Goal: Task Accomplishment & Management: Manage account settings

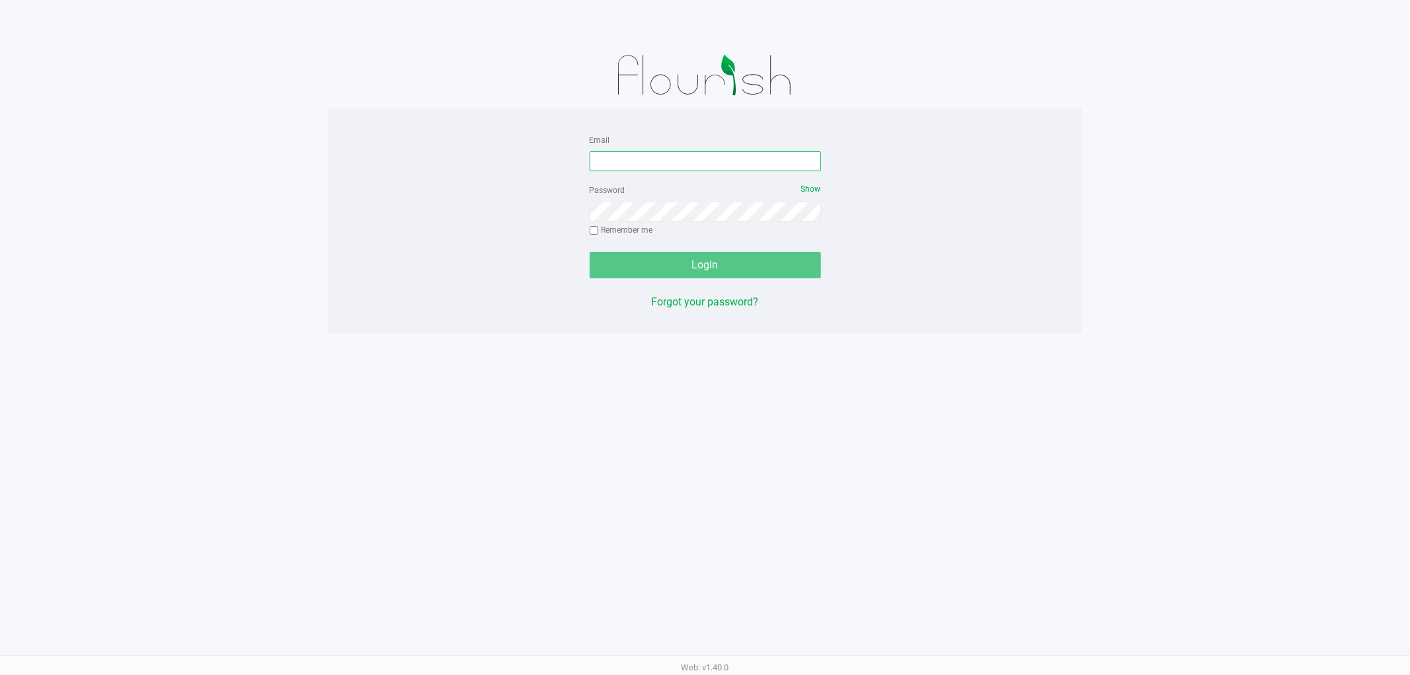
click at [643, 160] on input "Email" at bounding box center [705, 161] width 231 height 20
type input "[EMAIL_ADDRESS][DOMAIN_NAME]"
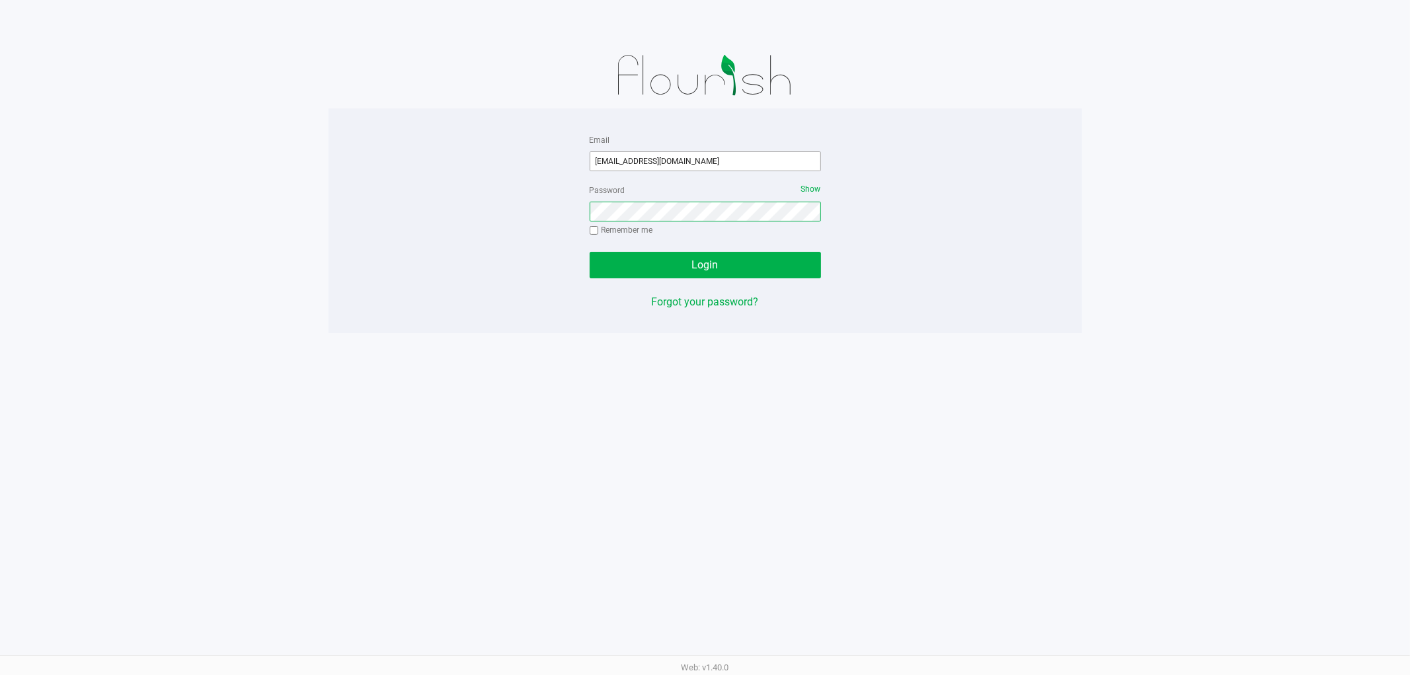
click at [590, 252] on button "Login" at bounding box center [705, 265] width 231 height 26
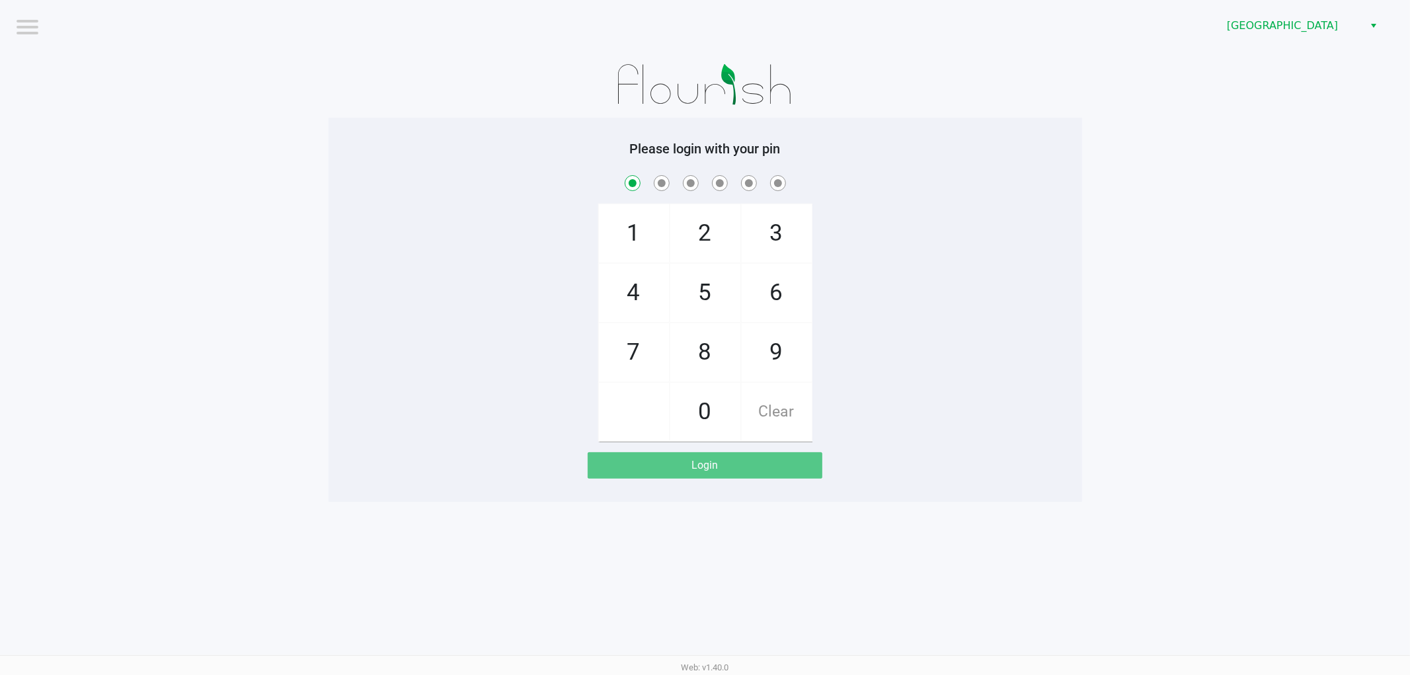
checkbox input "true"
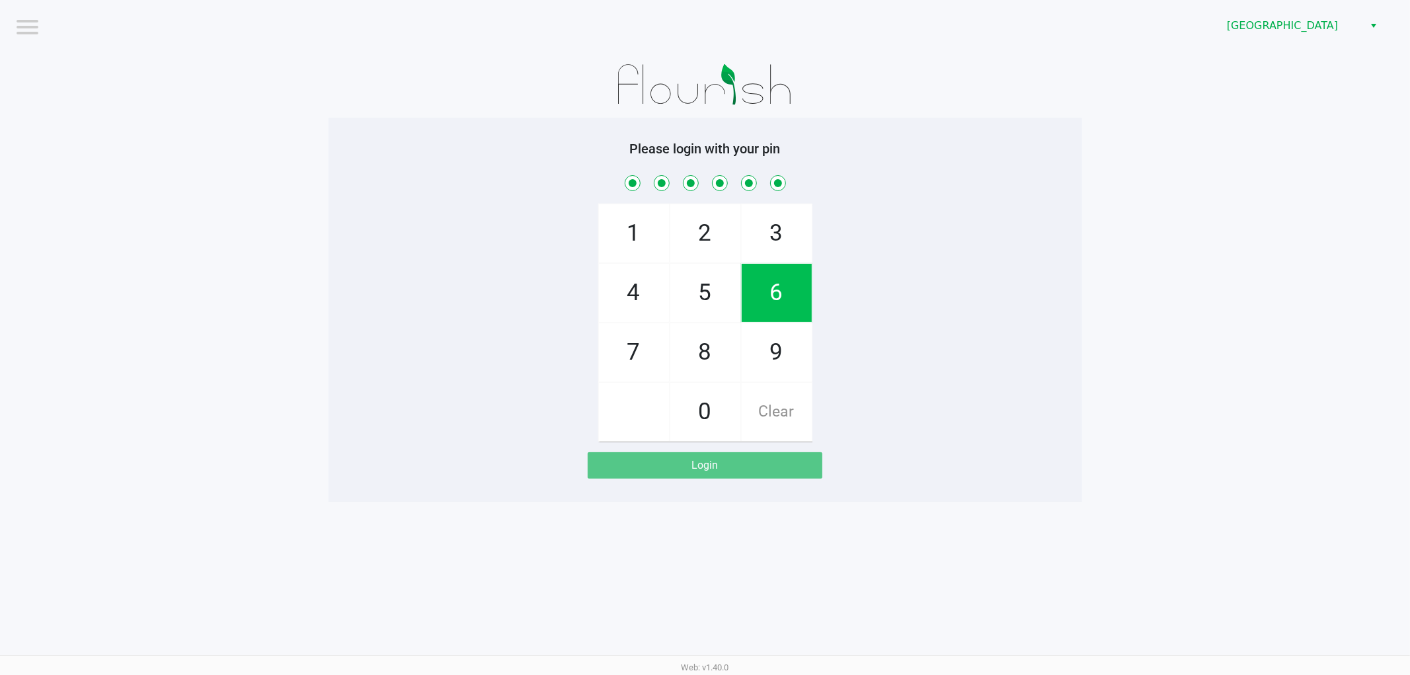
checkbox input "true"
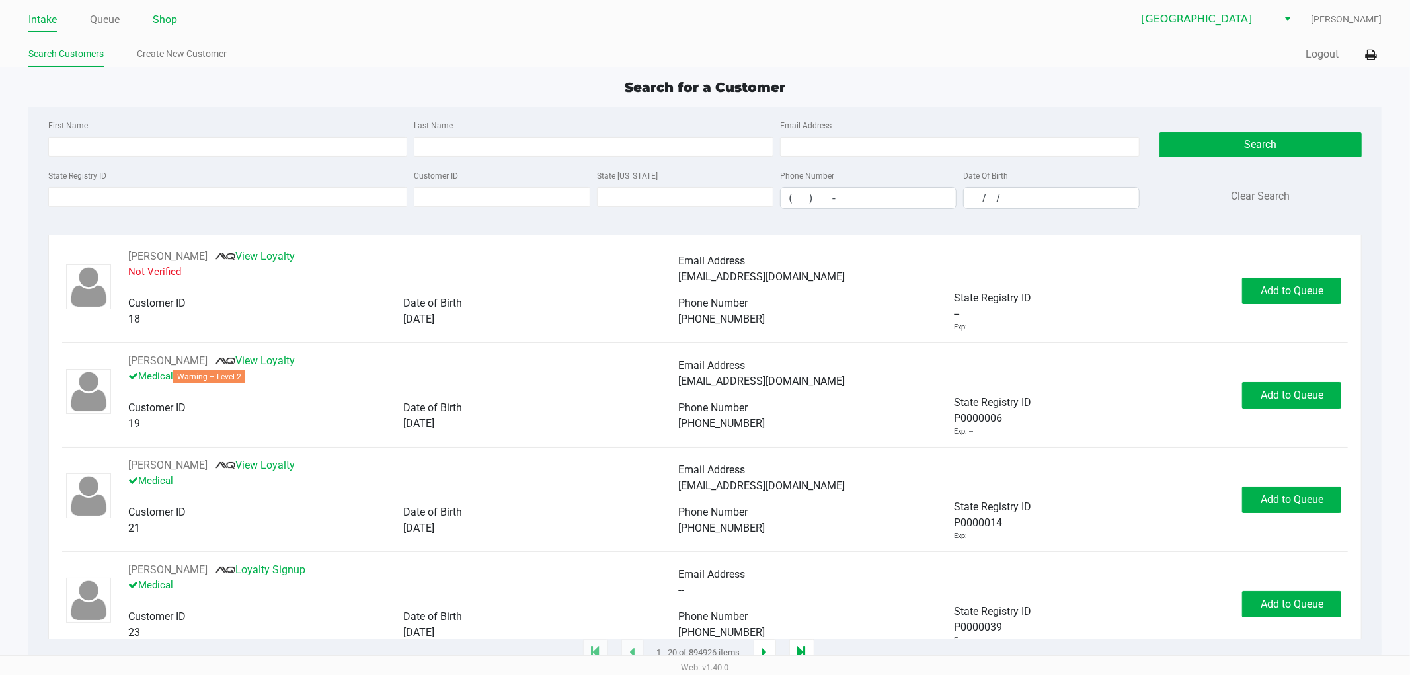
click at [159, 22] on link "Shop" at bounding box center [165, 20] width 24 height 19
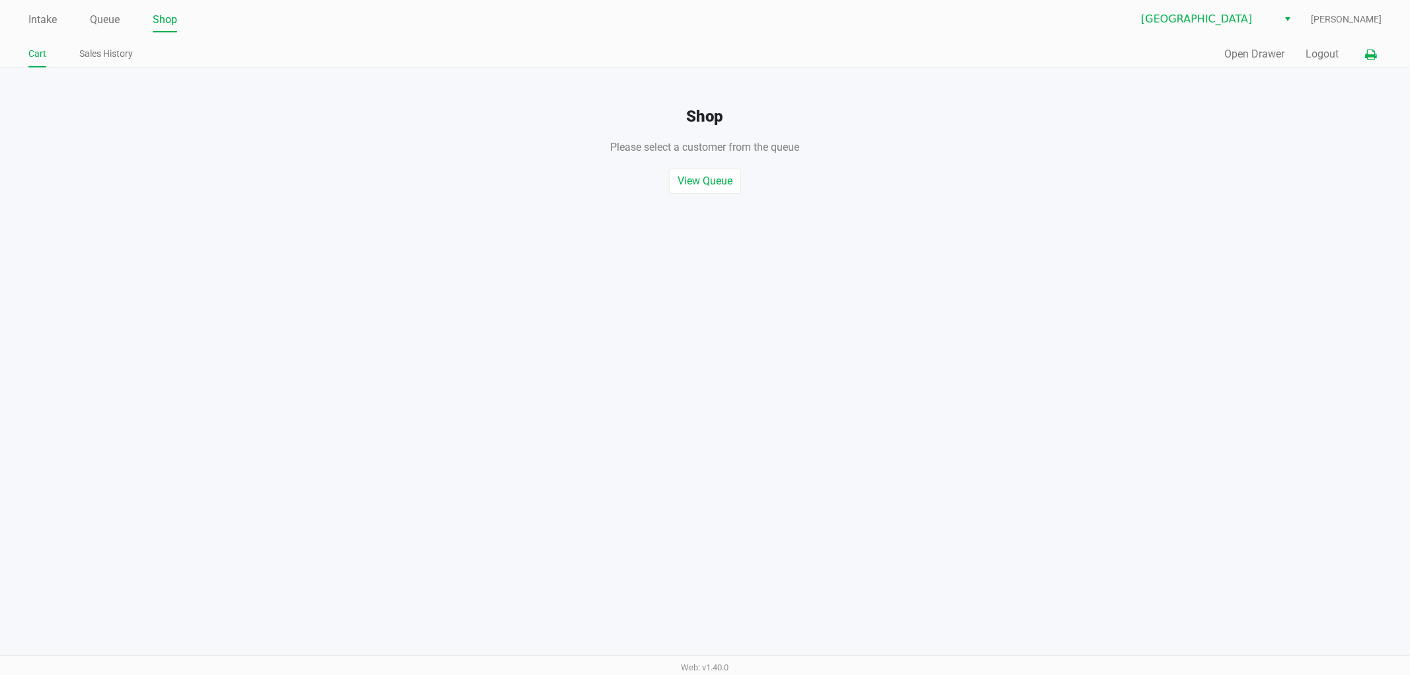
click at [1370, 57] on icon at bounding box center [1370, 54] width 11 height 9
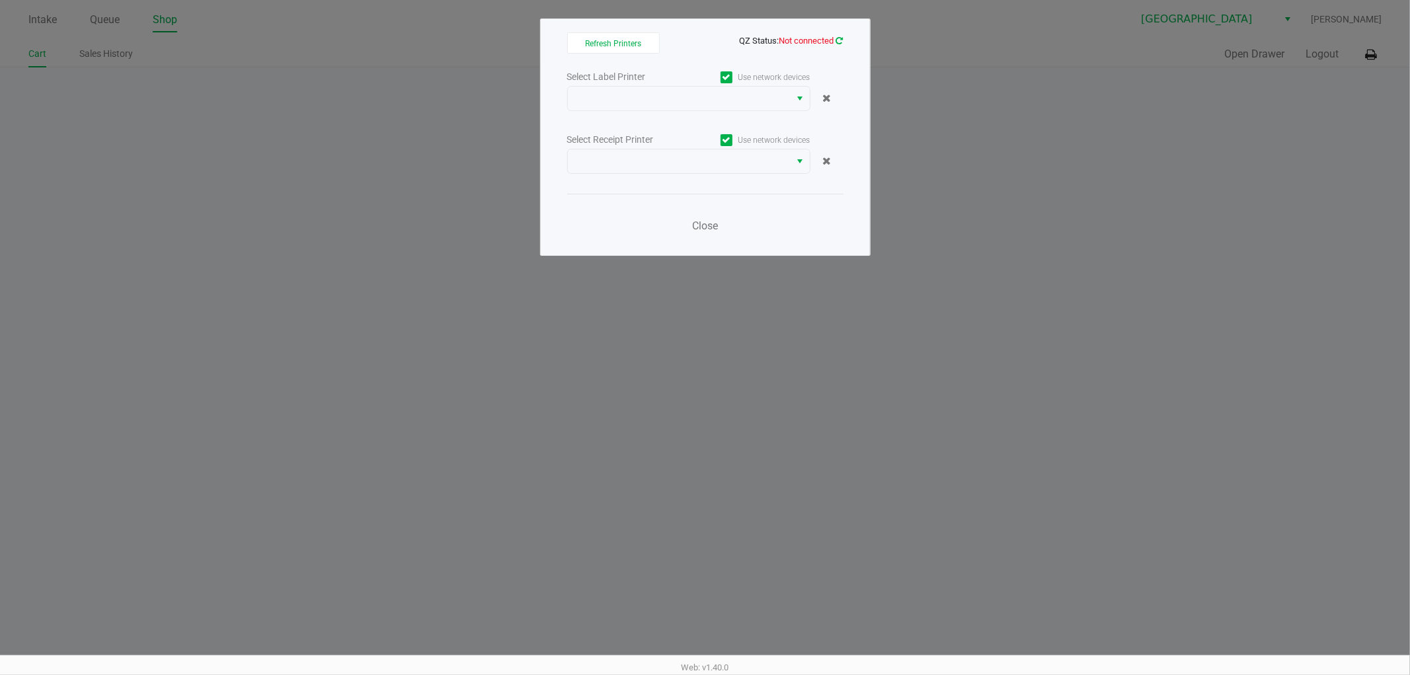
click at [840, 38] on icon at bounding box center [839, 40] width 7 height 9
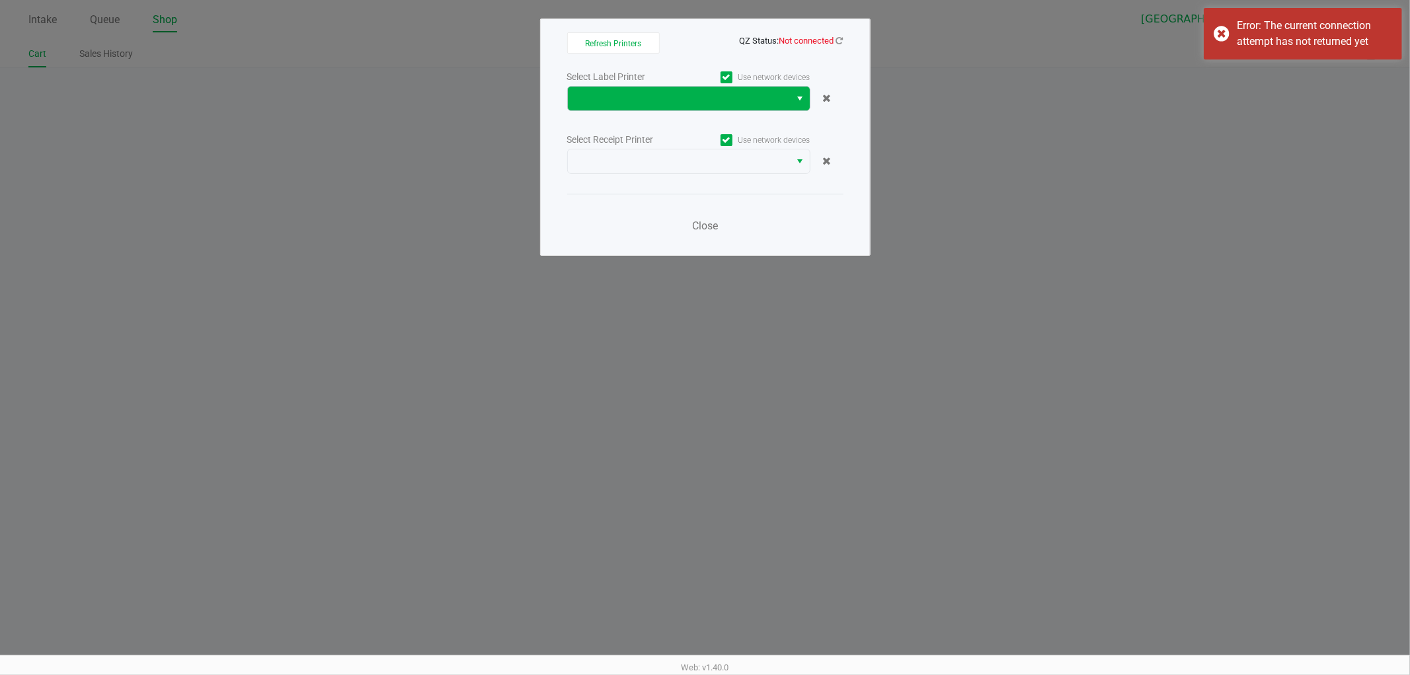
click at [799, 99] on span "Select" at bounding box center [800, 99] width 11 height 16
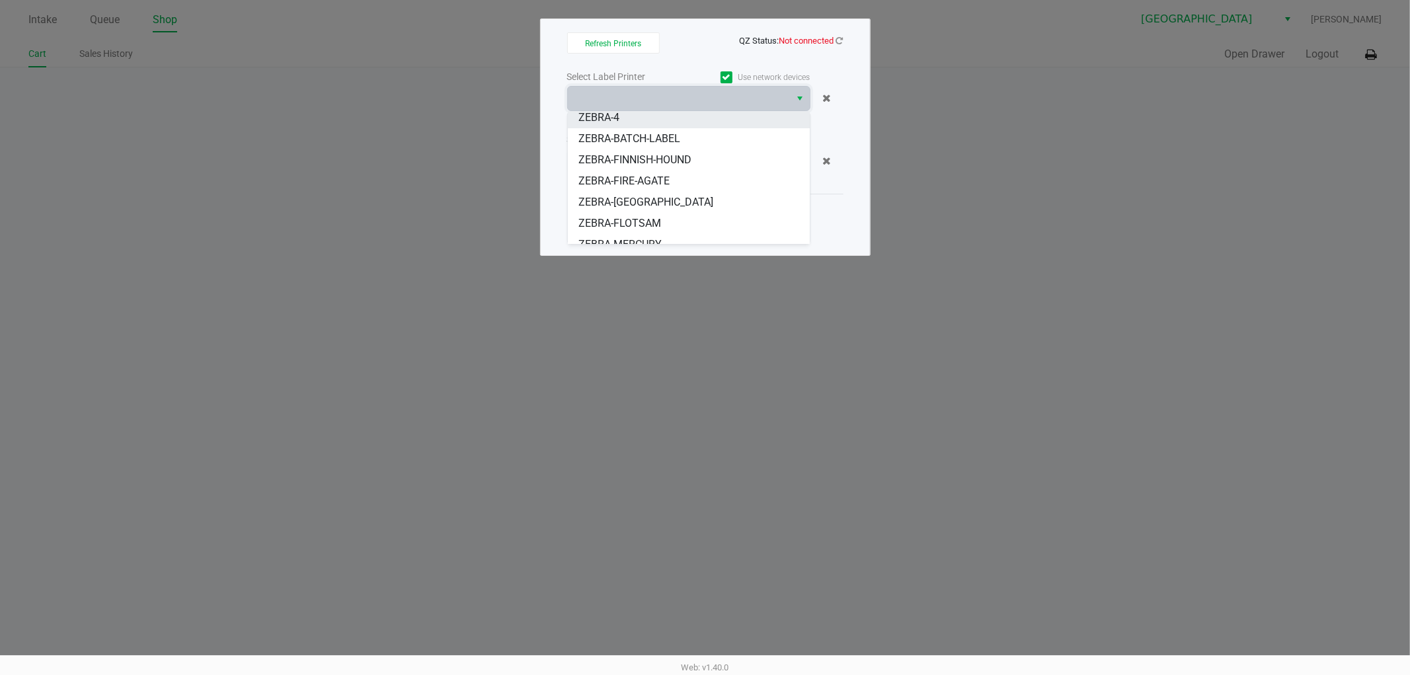
scroll to position [73, 0]
click at [686, 182] on li "ZEBRA-[GEOGRAPHIC_DATA]" at bounding box center [689, 175] width 242 height 21
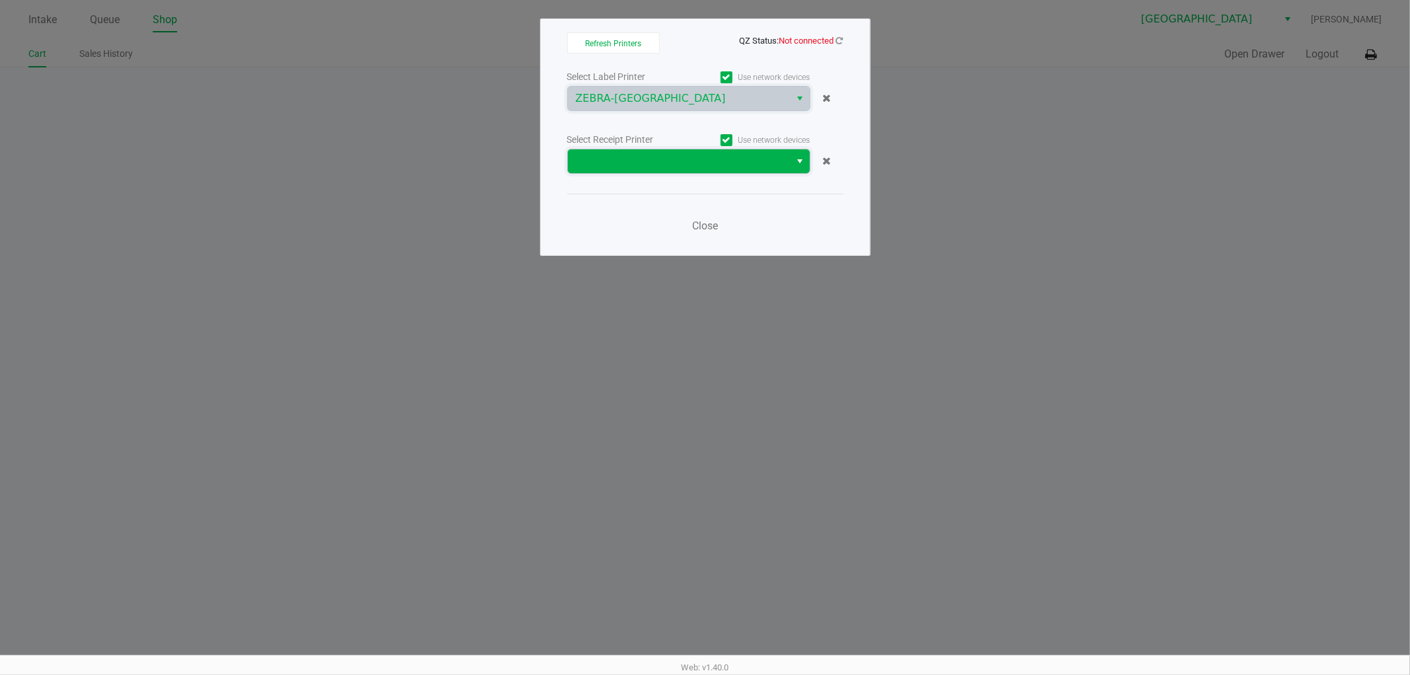
click at [721, 152] on span at bounding box center [679, 161] width 223 height 24
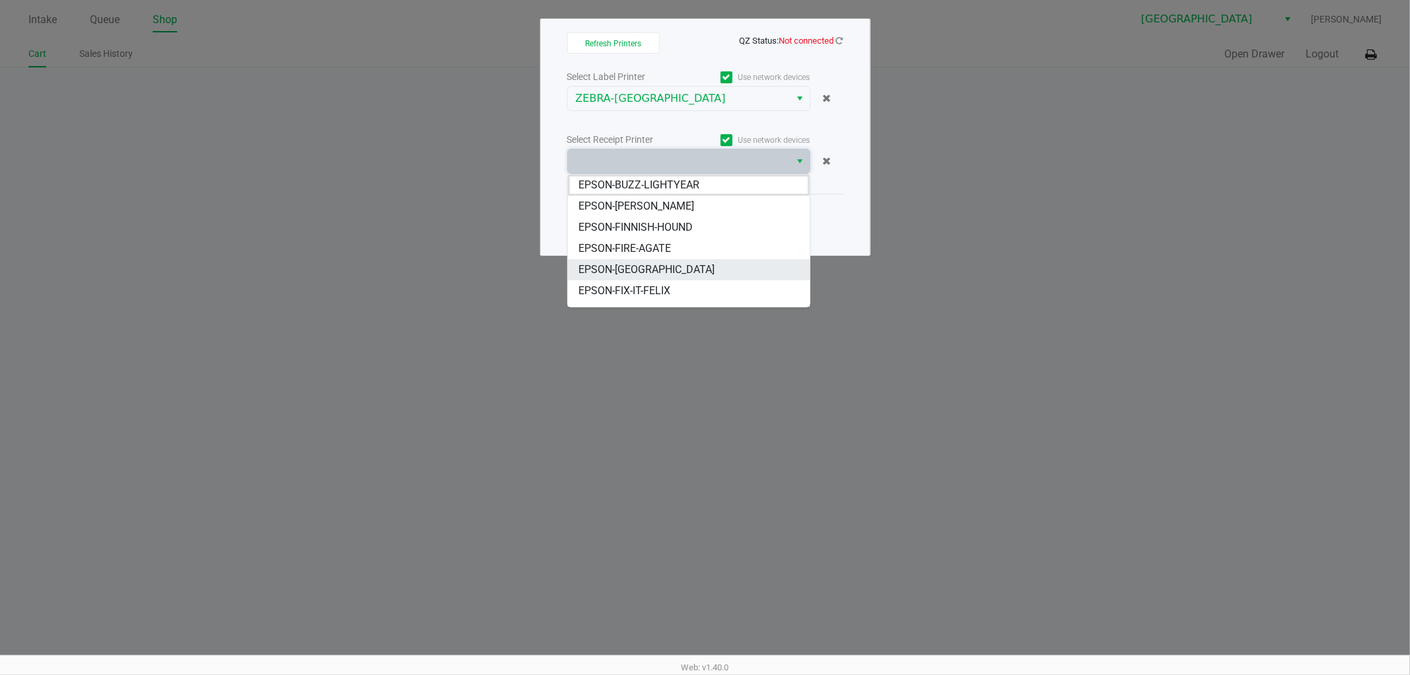
click at [668, 262] on span "EPSON-[GEOGRAPHIC_DATA]" at bounding box center [646, 270] width 136 height 16
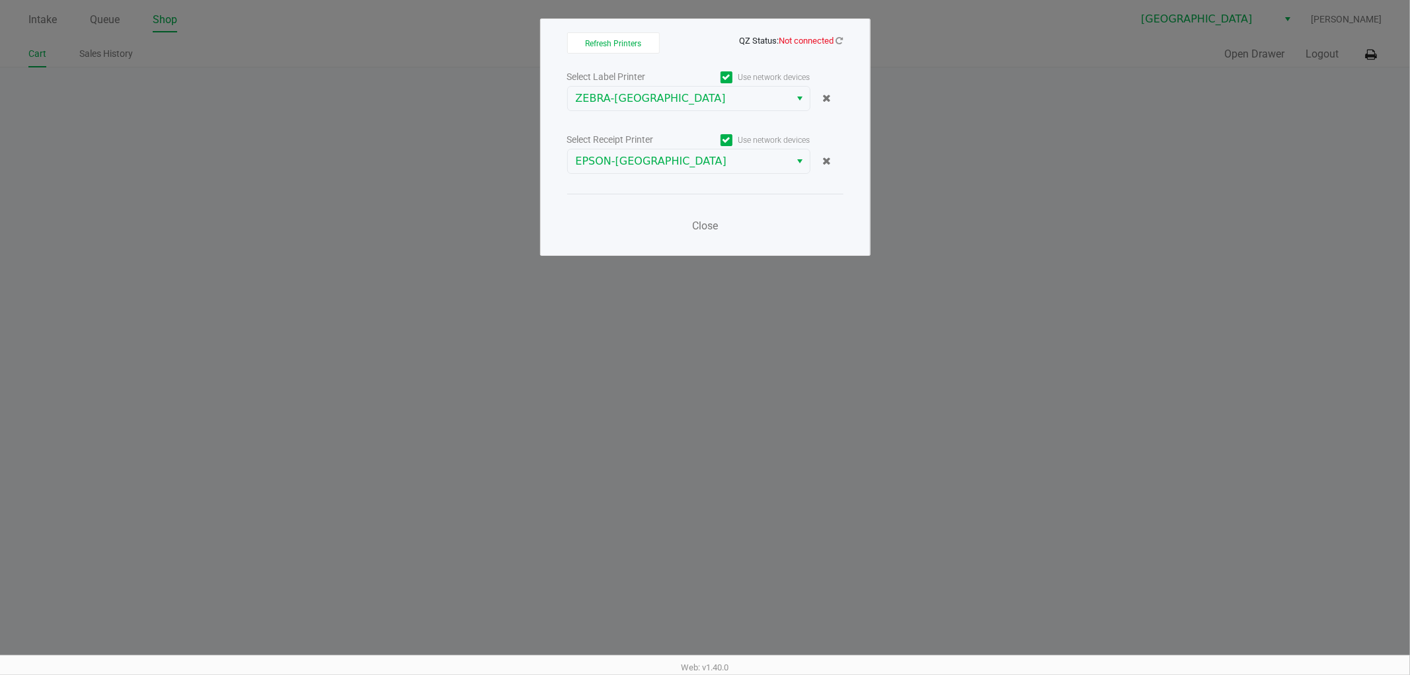
click at [844, 40] on div "Refresh Printers QZ Status: Not connected Select Label Printer Use network devi…" at bounding box center [705, 137] width 331 height 237
click at [843, 40] on div "Refresh Printers QZ Status: Not connected Select Label Printer Use network devi…" at bounding box center [705, 137] width 331 height 237
drag, startPoint x: 336, startPoint y: 485, endPoint x: 259, endPoint y: 549, distance: 100.4
click at [335, 485] on ngb-modal-window "Refresh Printers QZ Status: Not connected Select Label Printer Use network devi…" at bounding box center [705, 337] width 1410 height 675
click at [836, 42] on icon at bounding box center [839, 40] width 7 height 9
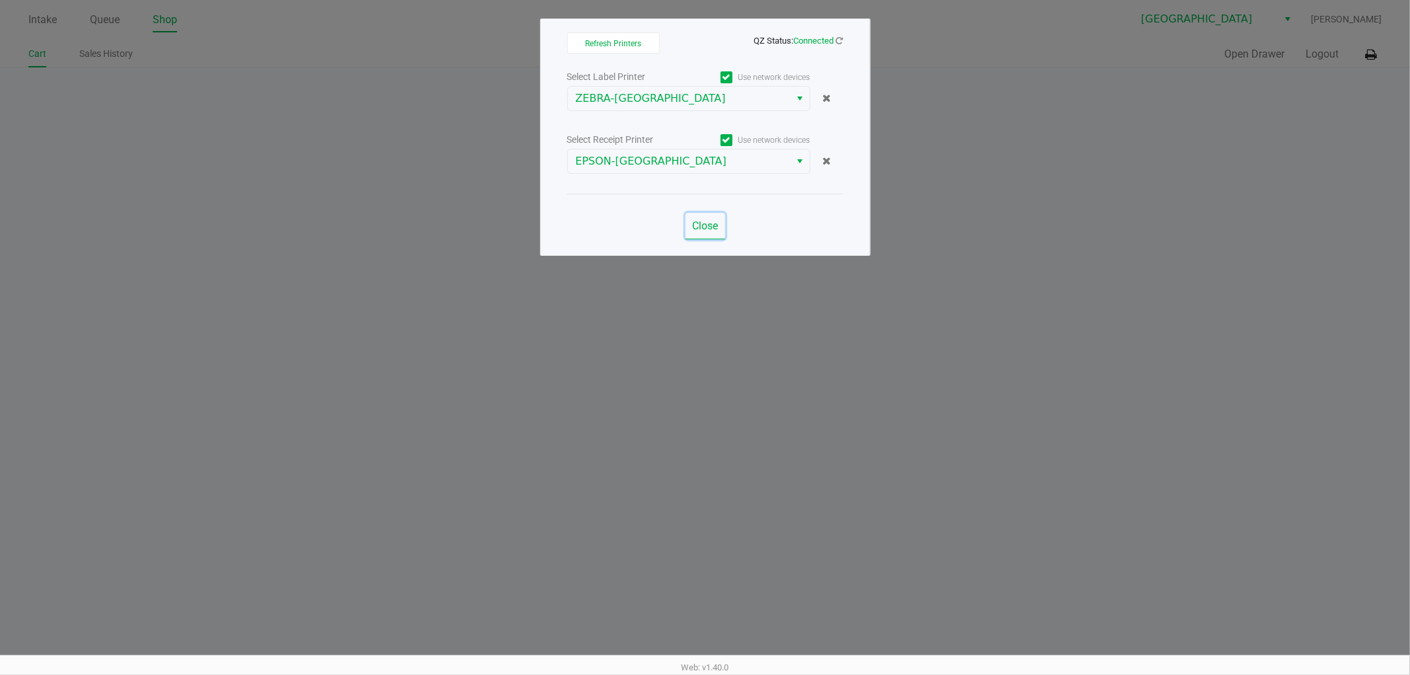
click at [706, 232] on span "Close" at bounding box center [705, 225] width 26 height 13
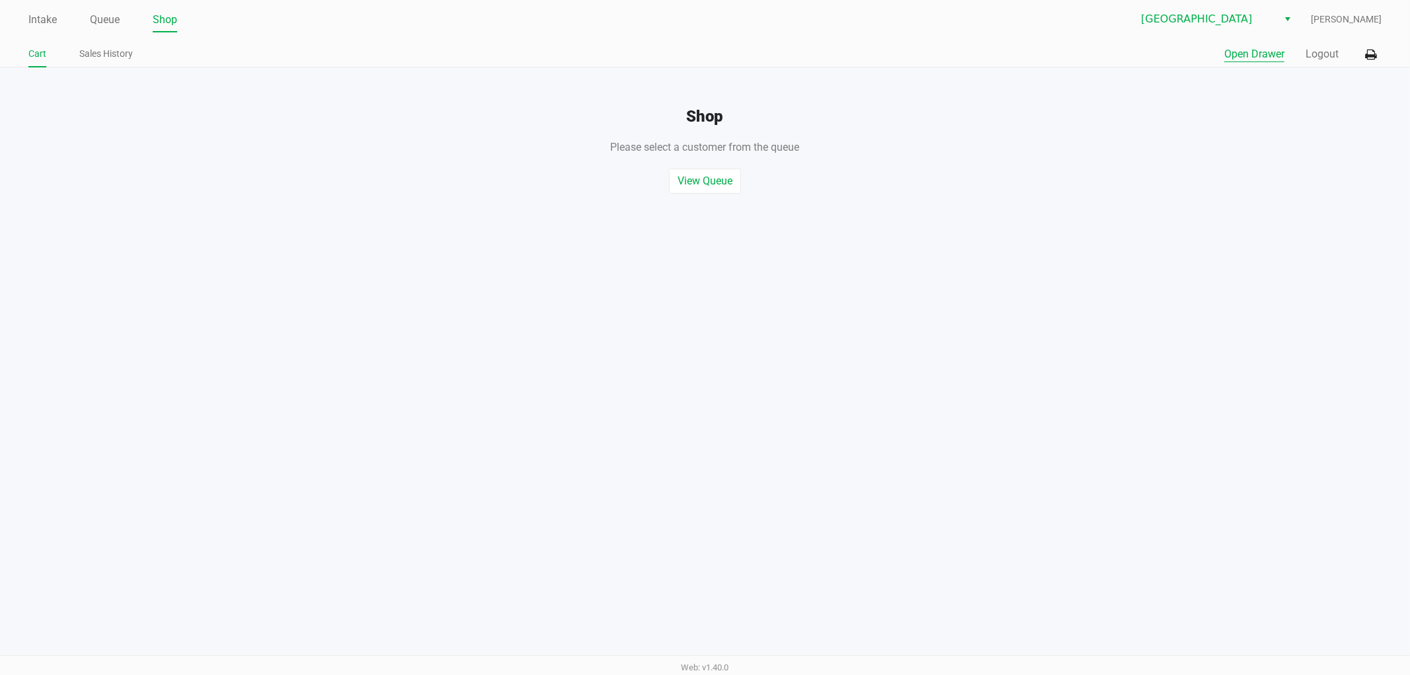
click at [1259, 55] on button "Open Drawer" at bounding box center [1254, 54] width 60 height 16
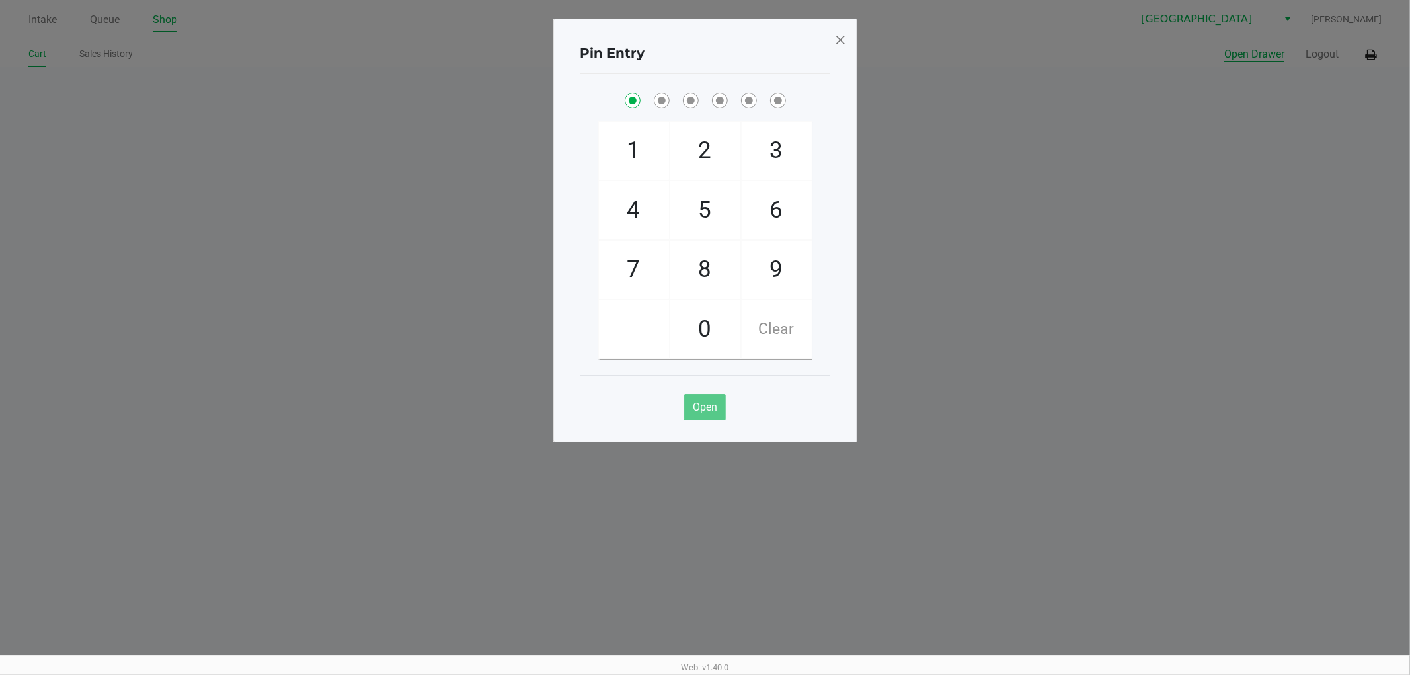
checkbox input "true"
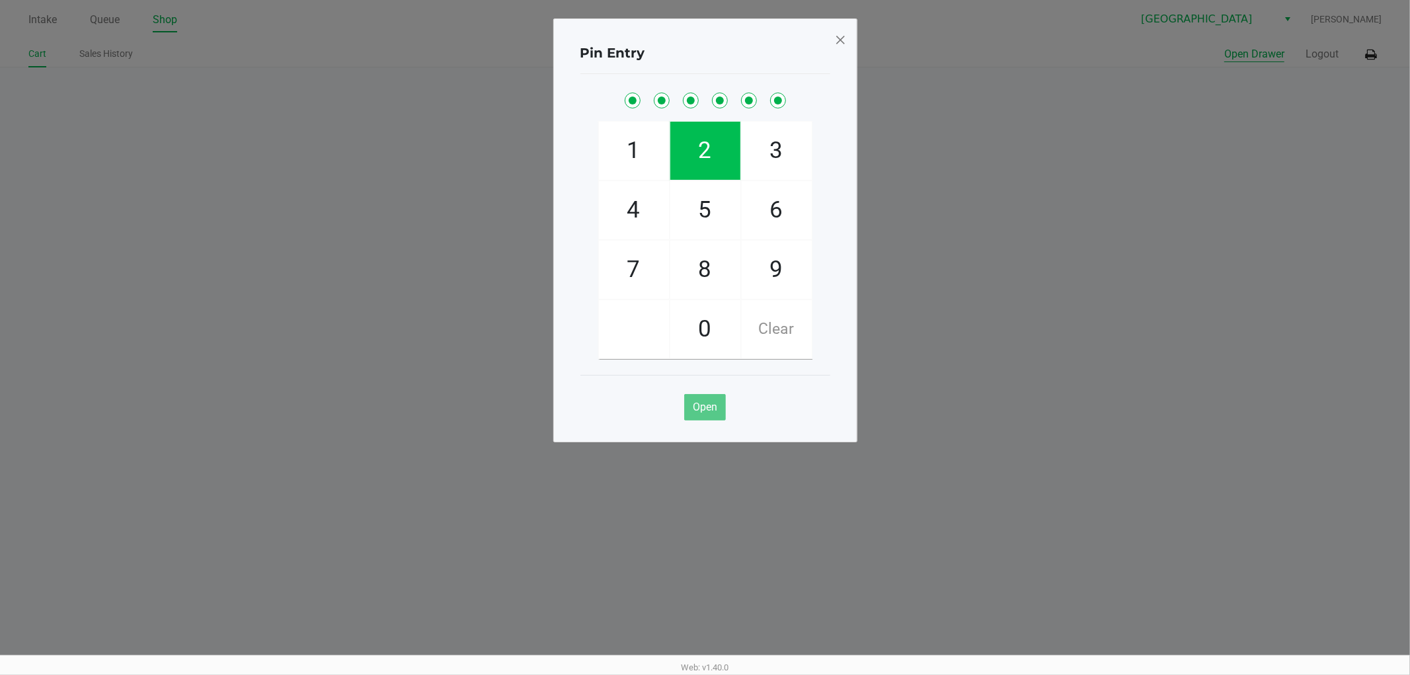
checkbox input "true"
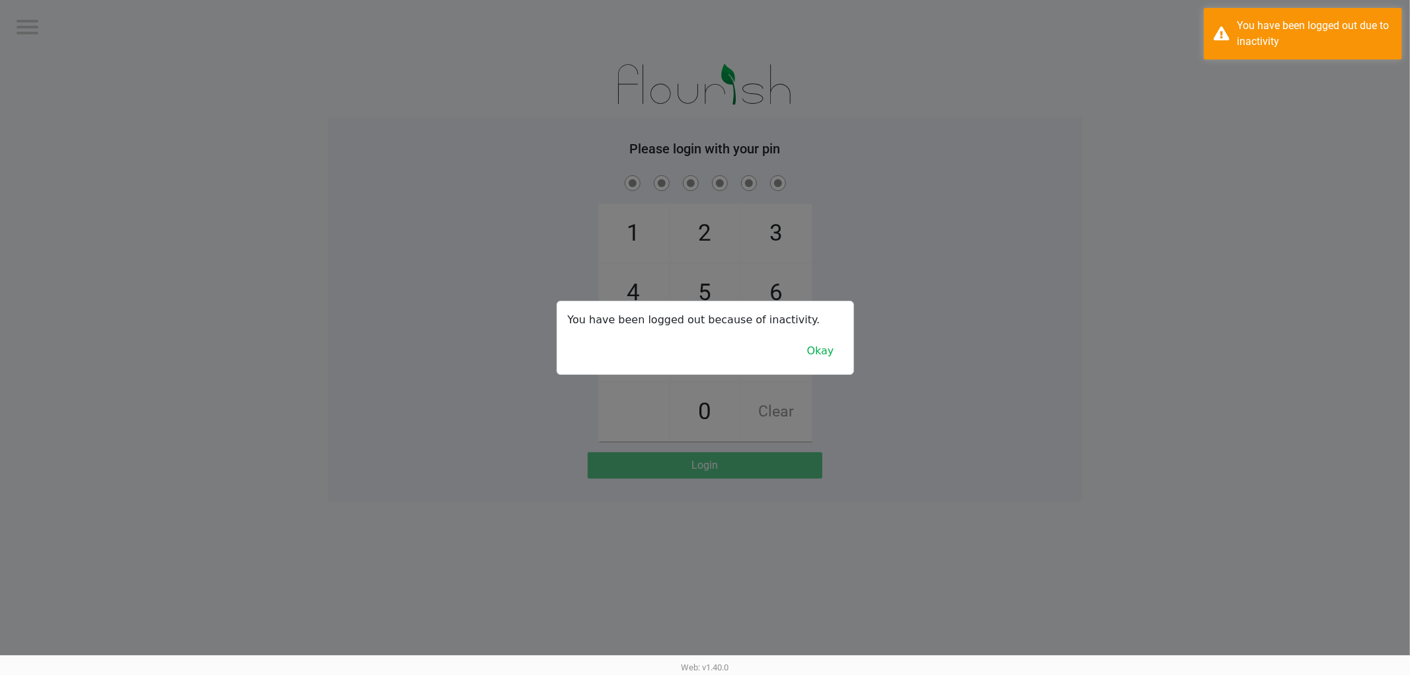
click at [826, 360] on button "Okay" at bounding box center [821, 350] width 44 height 25
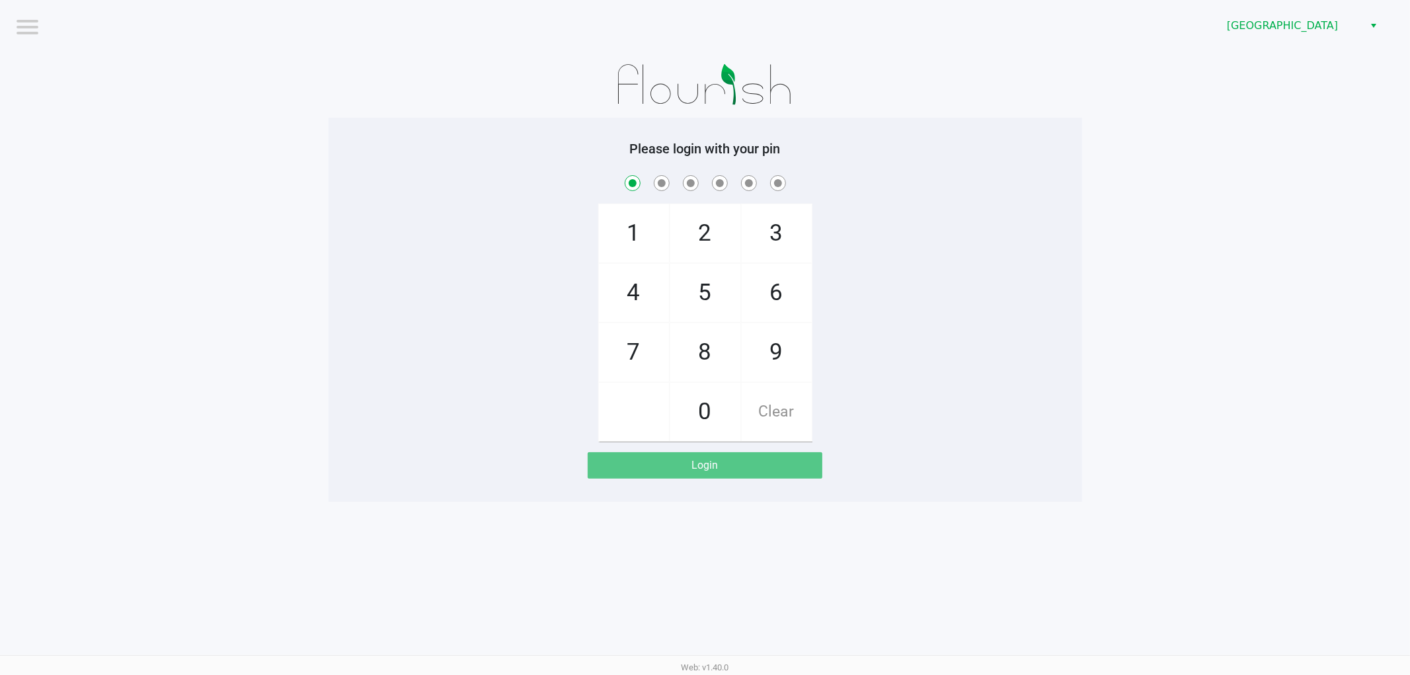
checkbox input "true"
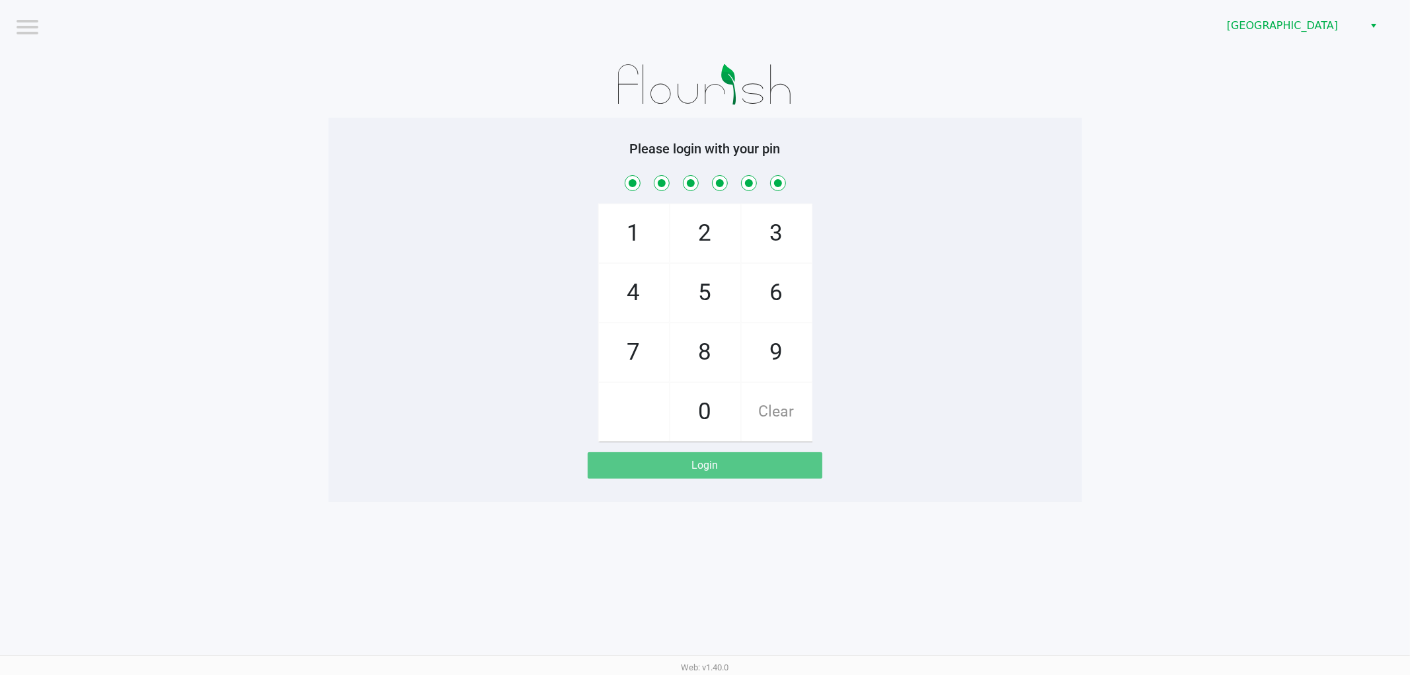
checkbox input "true"
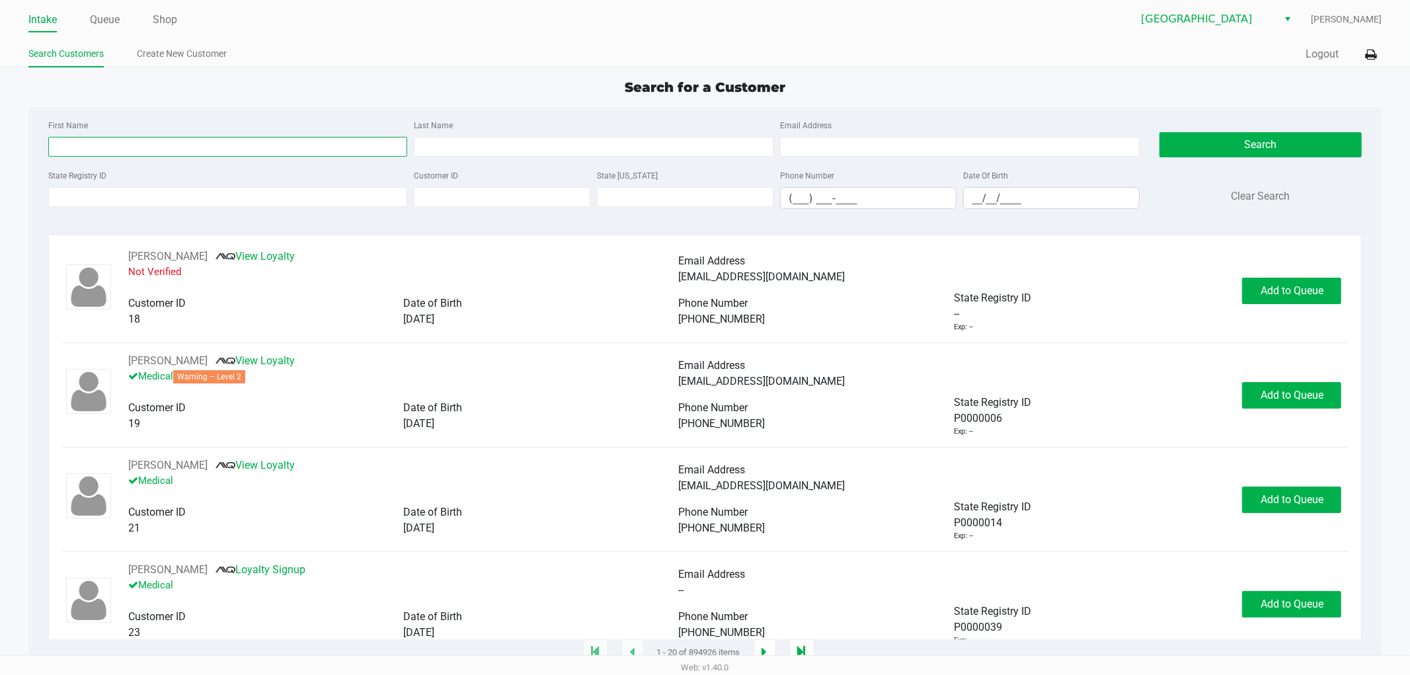
click at [99, 143] on input "First Name" at bounding box center [228, 147] width 360 height 20
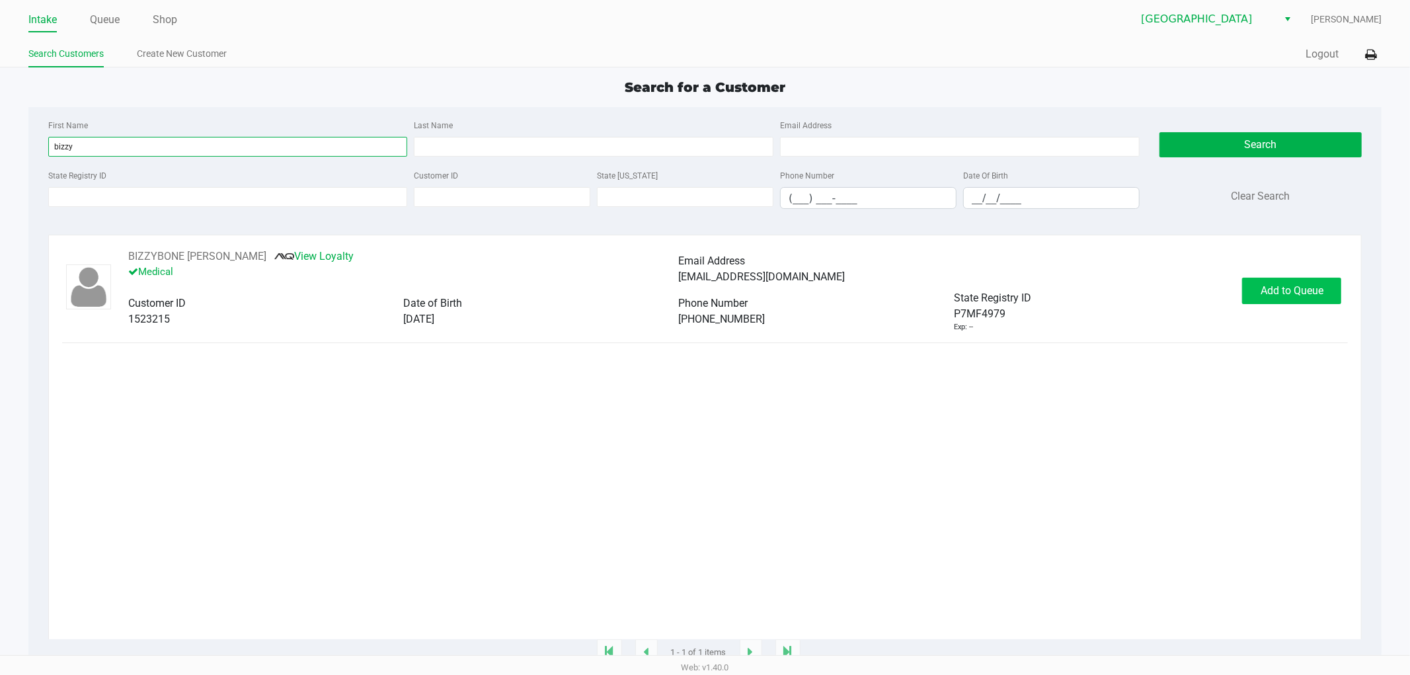
type input "bizzy"
click at [1322, 296] on span "Add to Queue" at bounding box center [1292, 290] width 63 height 13
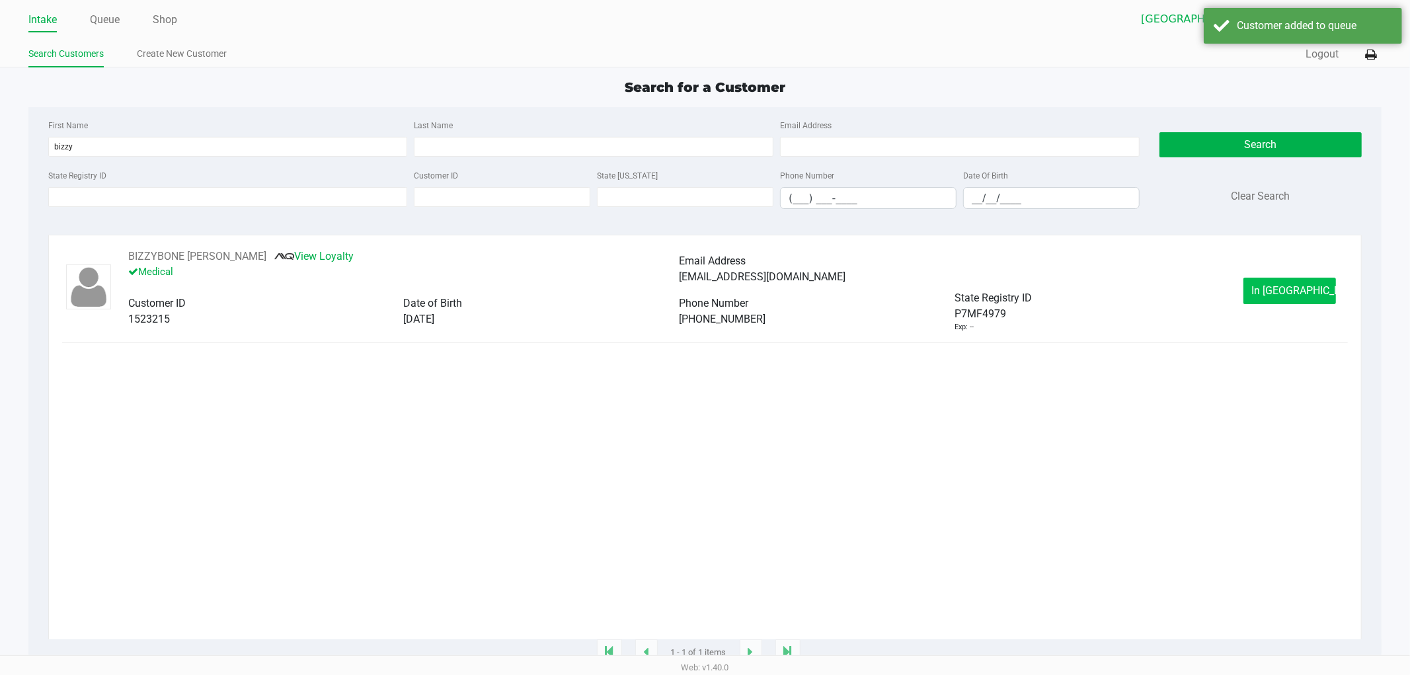
click at [1288, 295] on span "In [GEOGRAPHIC_DATA]" at bounding box center [1307, 290] width 111 height 13
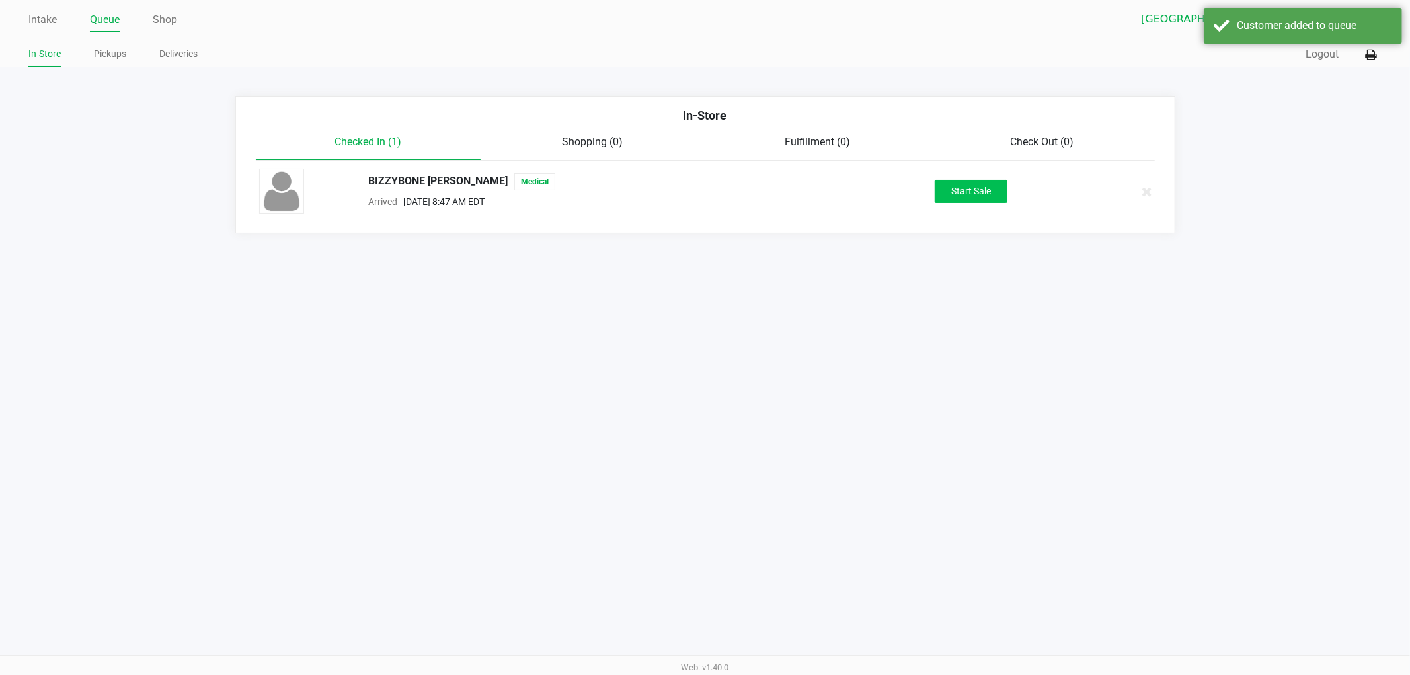
click at [990, 192] on button "Start Sale" at bounding box center [971, 191] width 73 height 23
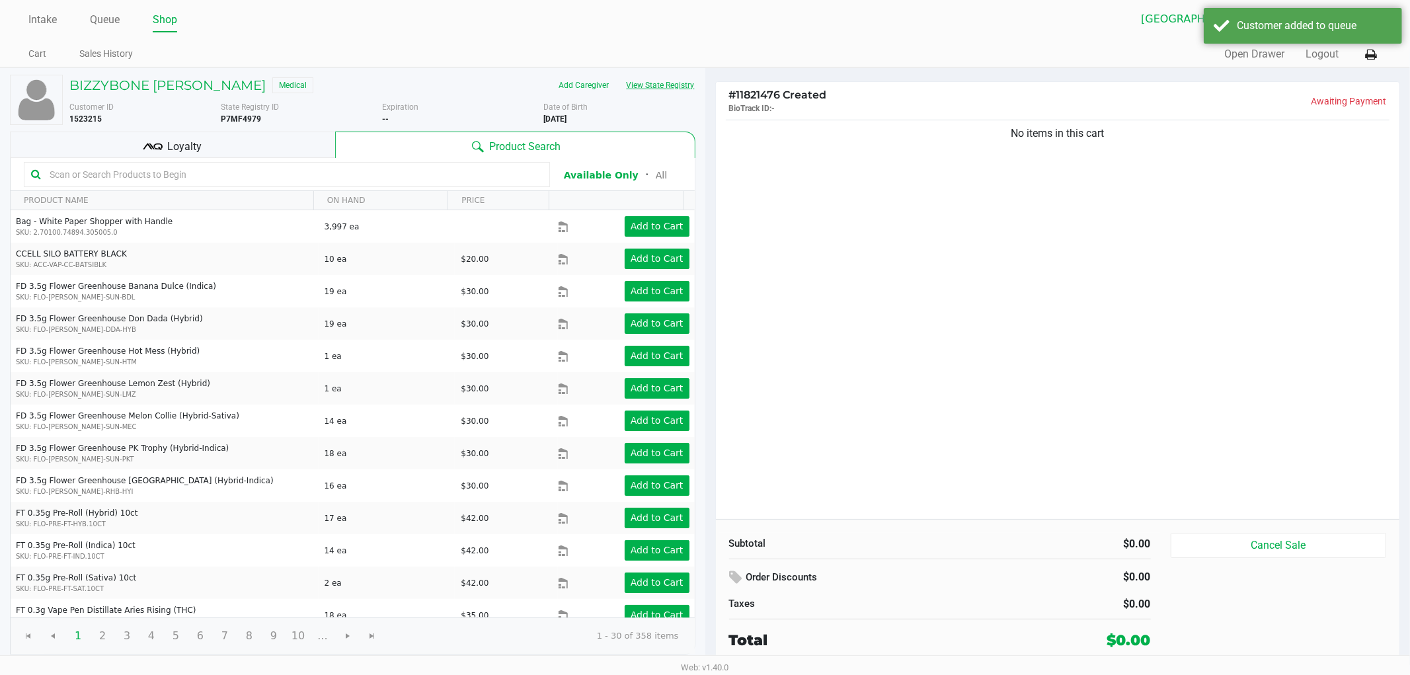
click at [662, 89] on button "View State Registry" at bounding box center [656, 85] width 77 height 21
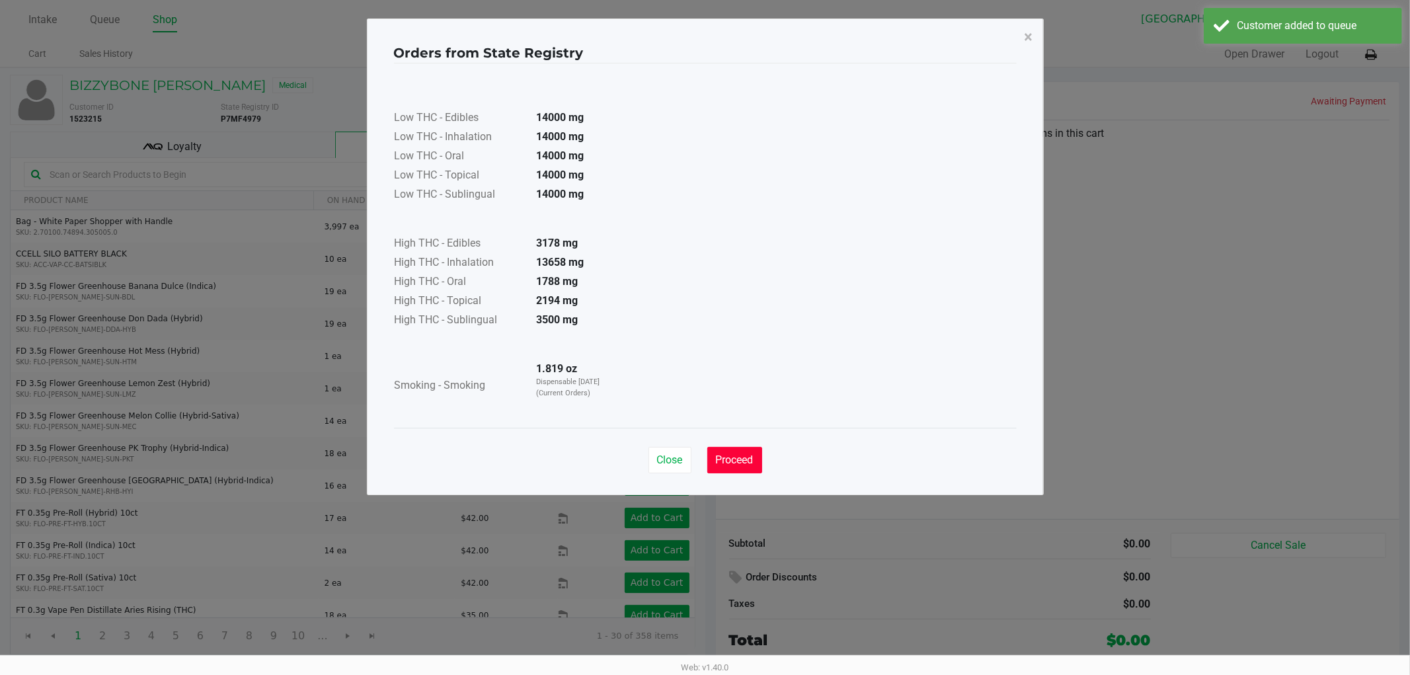
click at [740, 463] on span "Proceed" at bounding box center [735, 459] width 38 height 13
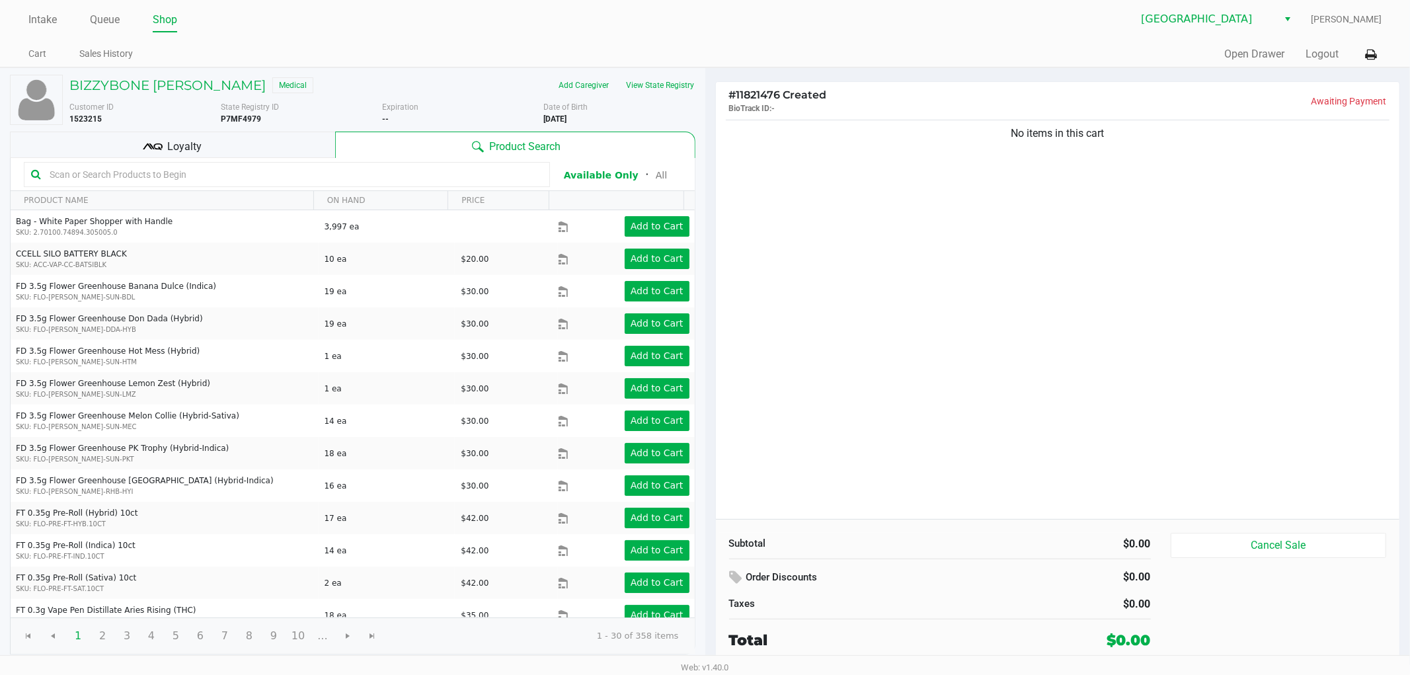
click at [193, 174] on input "text" at bounding box center [293, 175] width 498 height 20
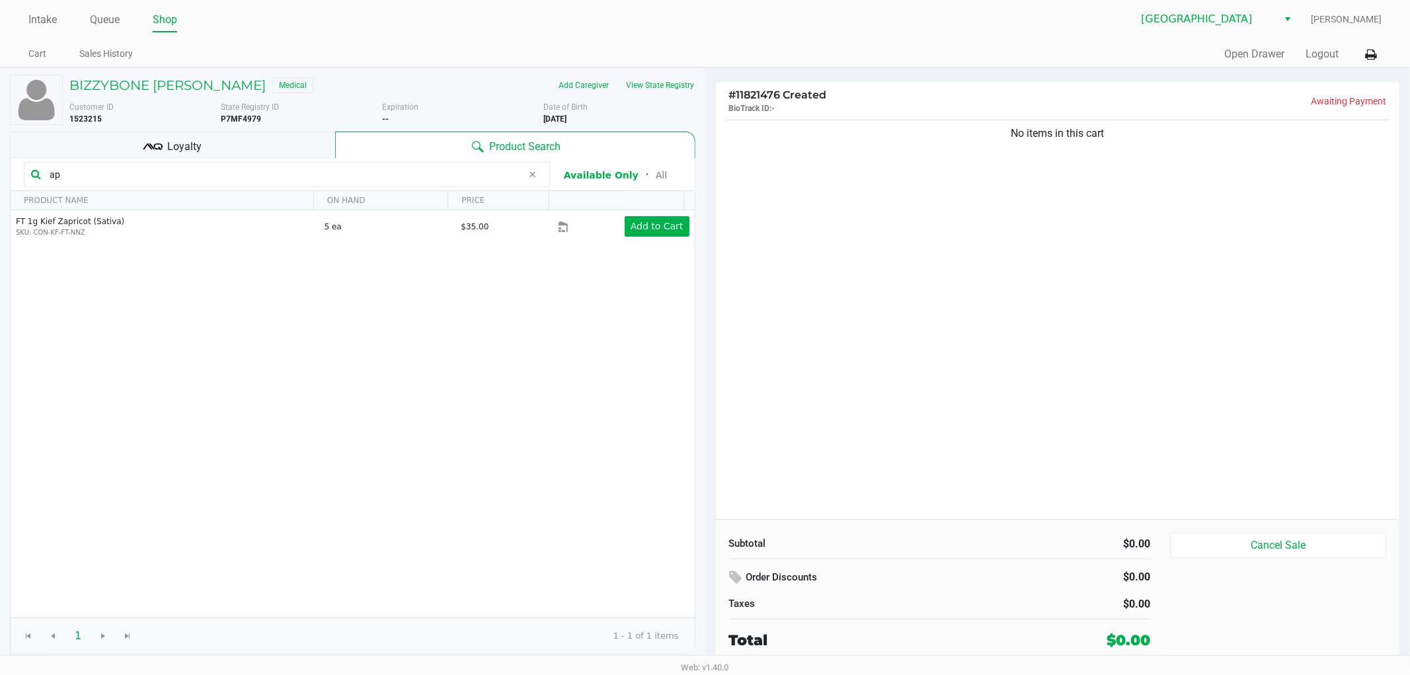
type input "a"
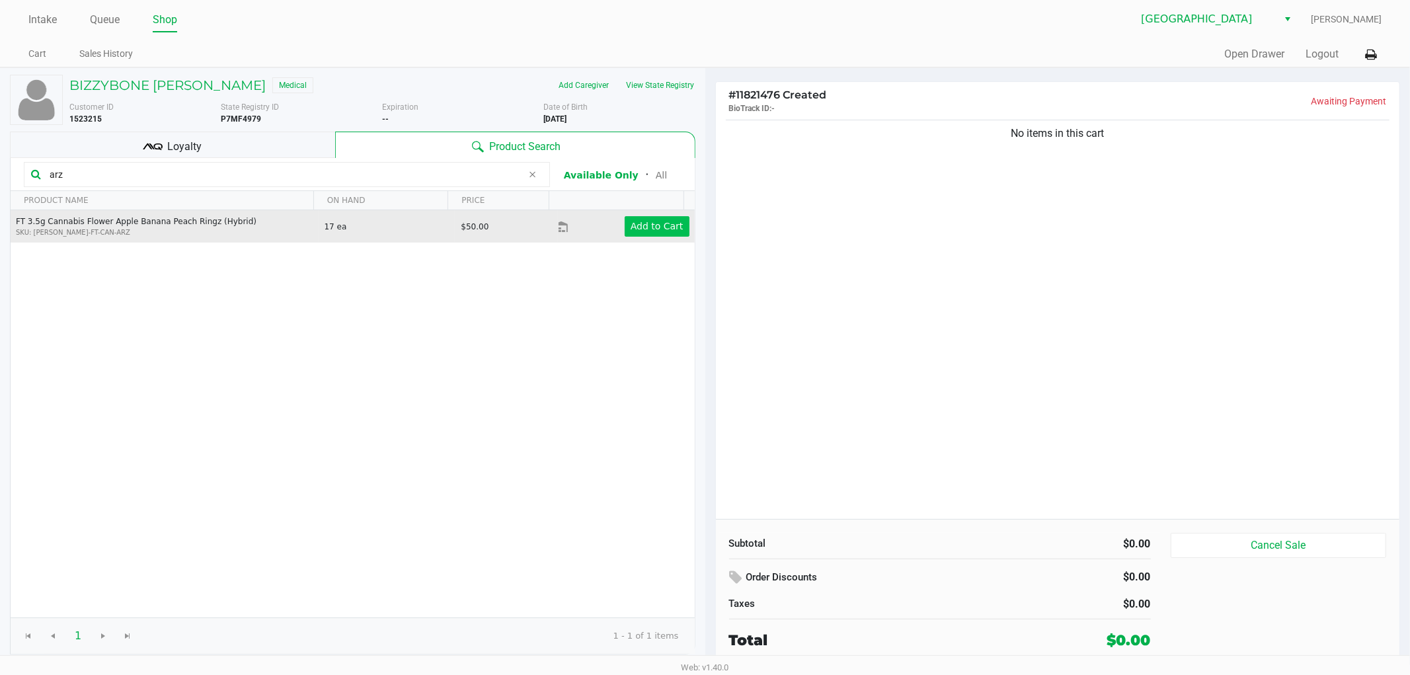
click at [666, 233] on button "Add to Cart" at bounding box center [657, 226] width 65 height 20
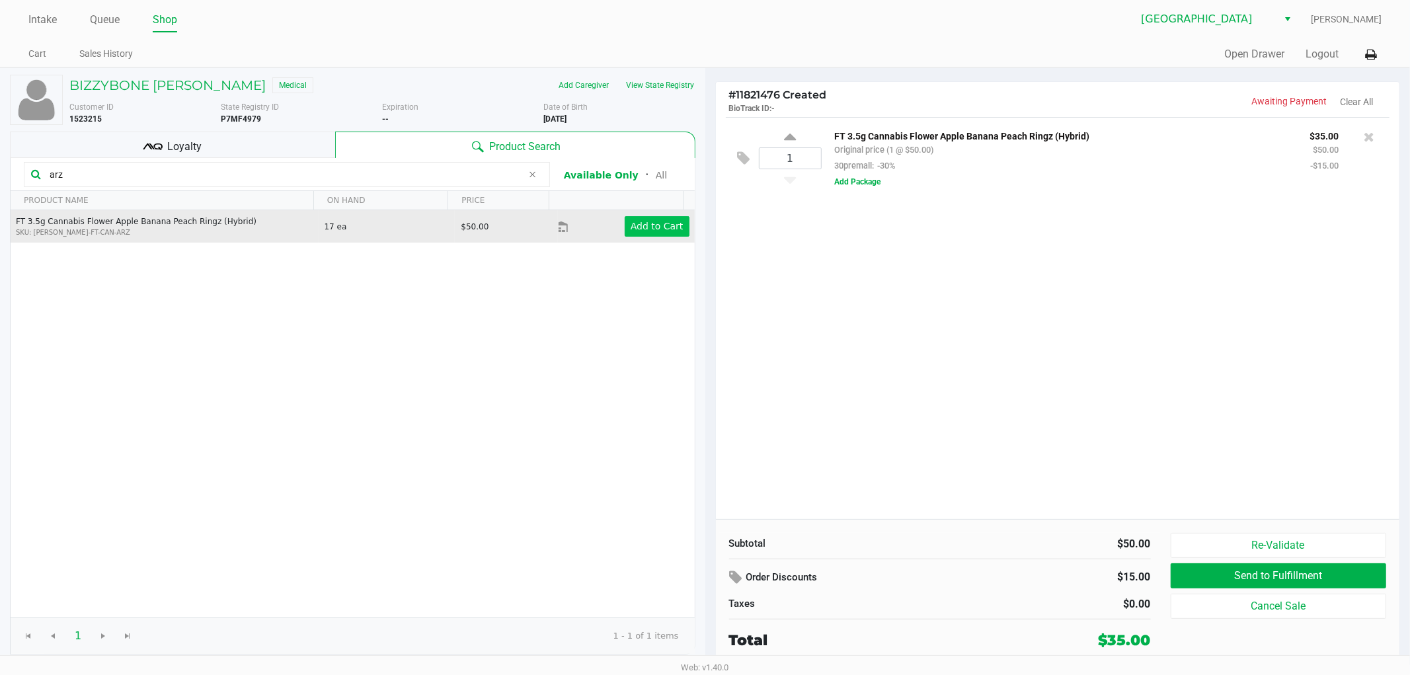
click at [878, 179] on button "Add Package" at bounding box center [858, 182] width 46 height 12
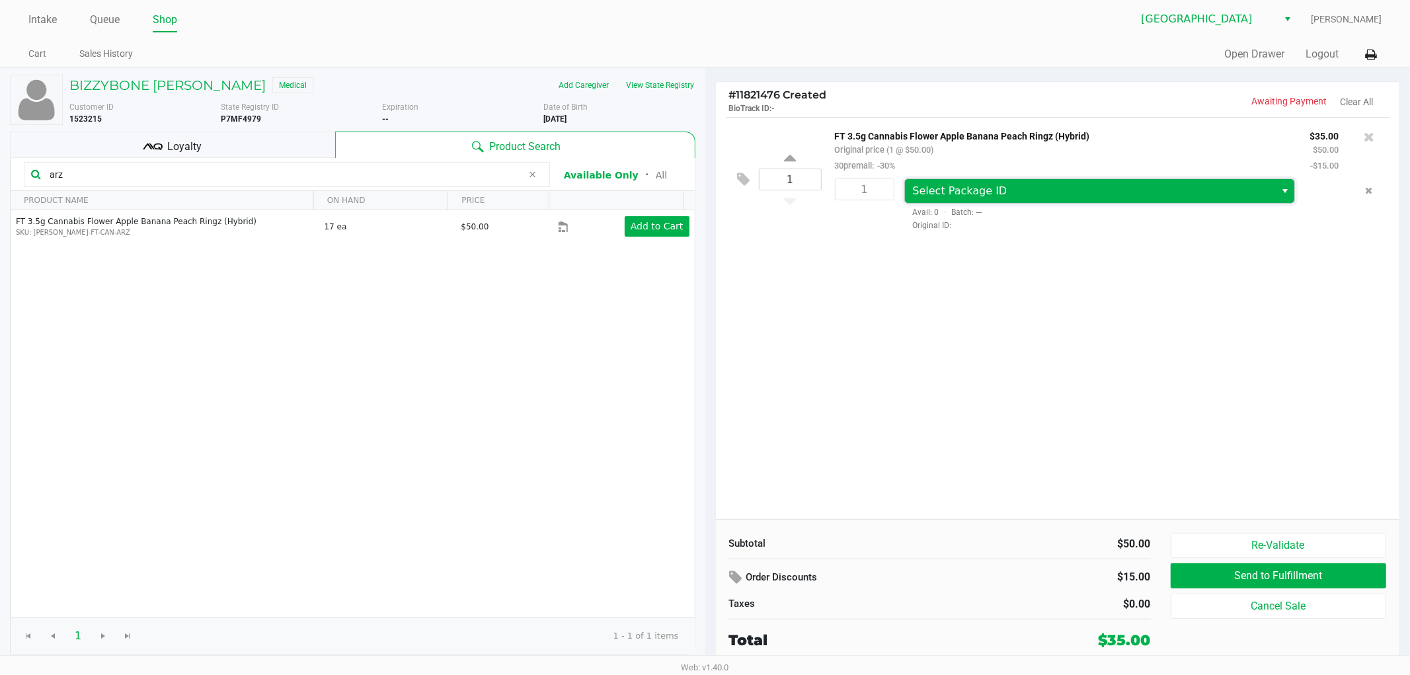
click at [1155, 199] on span "Select Package ID" at bounding box center [1090, 191] width 355 height 16
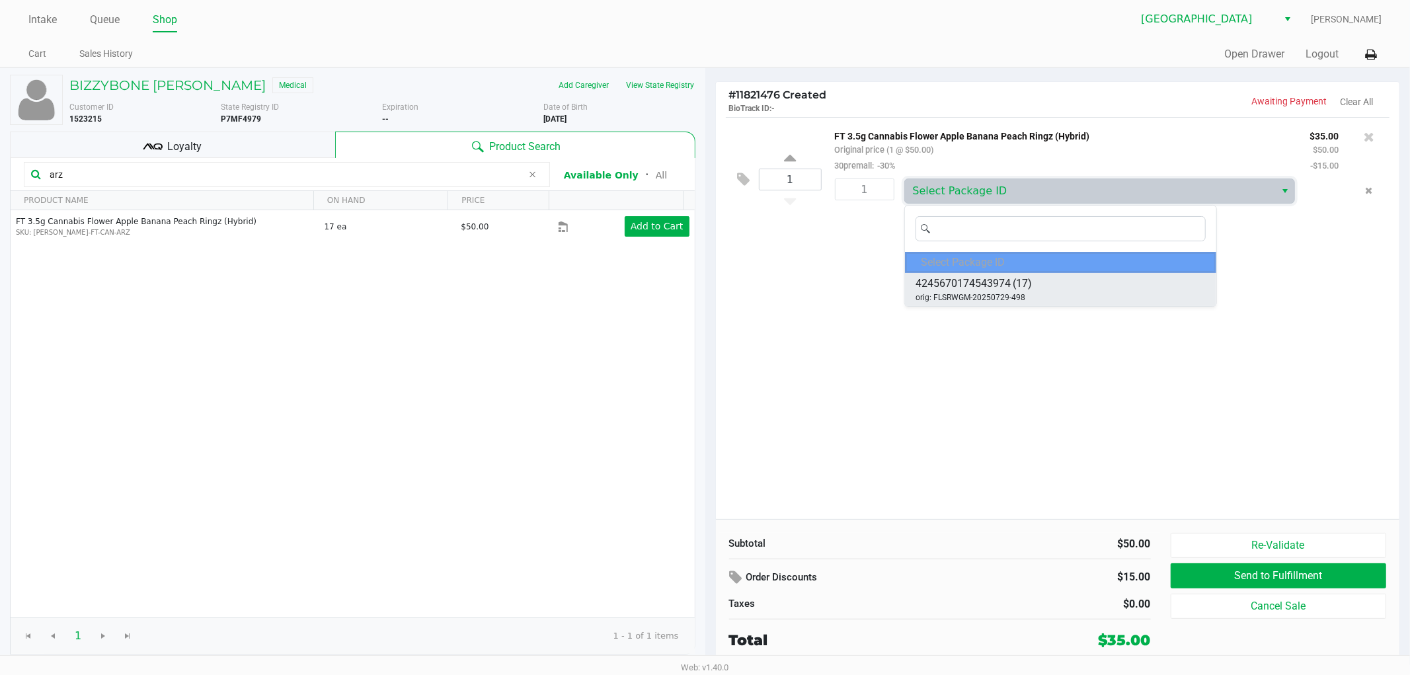
click at [1120, 295] on li "4245670174543974 (17) orig: FLSRWGM-20250729-498" at bounding box center [1061, 289] width 312 height 33
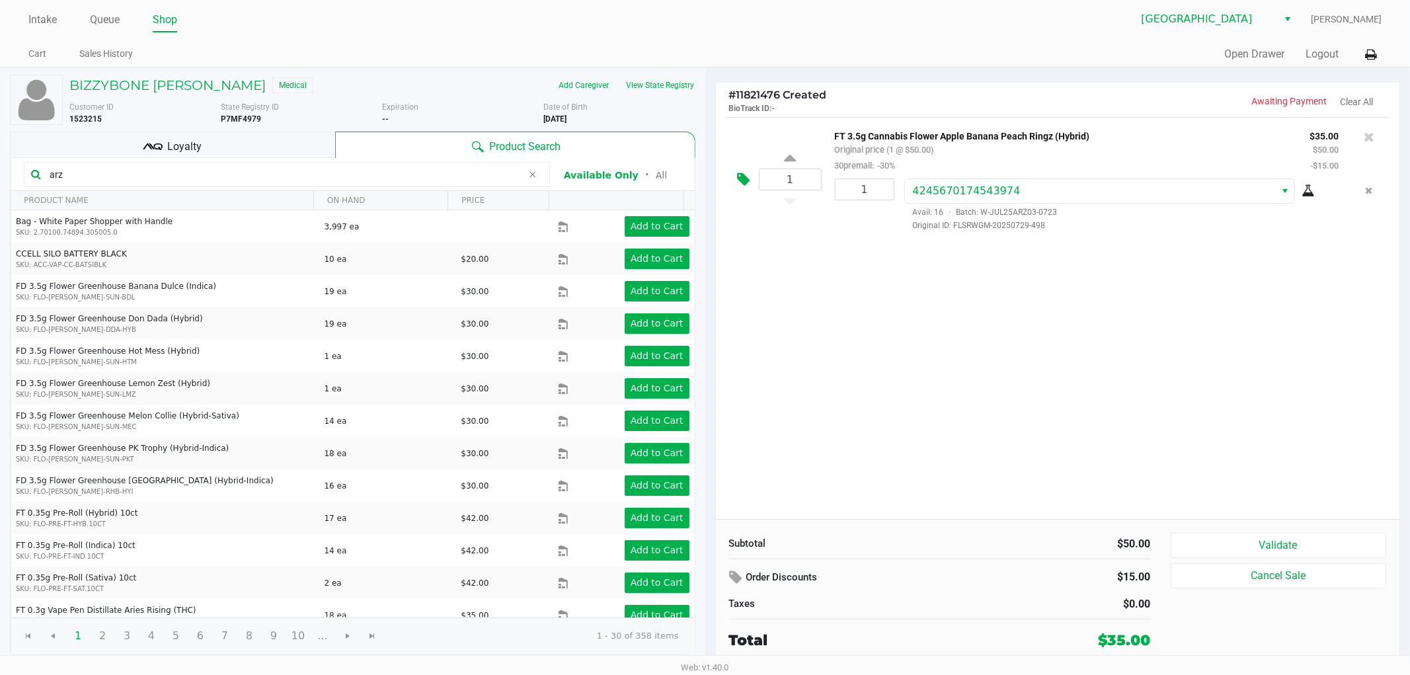
click at [744, 180] on icon at bounding box center [744, 179] width 13 height 15
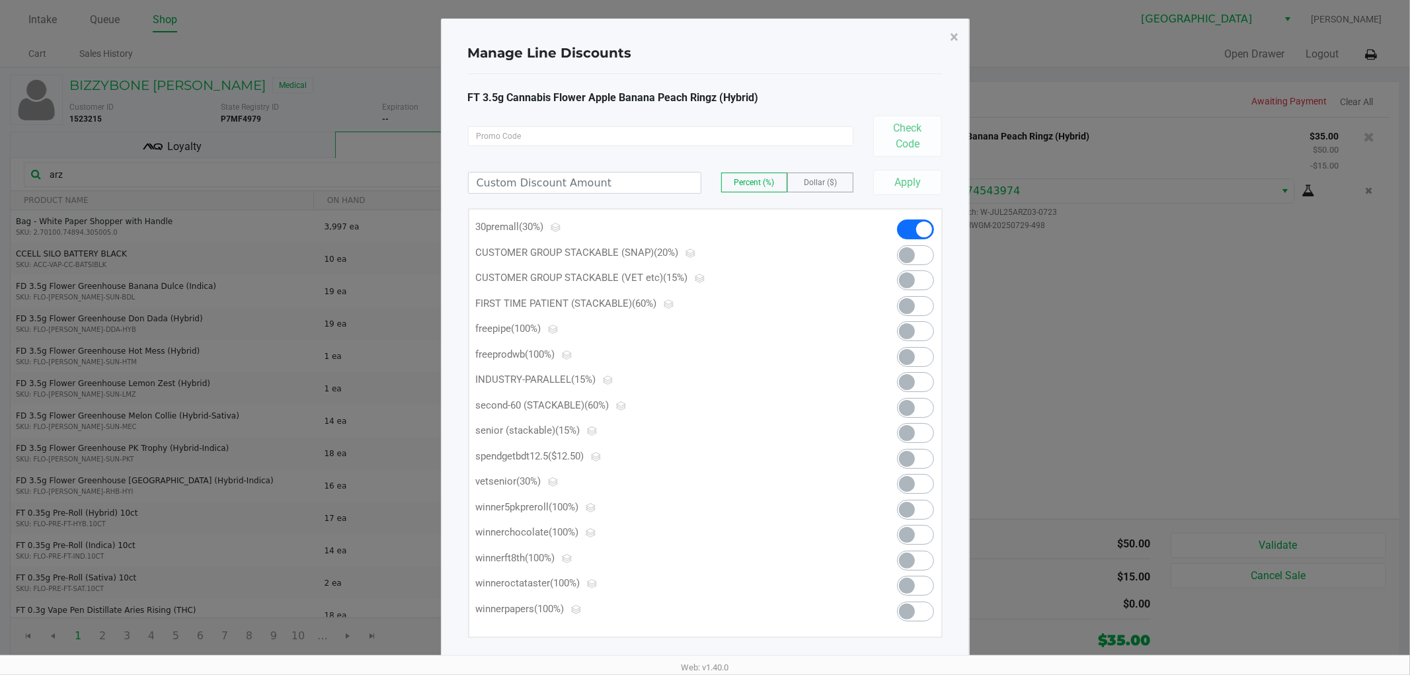
click at [925, 384] on span at bounding box center [915, 382] width 37 height 20
click at [951, 38] on span "×" at bounding box center [955, 37] width 9 height 19
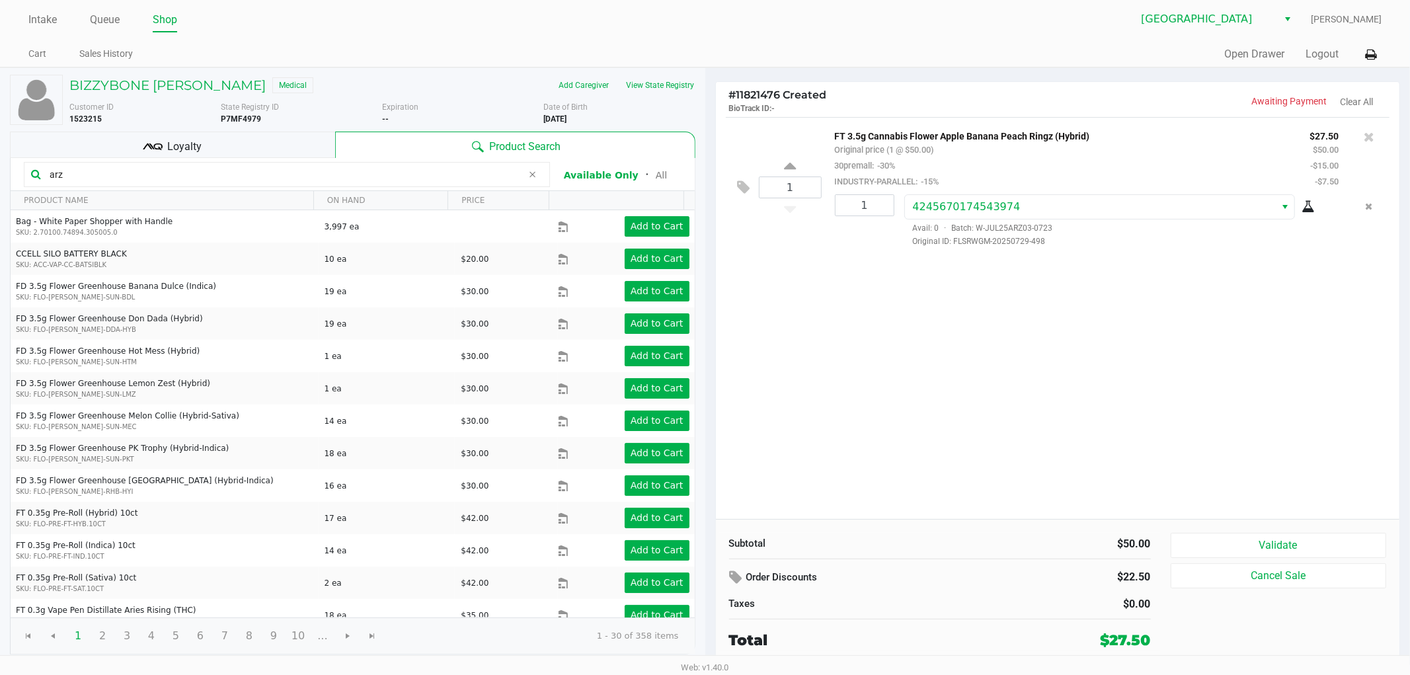
click at [1372, 143] on icon at bounding box center [1369, 136] width 11 height 13
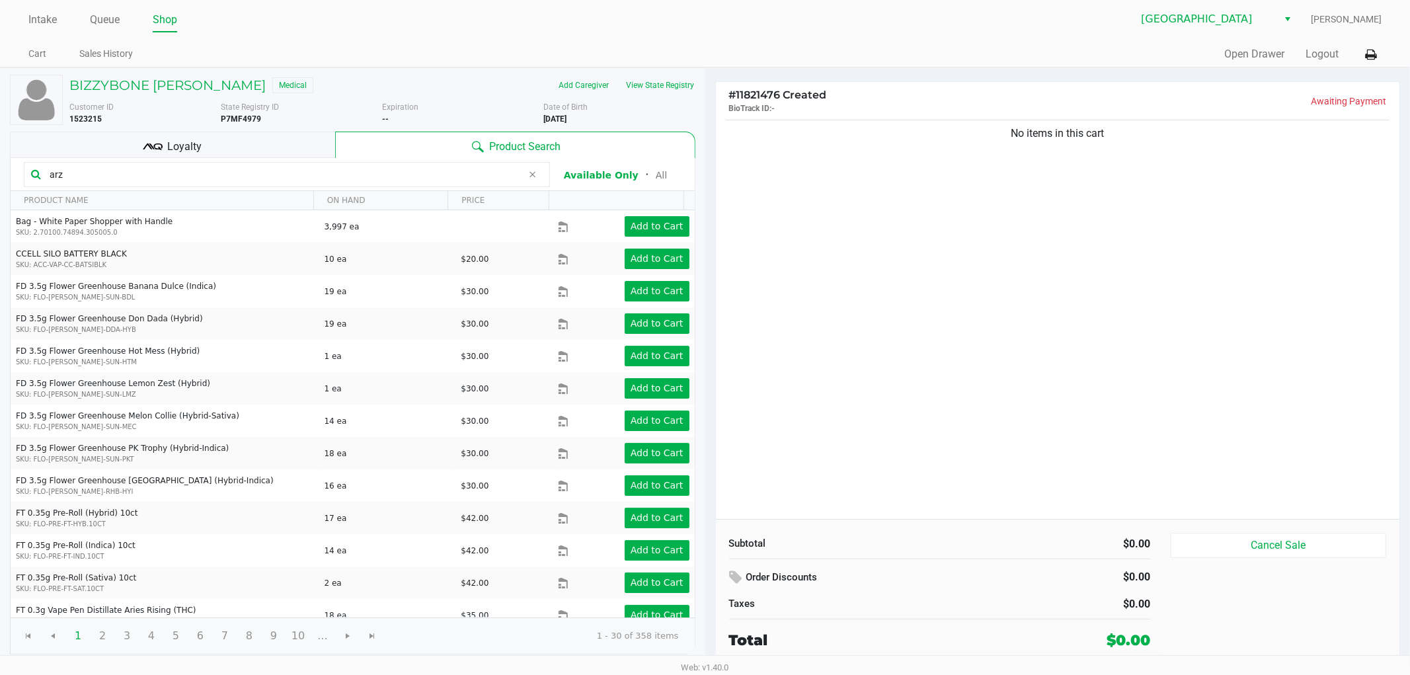
click at [381, 177] on input "arz" at bounding box center [283, 175] width 479 height 20
type input "a"
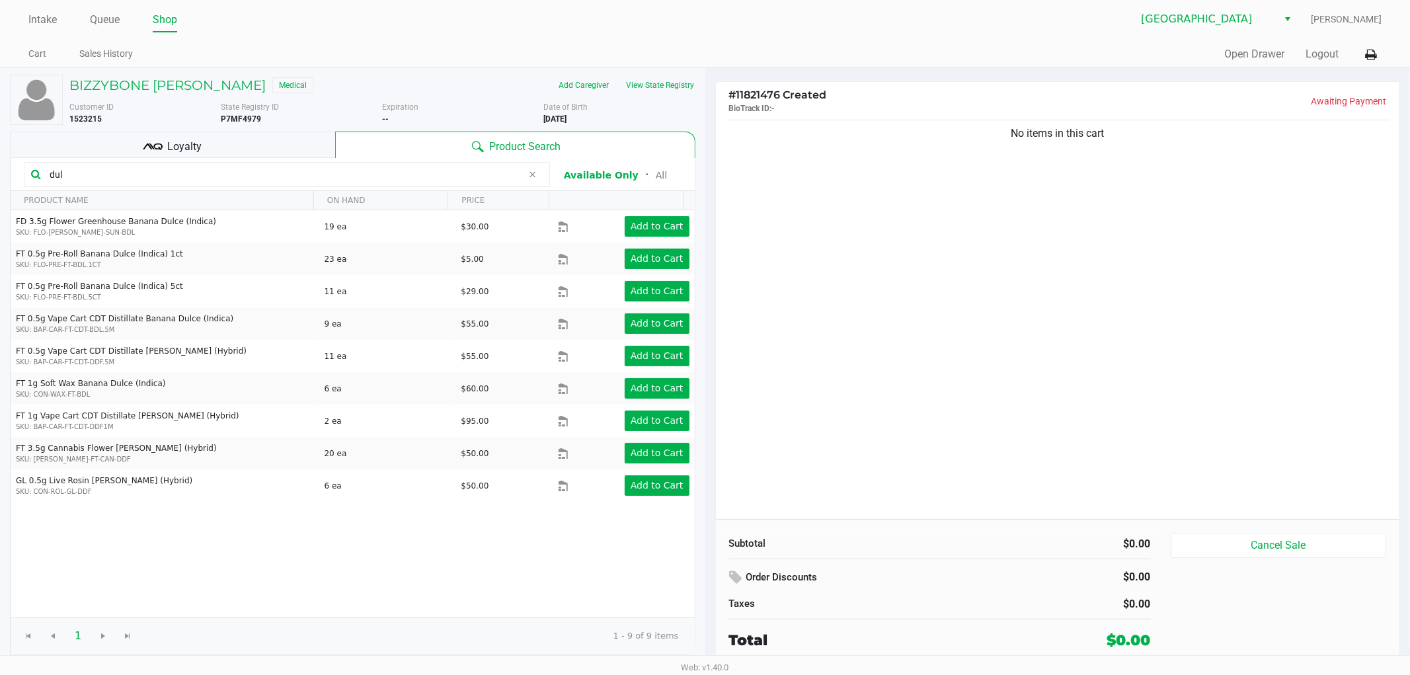
type input "dul"
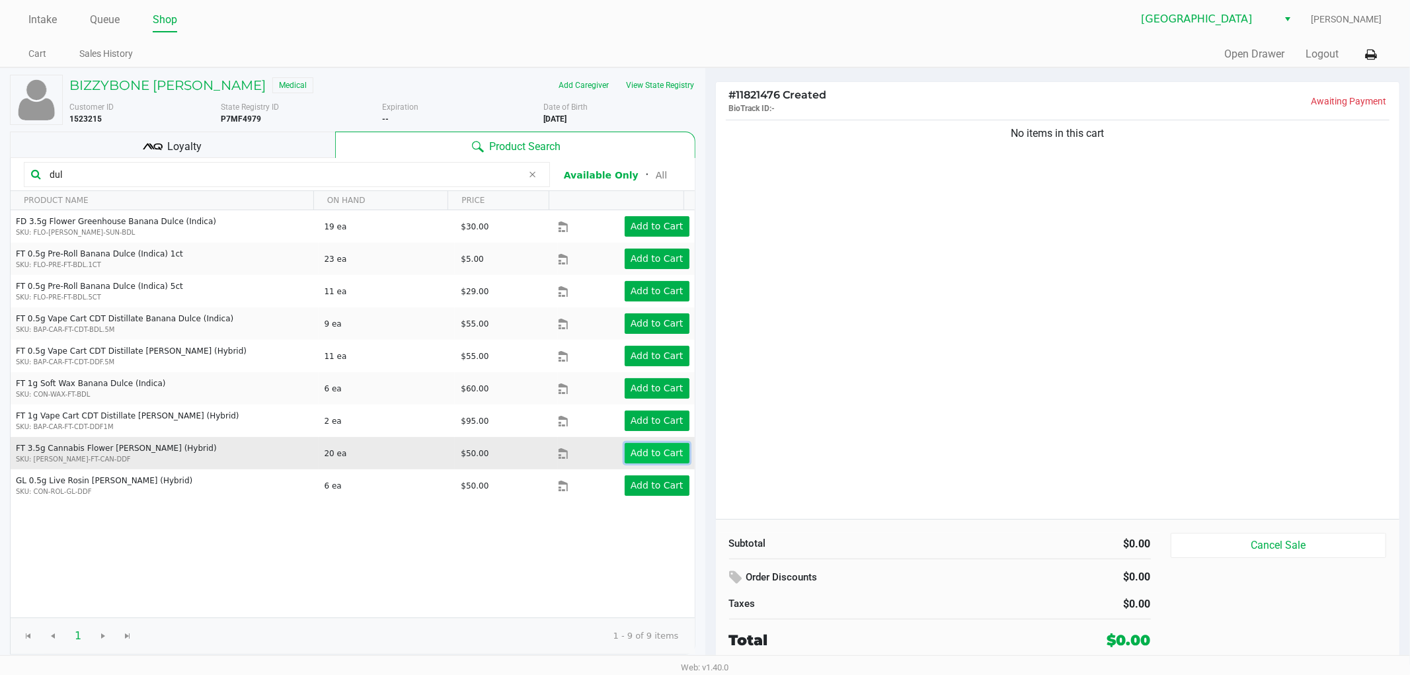
click at [656, 448] on app-button-loader "Add to Cart" at bounding box center [657, 453] width 53 height 11
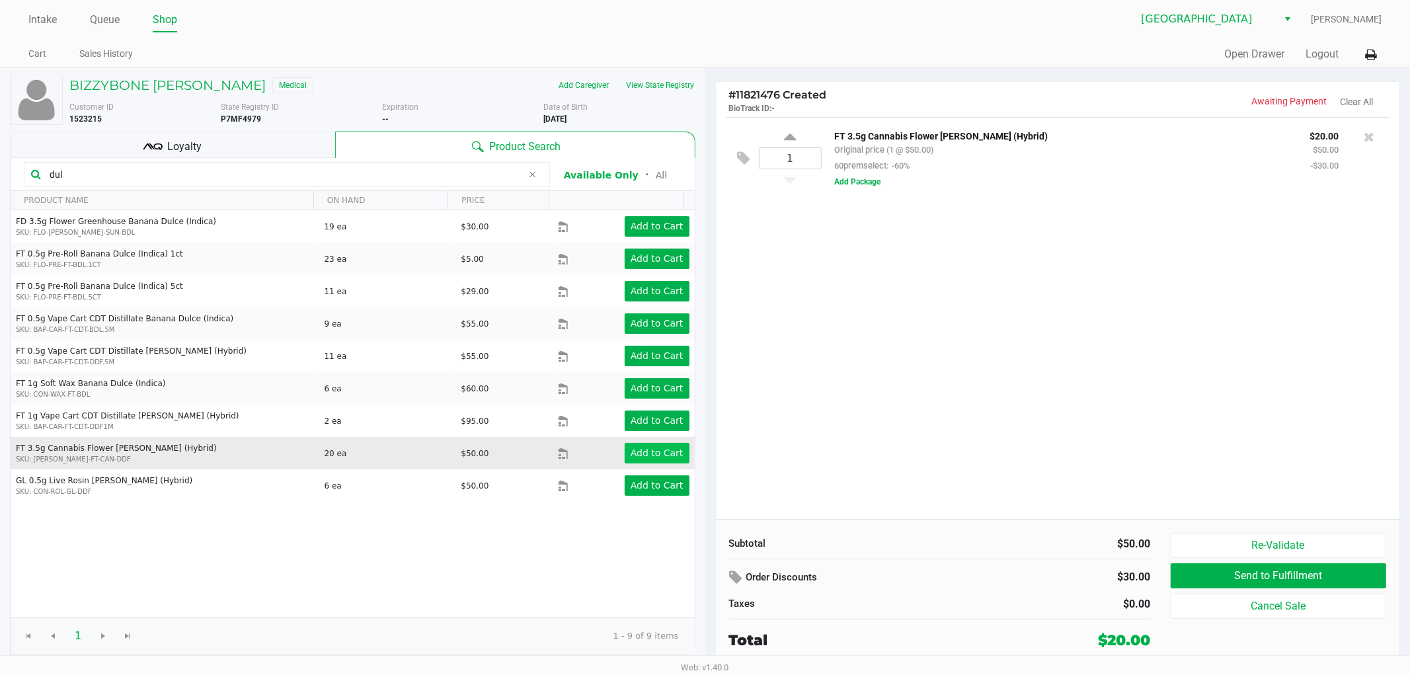
click at [870, 188] on button "Add Package" at bounding box center [858, 182] width 46 height 12
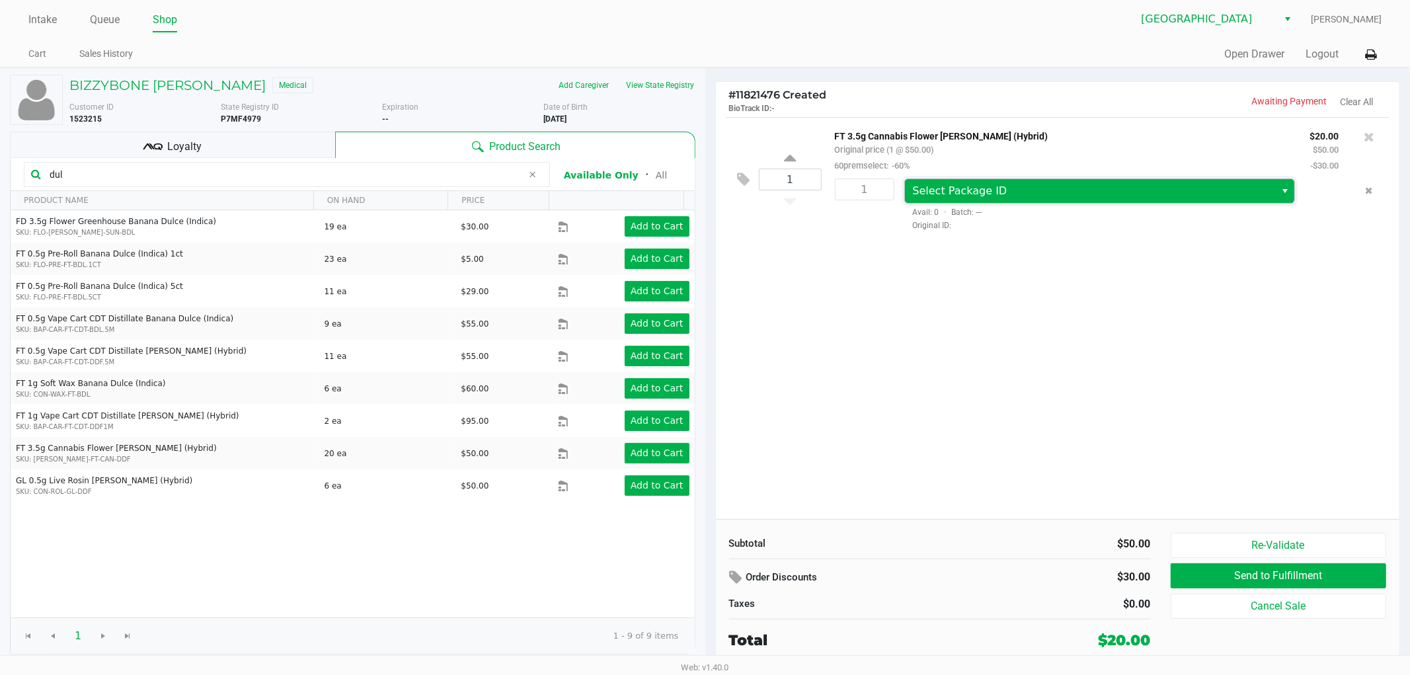
click at [1049, 199] on span "Select Package ID" at bounding box center [1090, 191] width 355 height 16
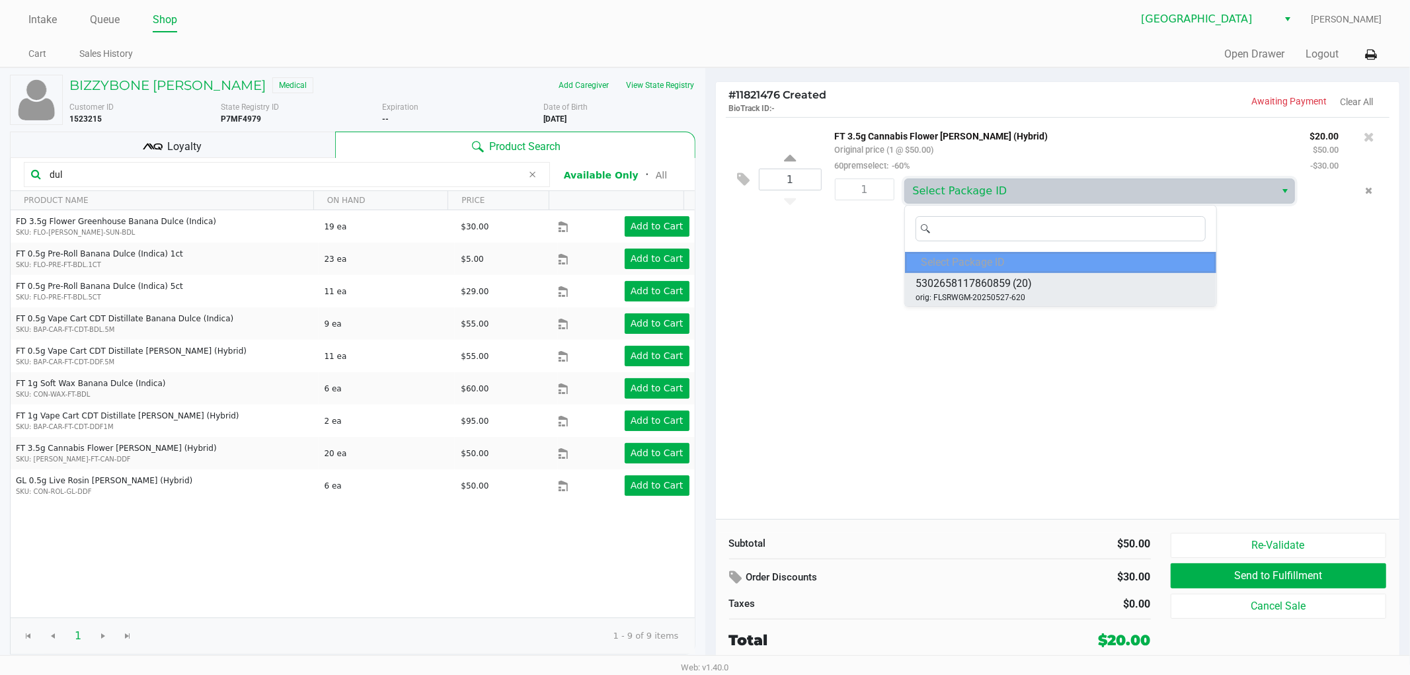
click at [1060, 293] on li "5302658117860859 (20) orig: FLSRWGM-20250527-620" at bounding box center [1061, 289] width 312 height 33
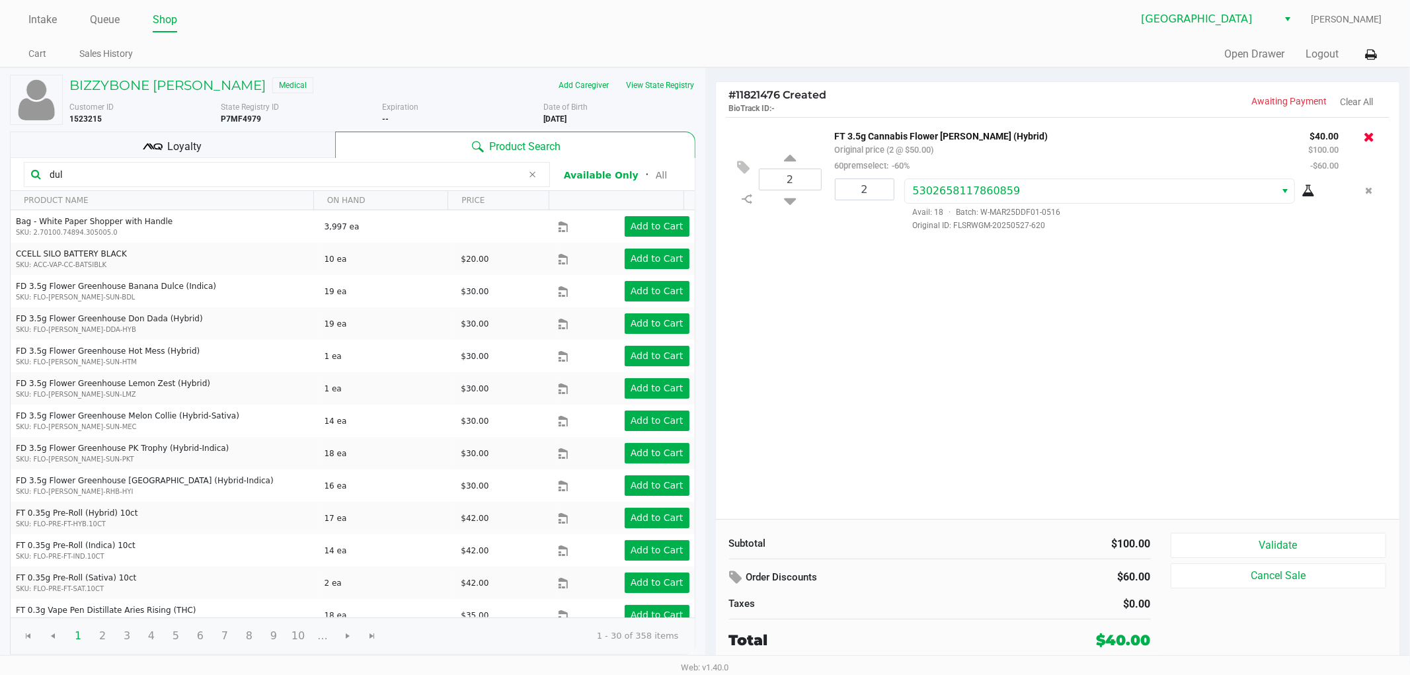
click at [1369, 139] on icon at bounding box center [1369, 136] width 11 height 13
click at [748, 185] on icon at bounding box center [744, 179] width 13 height 15
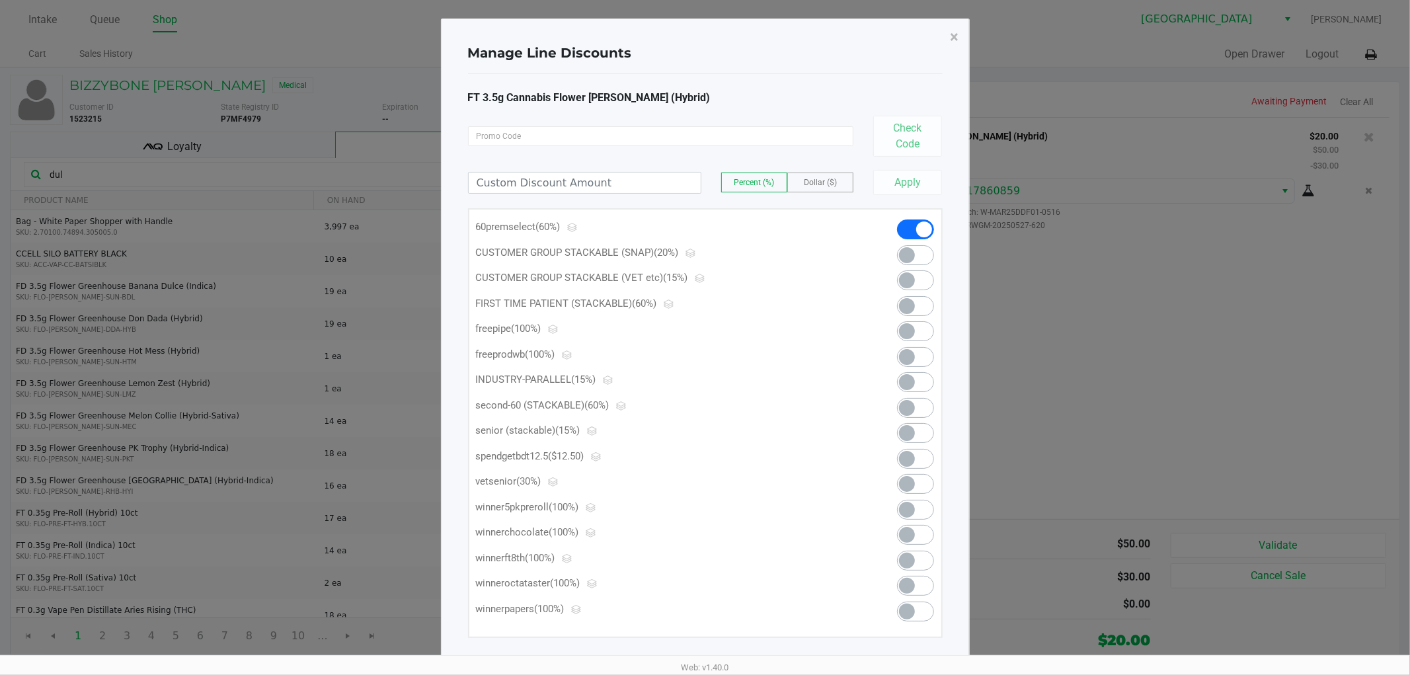
click at [924, 379] on span at bounding box center [915, 382] width 37 height 20
click at [959, 40] on button "×" at bounding box center [955, 37] width 30 height 37
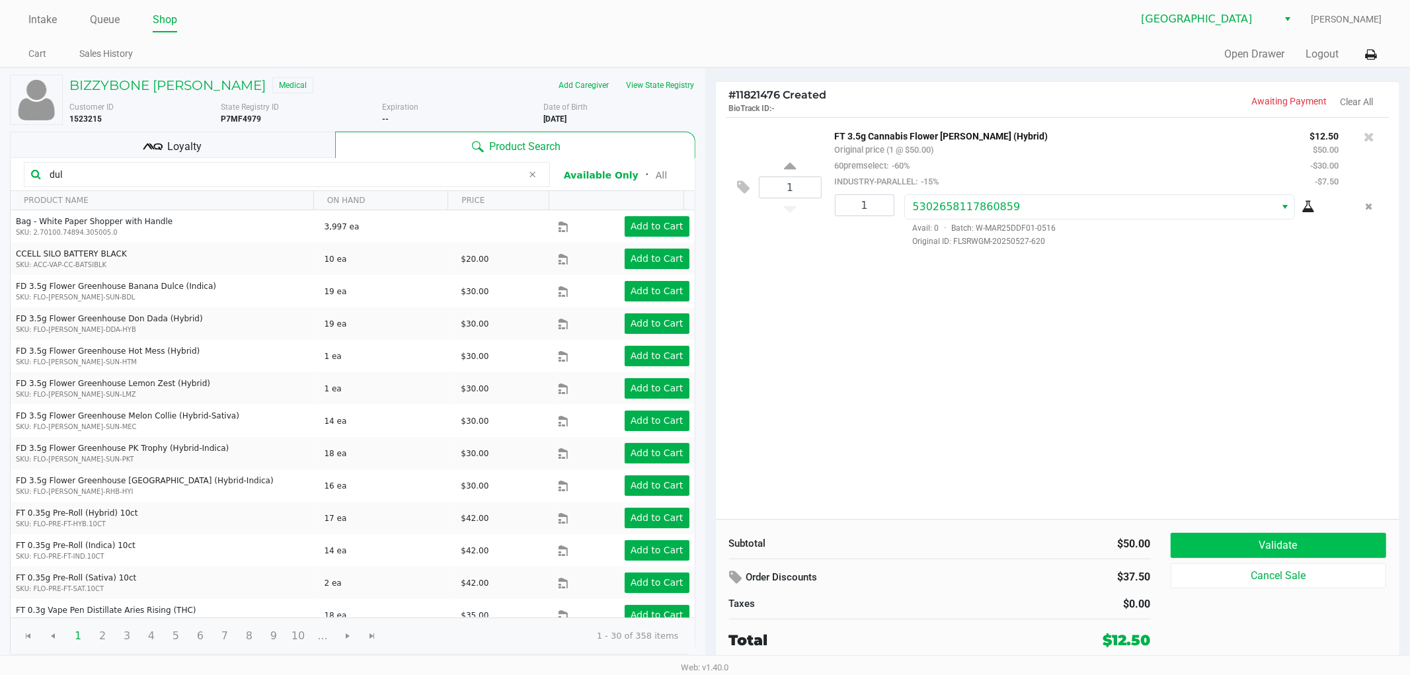
click at [1321, 547] on button "Validate" at bounding box center [1279, 545] width 216 height 25
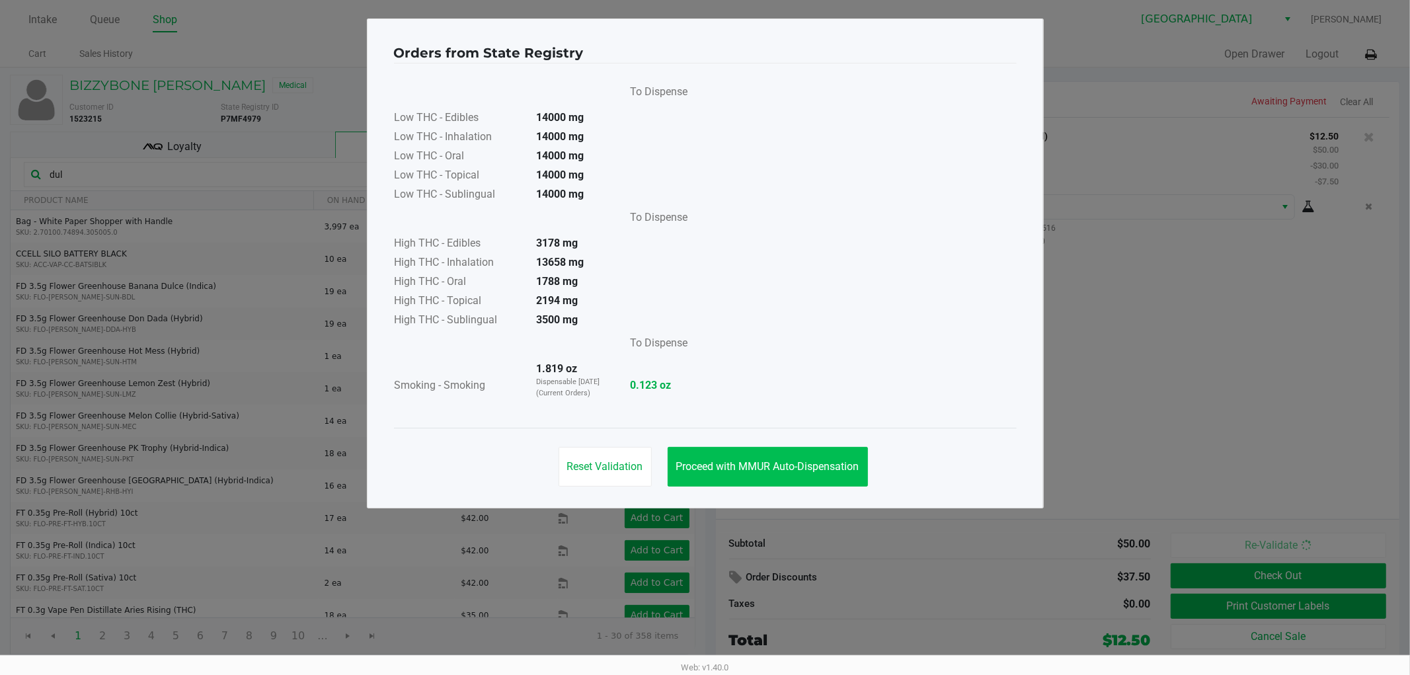
click at [823, 463] on span "Proceed with MMUR Auto-Dispensation" at bounding box center [767, 466] width 183 height 13
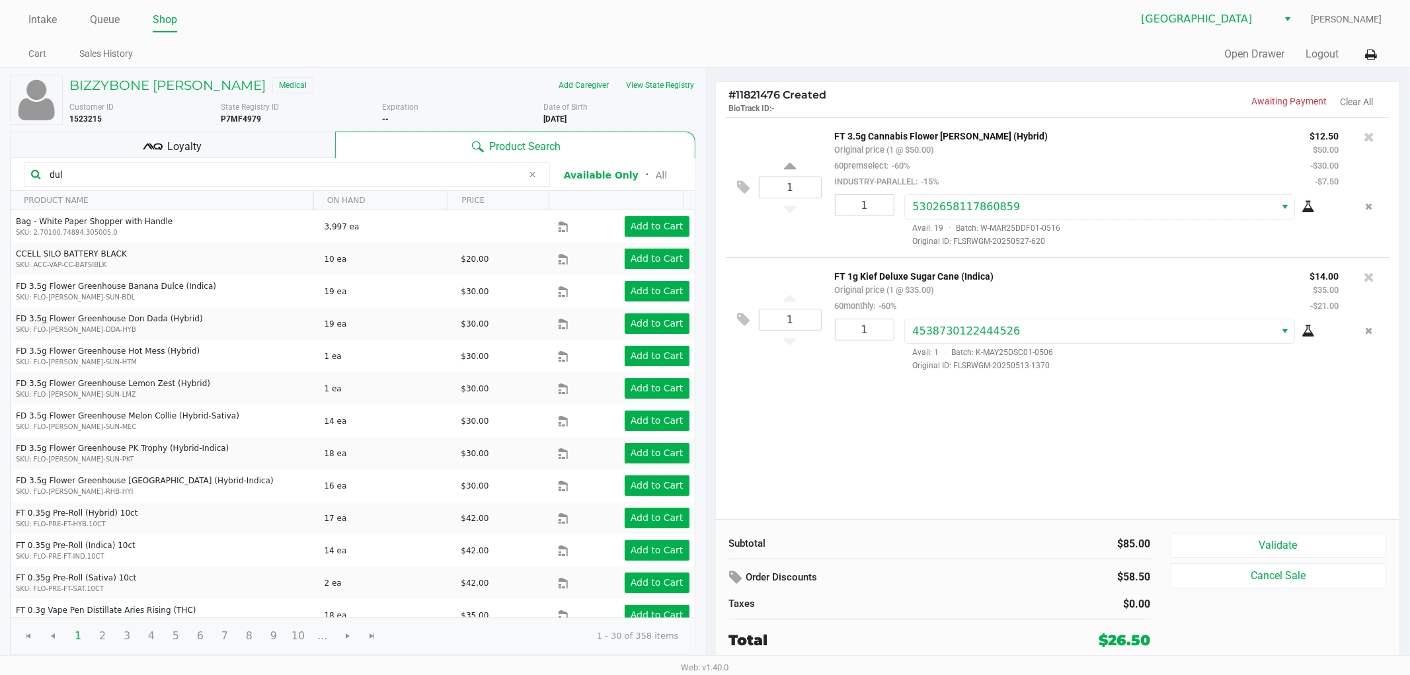
click at [1320, 535] on button "Validate" at bounding box center [1279, 545] width 216 height 25
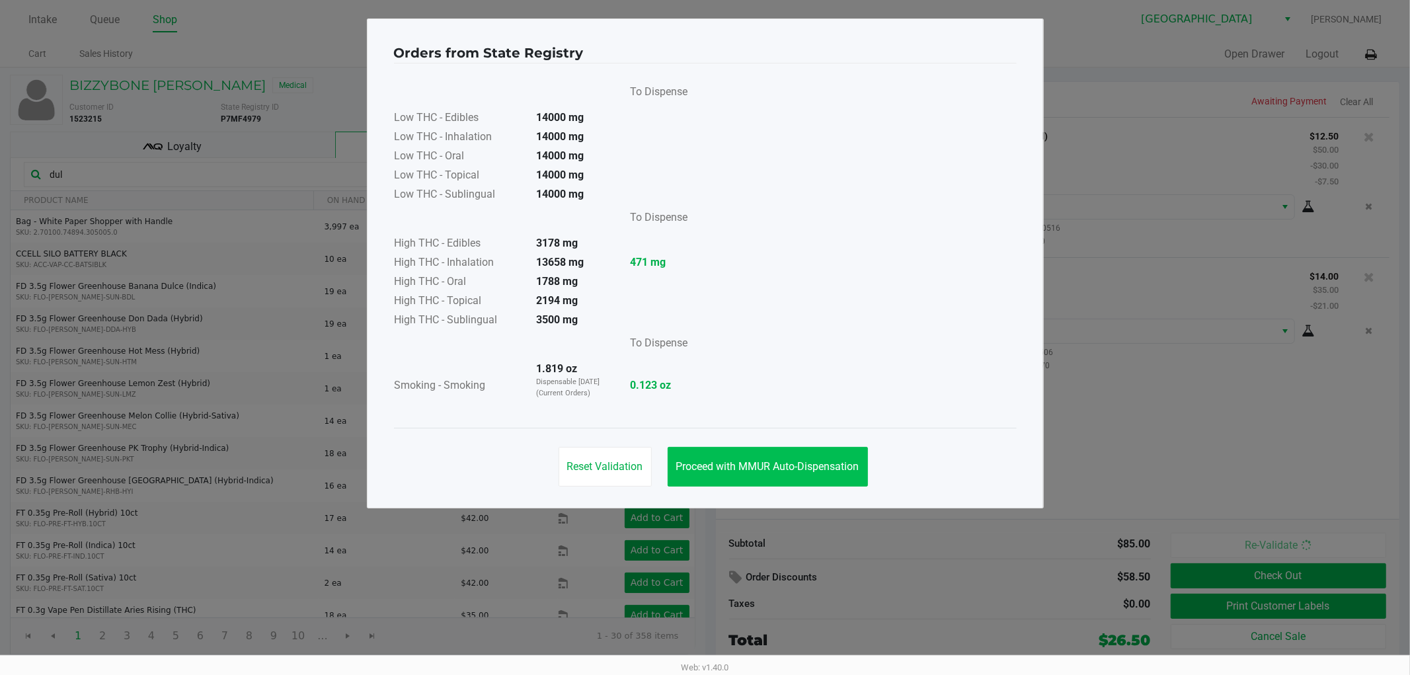
click at [835, 463] on span "Proceed with MMUR Auto-Dispensation" at bounding box center [767, 466] width 183 height 13
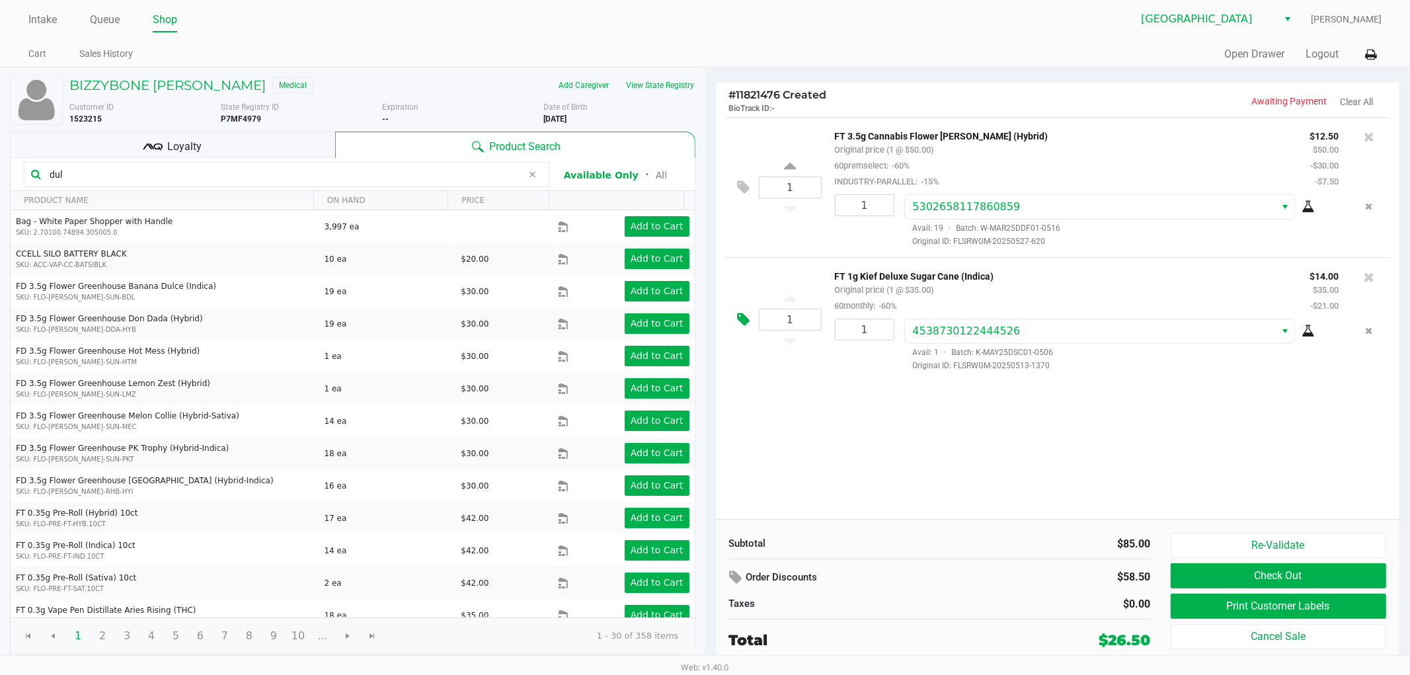
click at [750, 322] on icon at bounding box center [744, 319] width 13 height 15
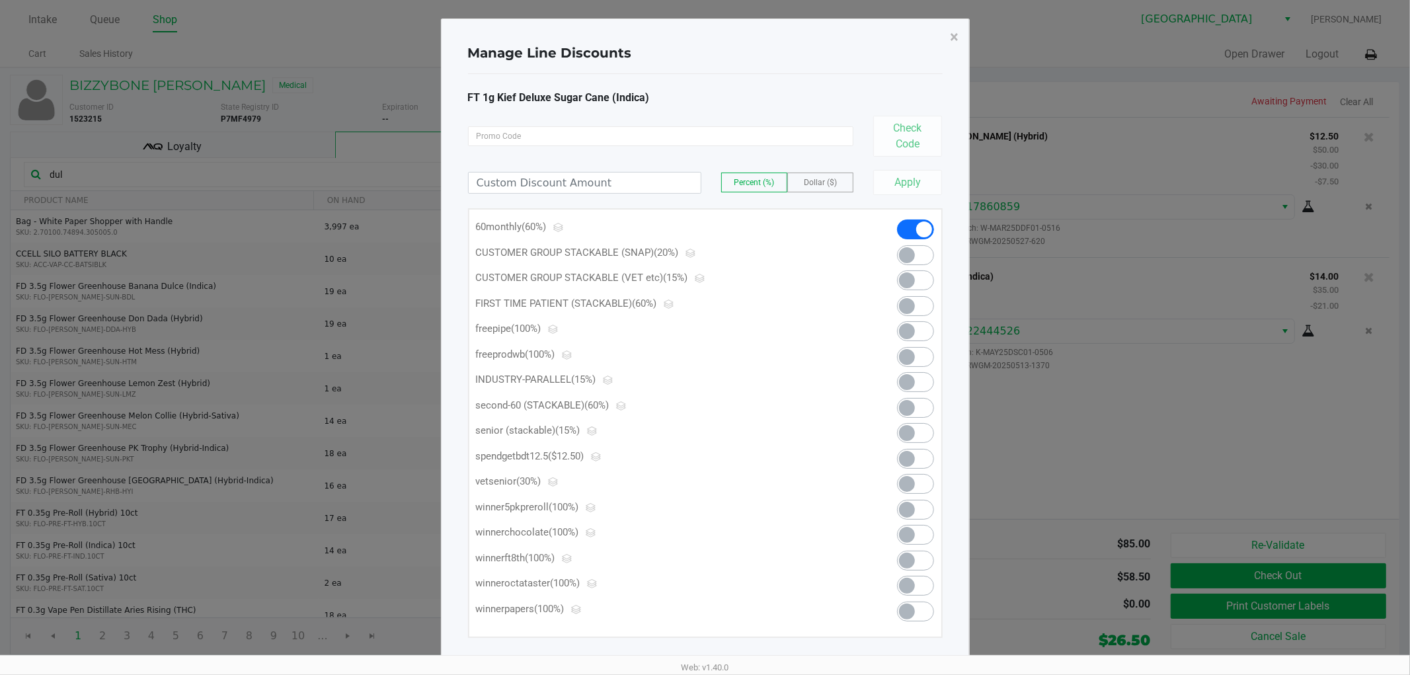
click at [914, 385] on span at bounding box center [907, 382] width 16 height 16
click at [959, 44] on span "×" at bounding box center [955, 37] width 9 height 19
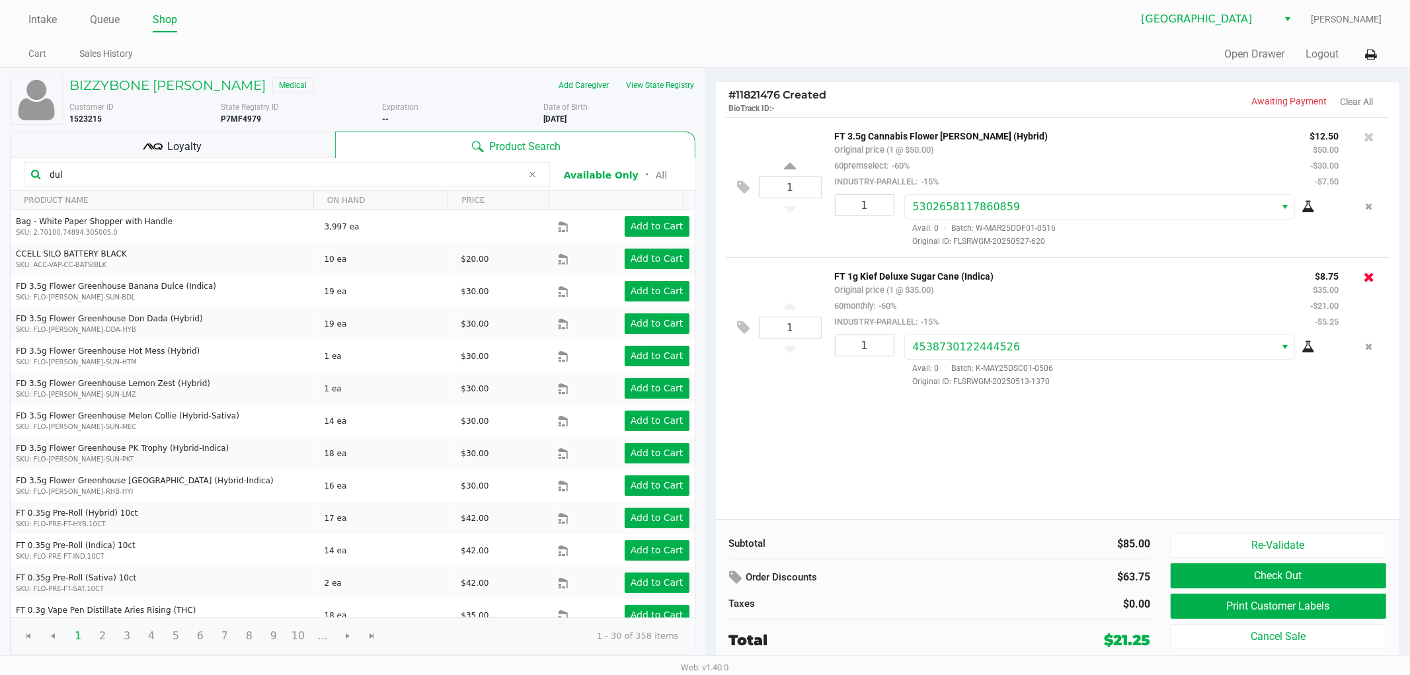
click at [1372, 285] on button at bounding box center [1369, 277] width 11 height 19
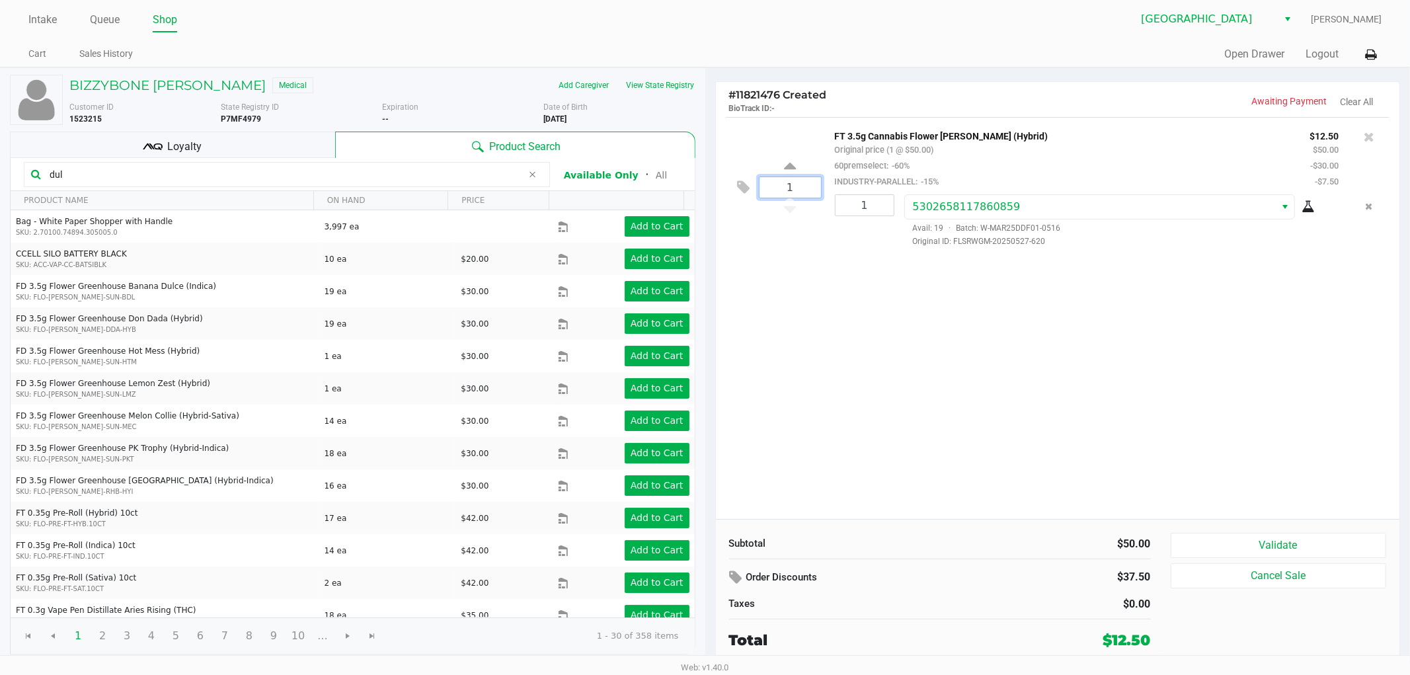
click at [794, 190] on input "1" at bounding box center [790, 187] width 61 height 20
type input "2"
click at [884, 207] on div "BIZZYBONE [PERSON_NAME] Medical Add Caregiver View State Registry Customer ID 1…" at bounding box center [705, 366] width 1410 height 598
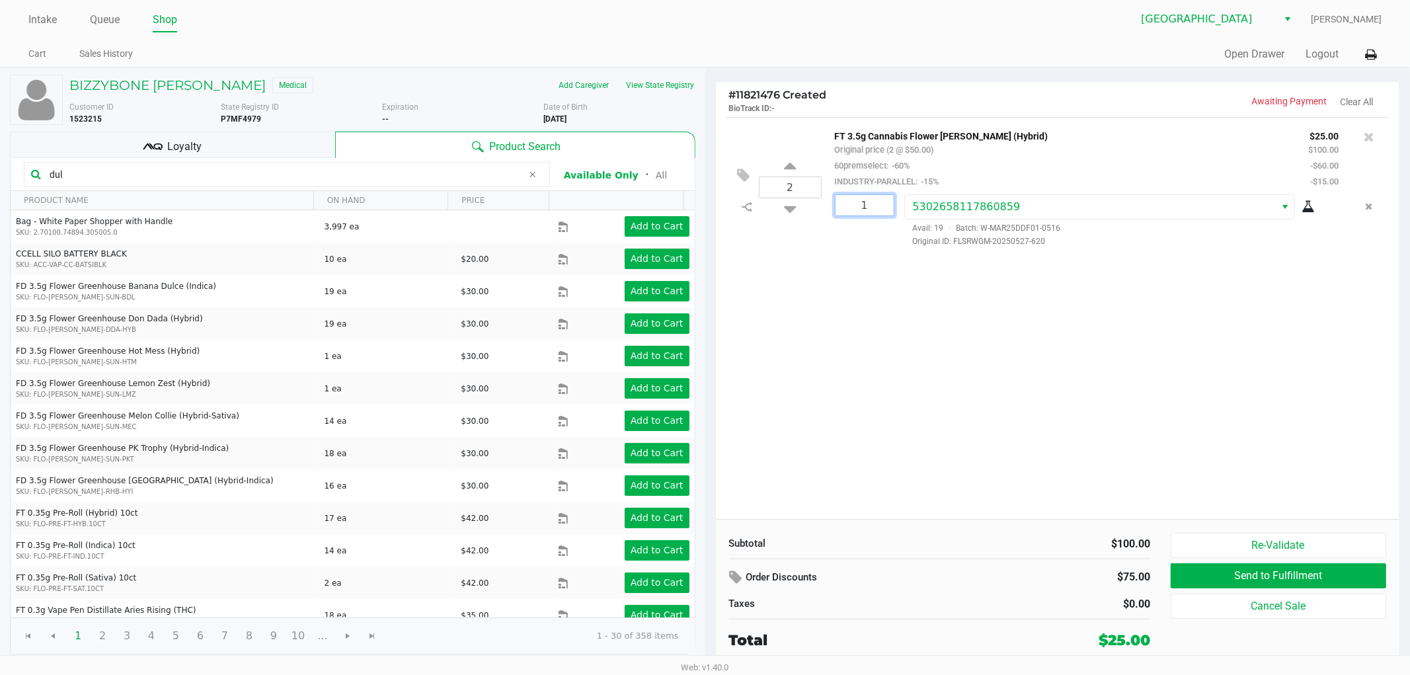
click at [884, 208] on input "1" at bounding box center [865, 205] width 58 height 20
type input "2"
click at [1060, 375] on div "BIZZYBONE [PERSON_NAME] Medical Add Caregiver View State Registry Customer ID 1…" at bounding box center [705, 366] width 1410 height 598
click at [1369, 138] on icon at bounding box center [1369, 136] width 11 height 13
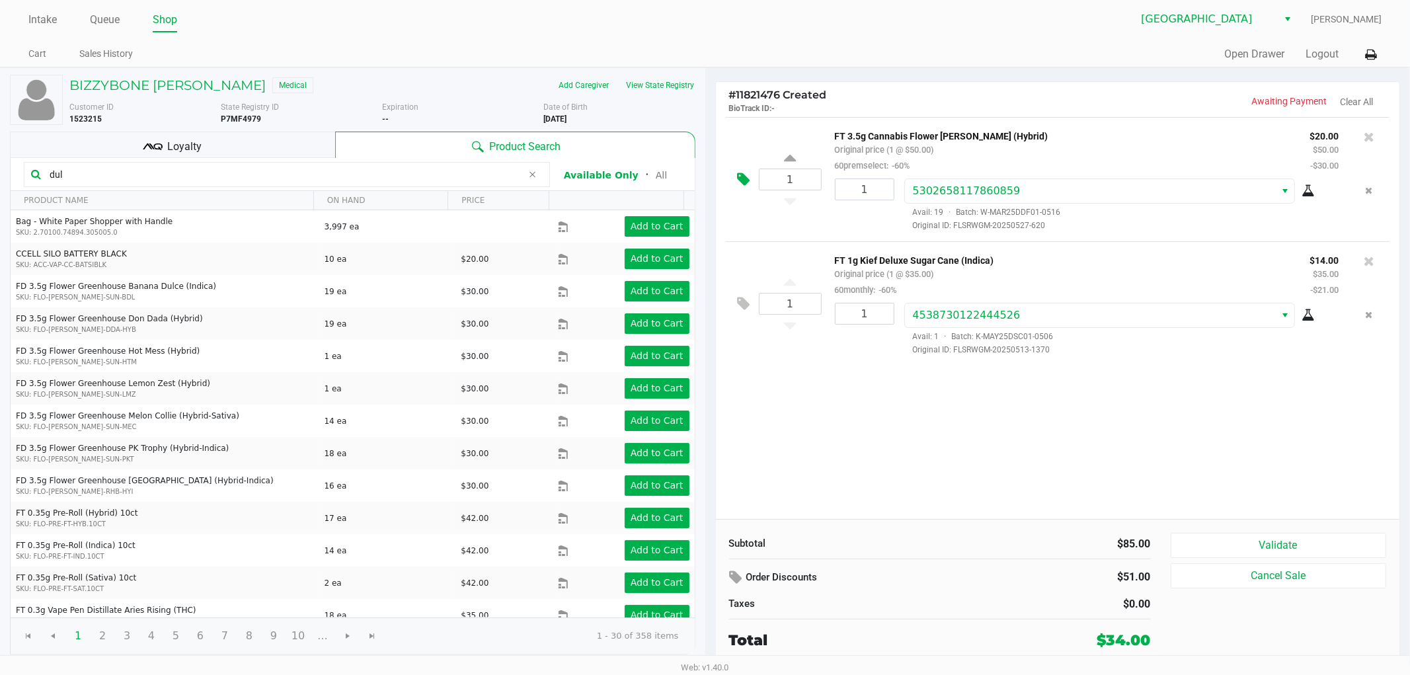
click at [749, 183] on icon at bounding box center [744, 179] width 13 height 15
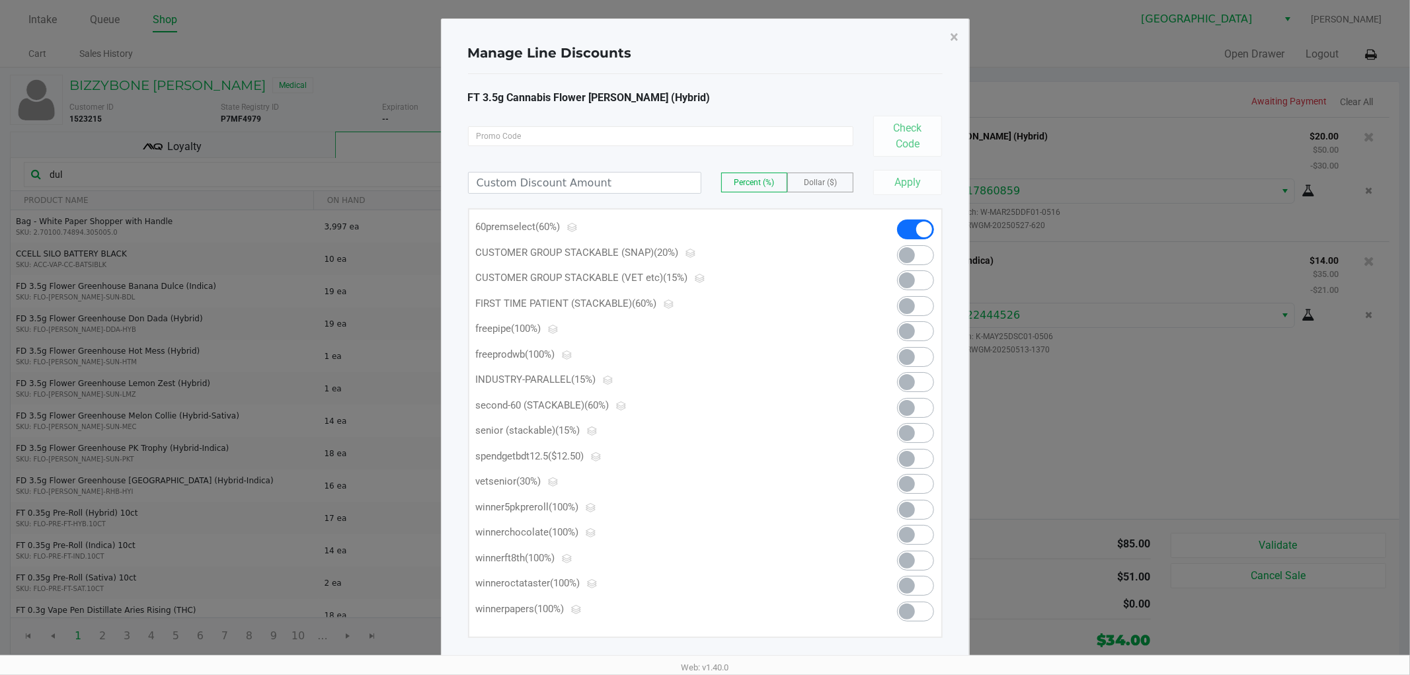
click at [918, 386] on span at bounding box center [915, 382] width 37 height 20
click at [957, 34] on span "×" at bounding box center [955, 37] width 9 height 19
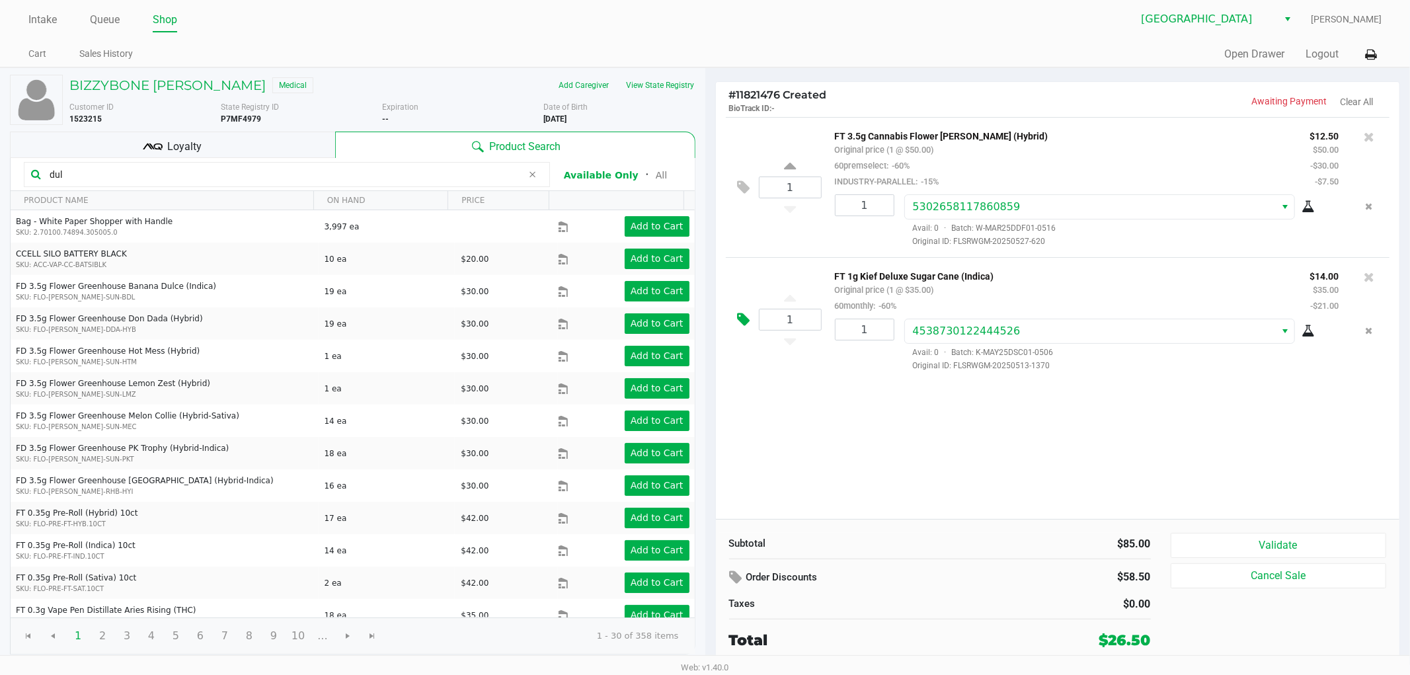
click at [740, 321] on icon at bounding box center [744, 319] width 13 height 15
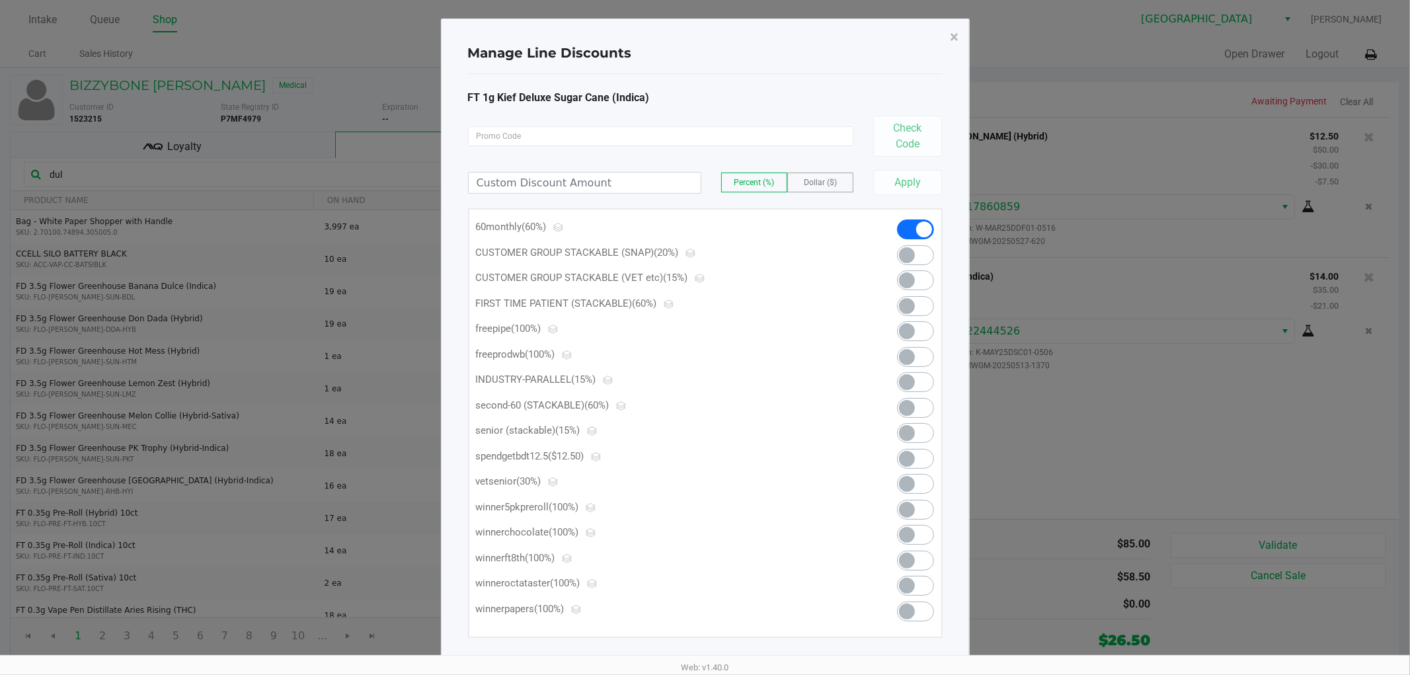
click at [931, 385] on span at bounding box center [915, 382] width 37 height 20
click at [955, 35] on span "×" at bounding box center [955, 37] width 9 height 19
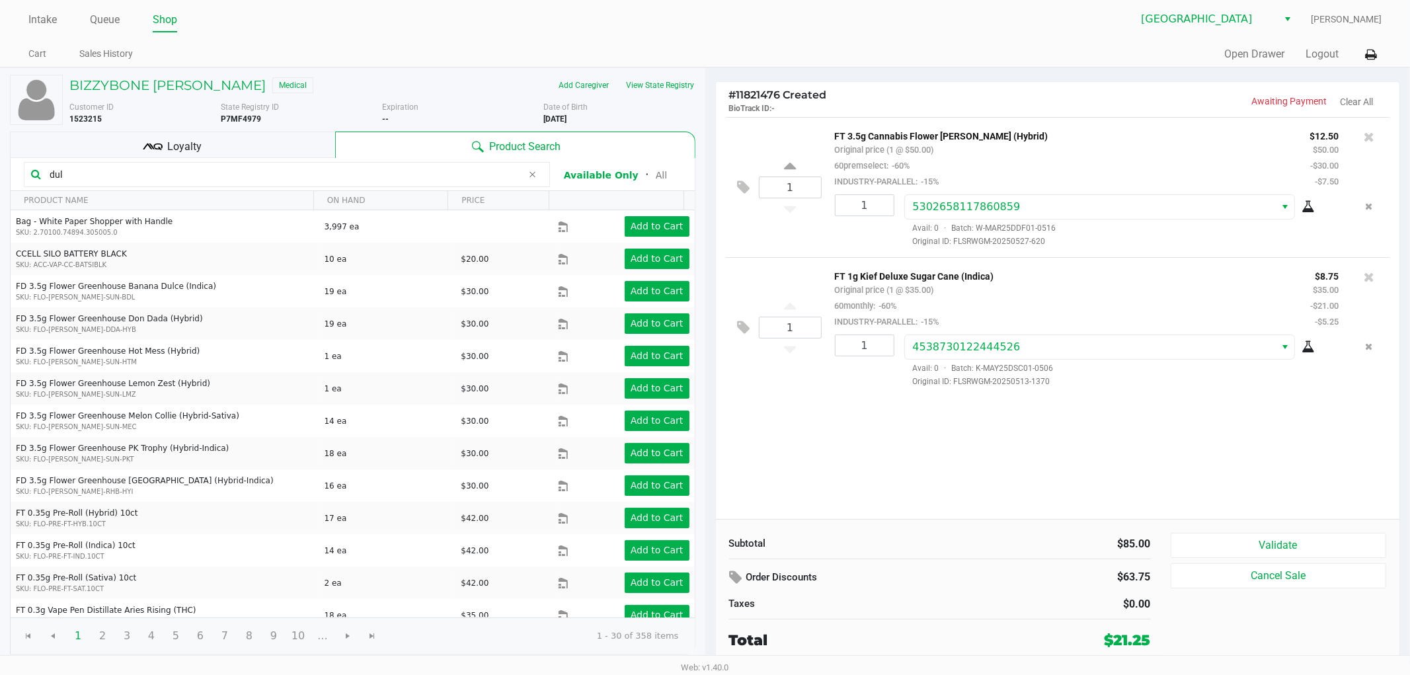
click at [1323, 542] on button "Validate" at bounding box center [1279, 545] width 216 height 25
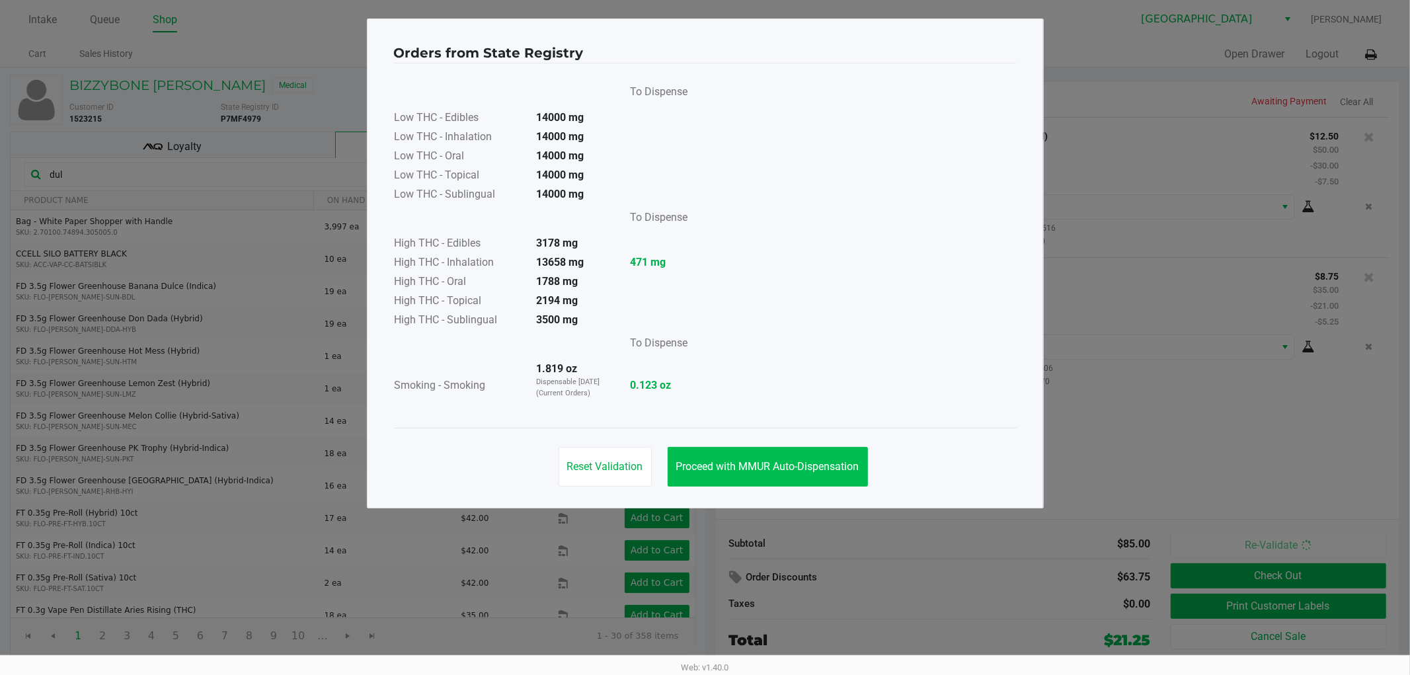
click at [816, 458] on button "Proceed with MMUR Auto-Dispensation" at bounding box center [768, 467] width 200 height 40
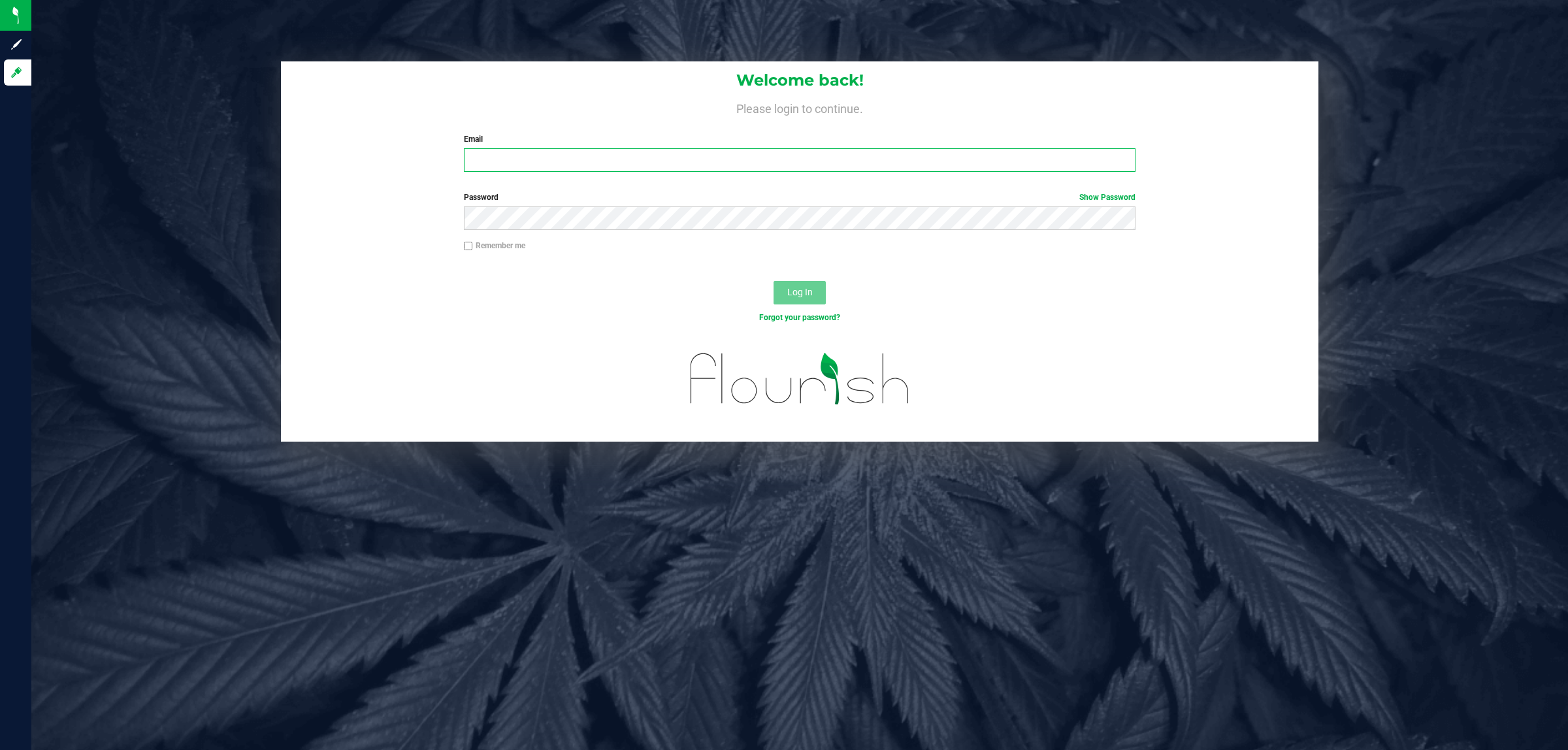
click at [524, 157] on input "Email" at bounding box center [799, 160] width 672 height 24
type input "[EMAIL_ADDRESS][DOMAIN_NAME]"
click at [774, 281] on button "Log In" at bounding box center [799, 292] width 52 height 24
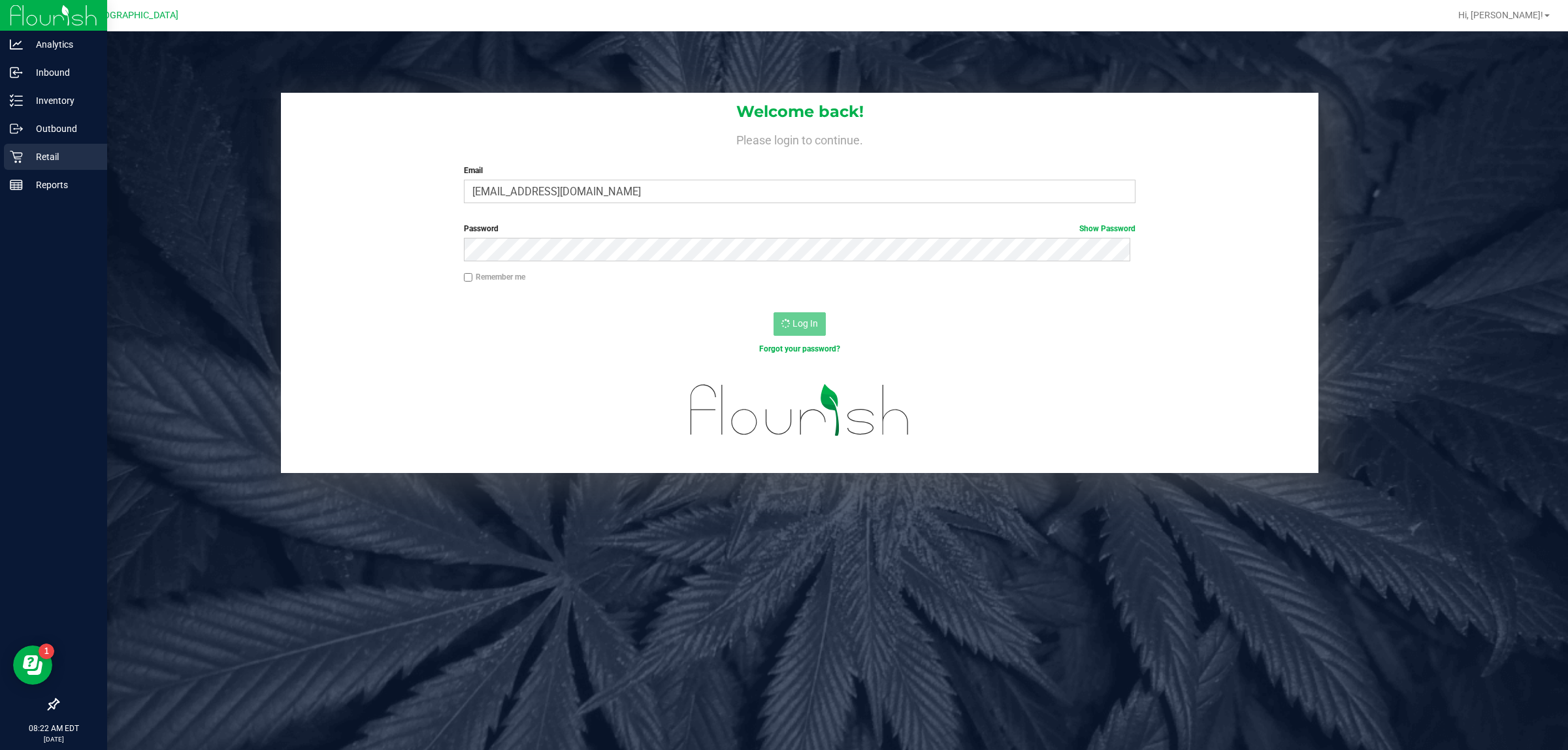
click at [11, 151] on icon at bounding box center [16, 156] width 13 height 13
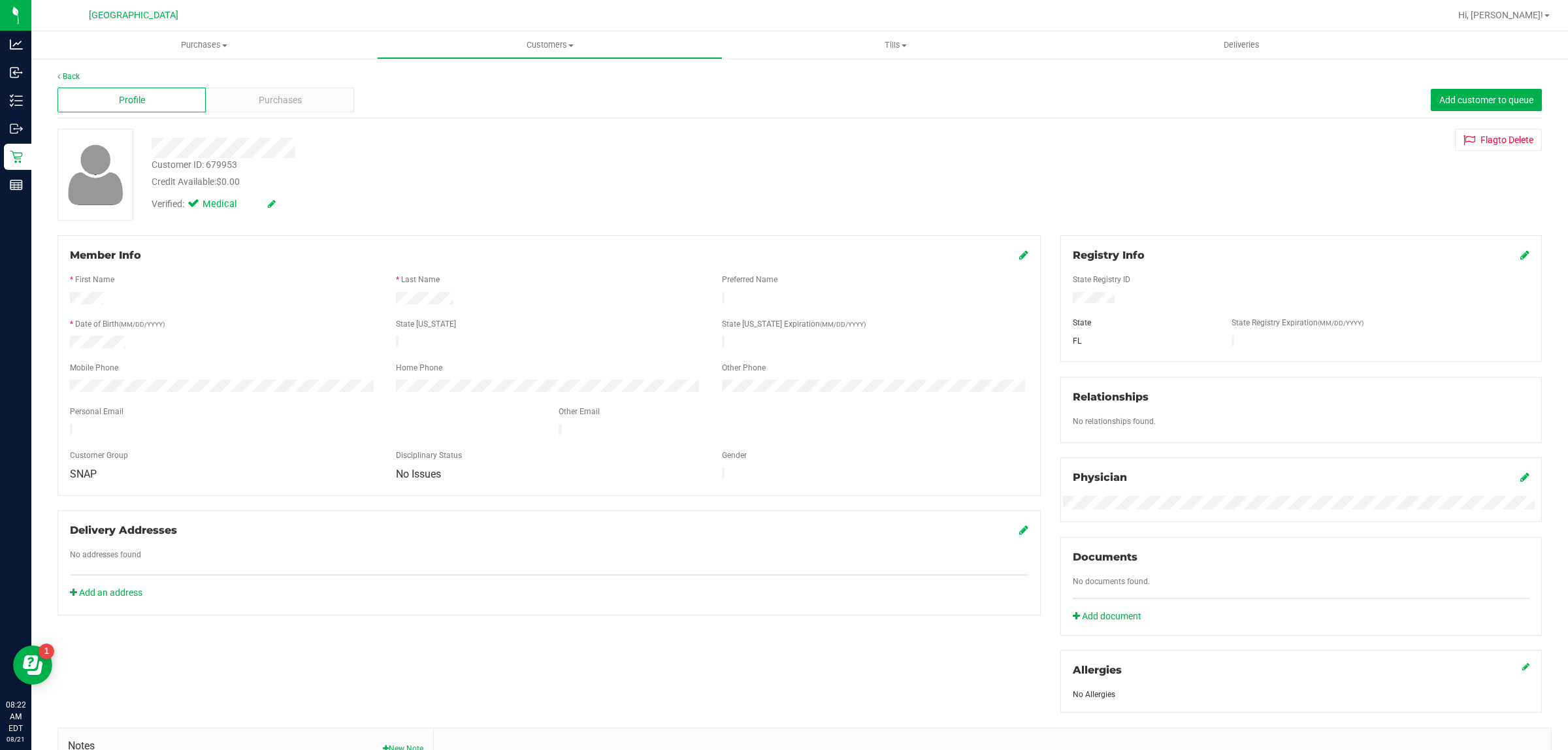
click at [70, 80] on div "Back" at bounding box center [799, 76] width 1484 height 12
click at [70, 76] on link "Back" at bounding box center [68, 76] width 22 height 9
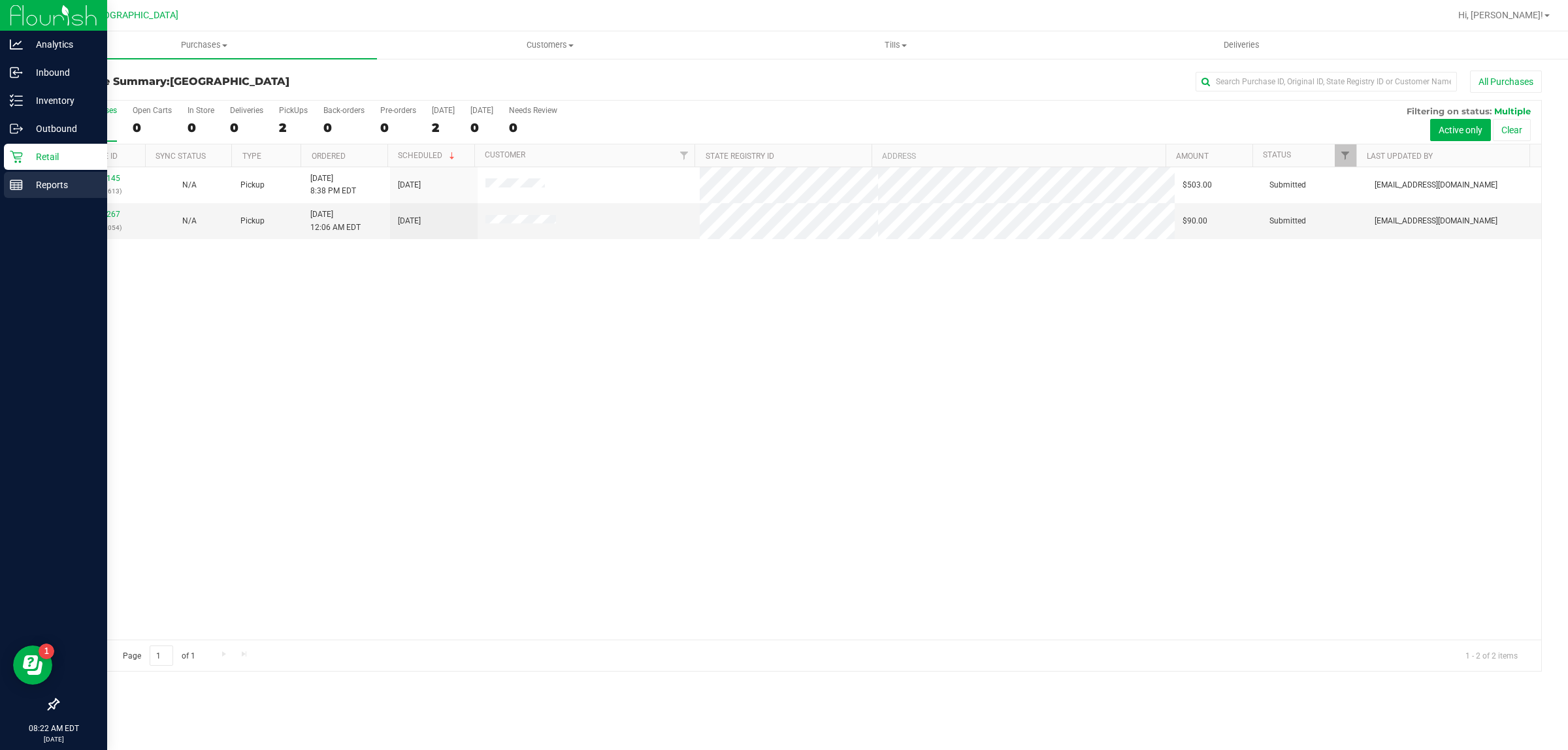
click at [26, 188] on p "Reports" at bounding box center [61, 185] width 78 height 16
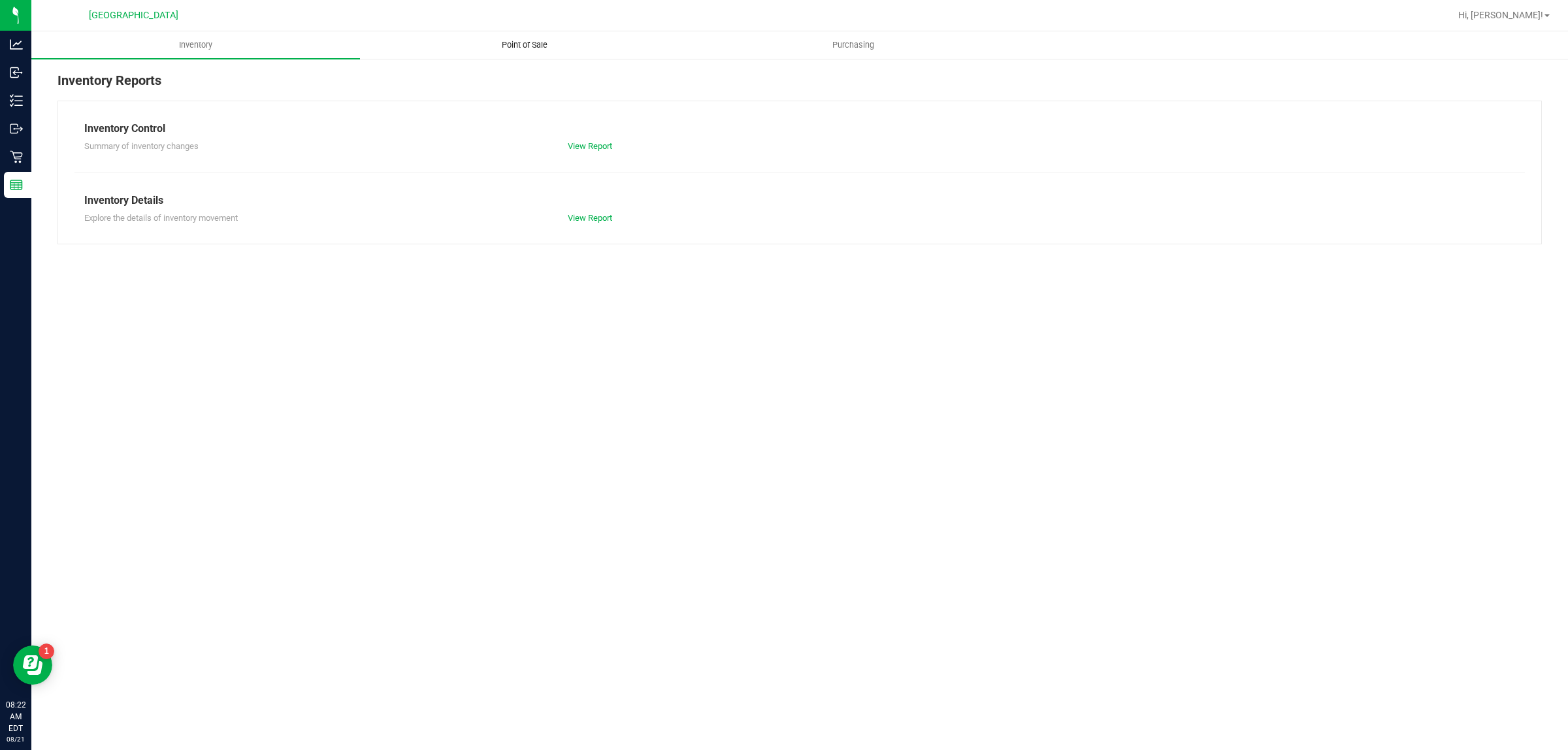
click at [533, 43] on span "Point of Sale" at bounding box center [525, 45] width 81 height 12
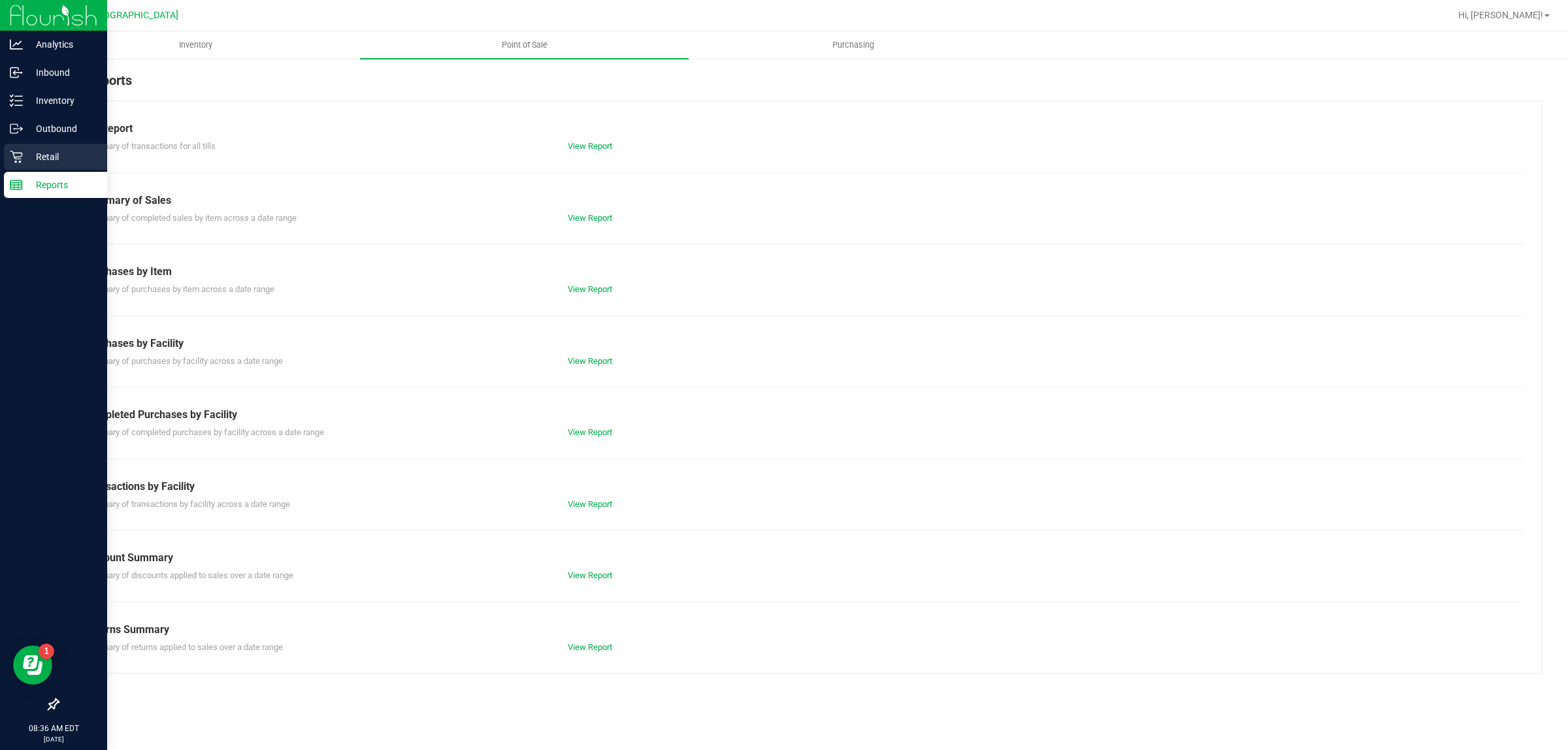
click at [17, 157] on icon at bounding box center [16, 157] width 13 height 13
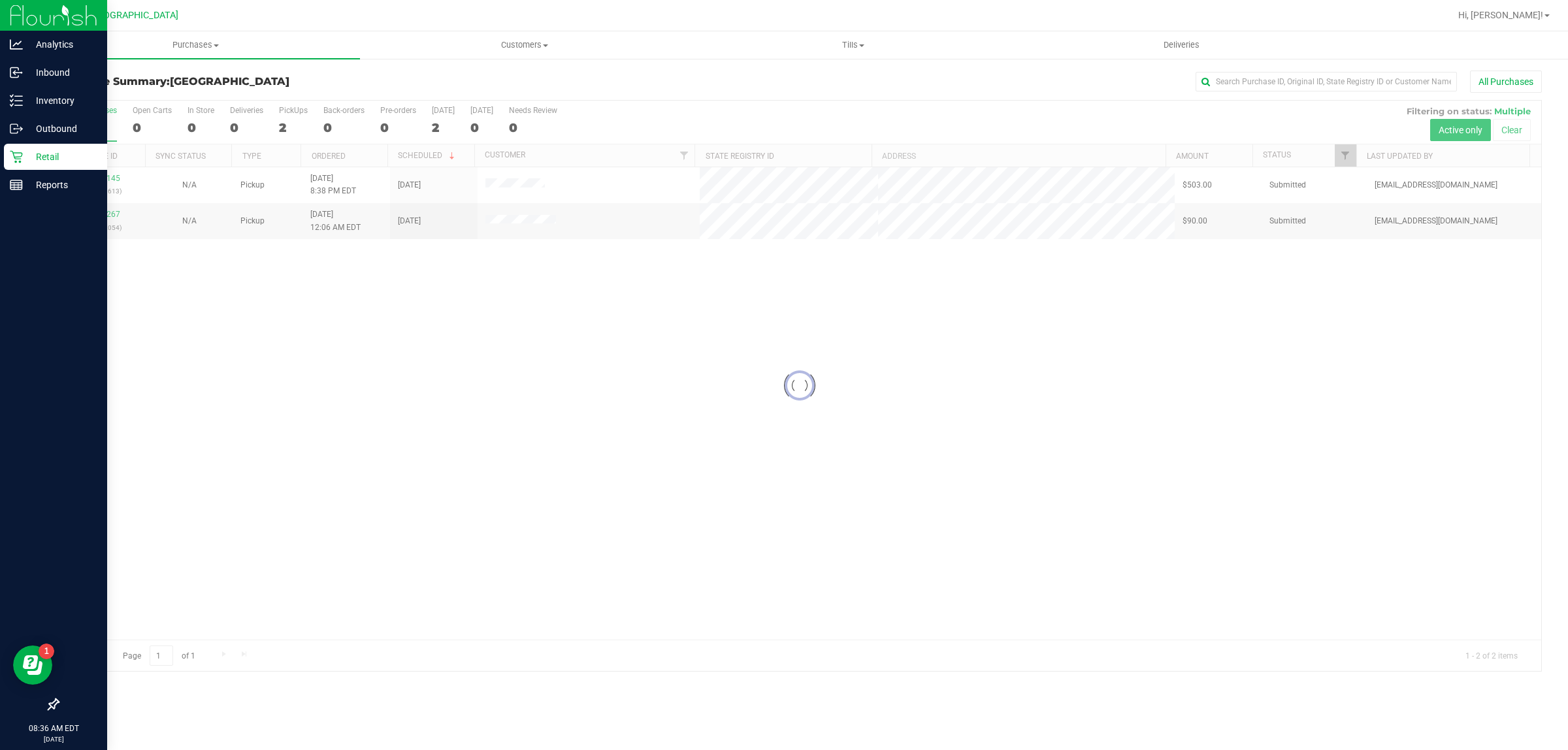
click at [700, 483] on div "Loading... 11821145 (316301613) N/A Pickup 8/20/2025 8:38 PM EDT 8/21/2025 $503…" at bounding box center [799, 403] width 1483 height 472
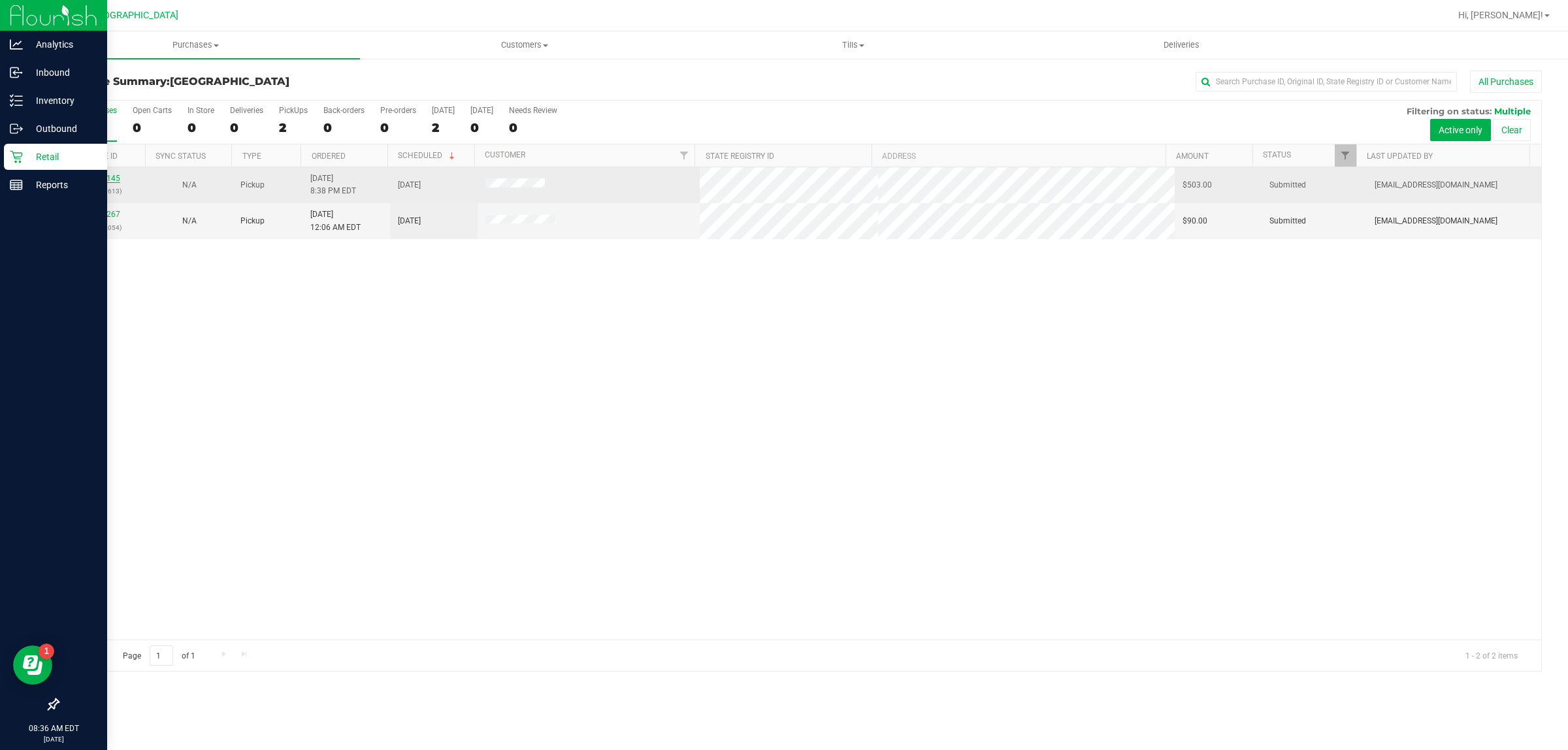
click at [96, 177] on link "11821145" at bounding box center [102, 178] width 37 height 9
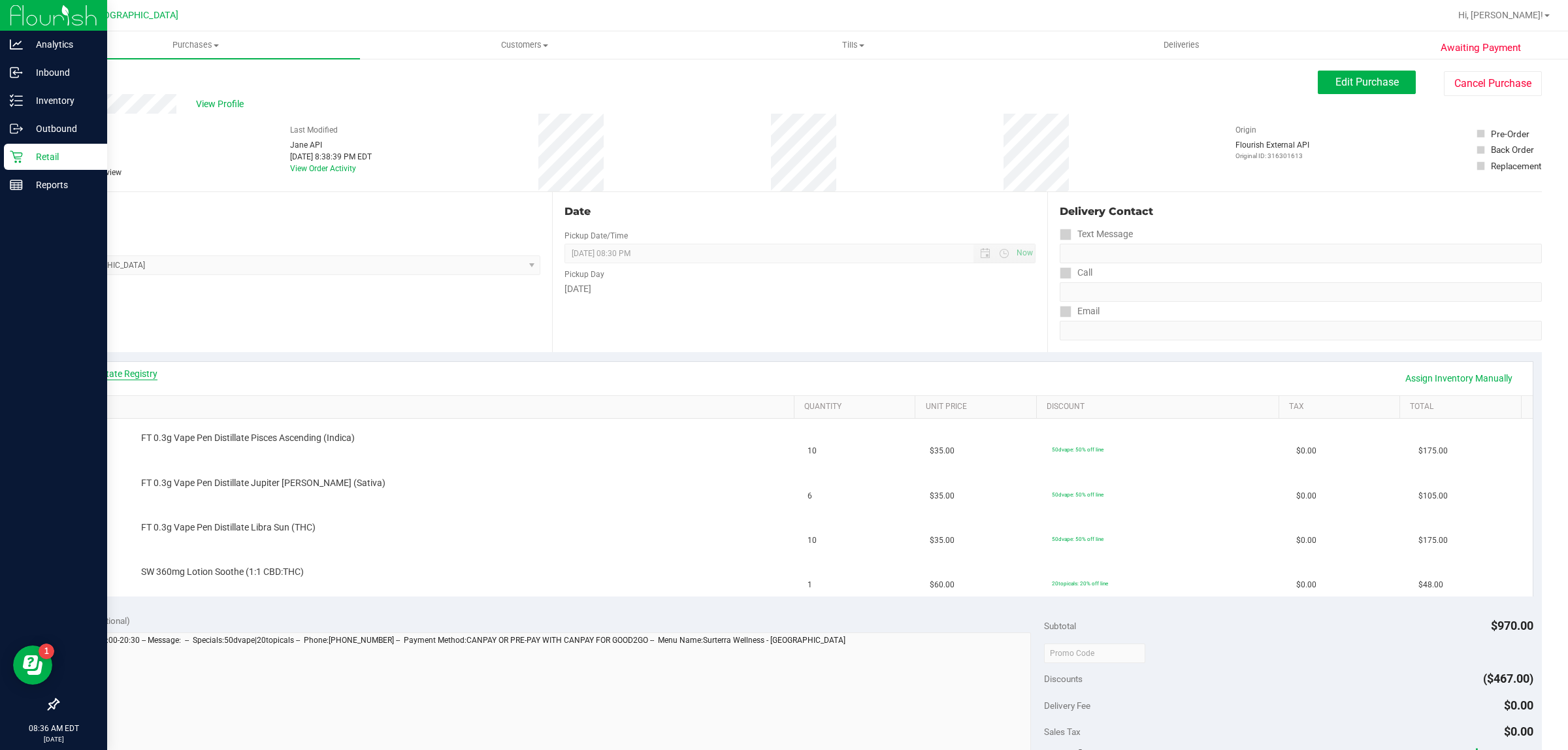
click at [144, 376] on link "View State Registry" at bounding box center [118, 374] width 78 height 13
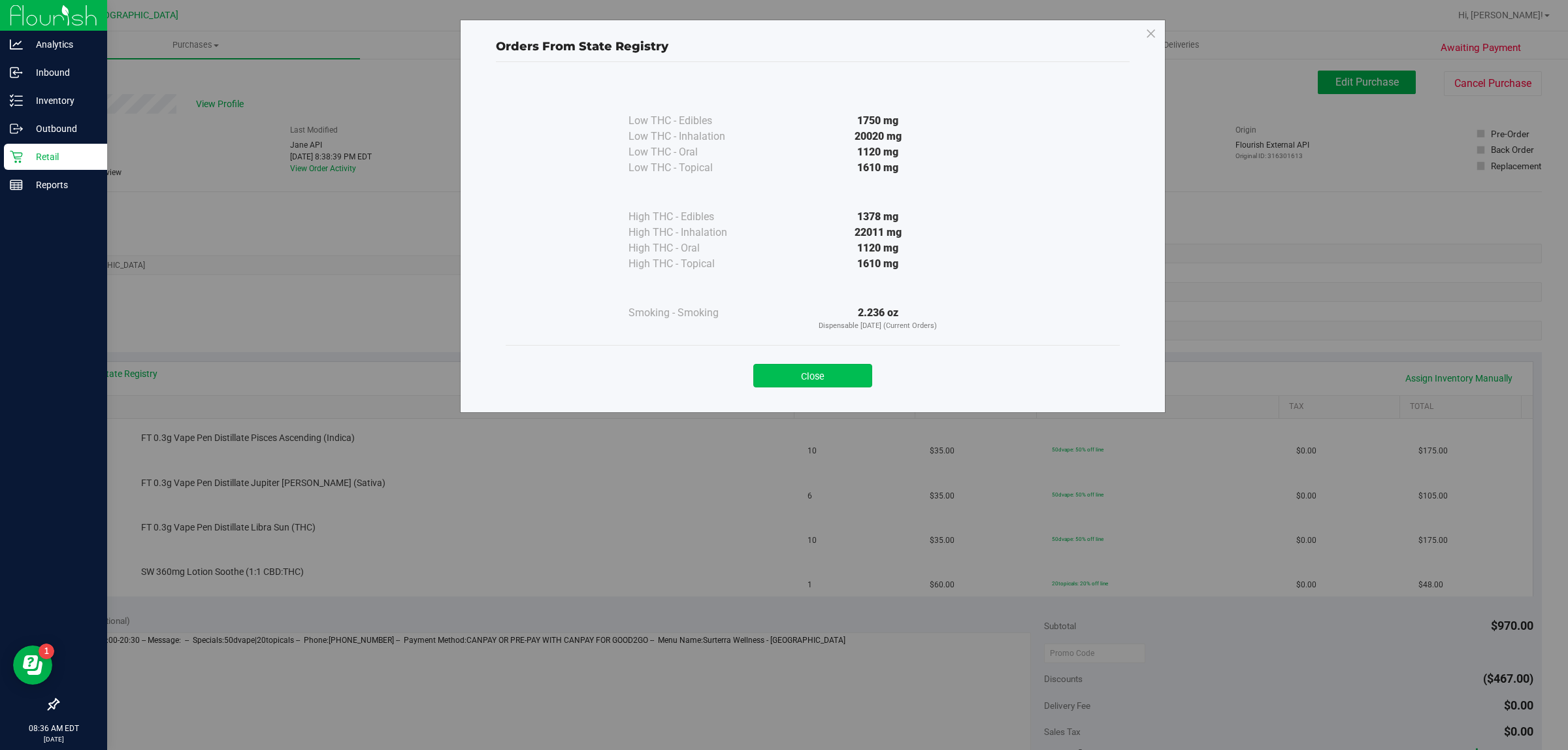
click at [839, 380] on button "Close" at bounding box center [812, 375] width 119 height 24
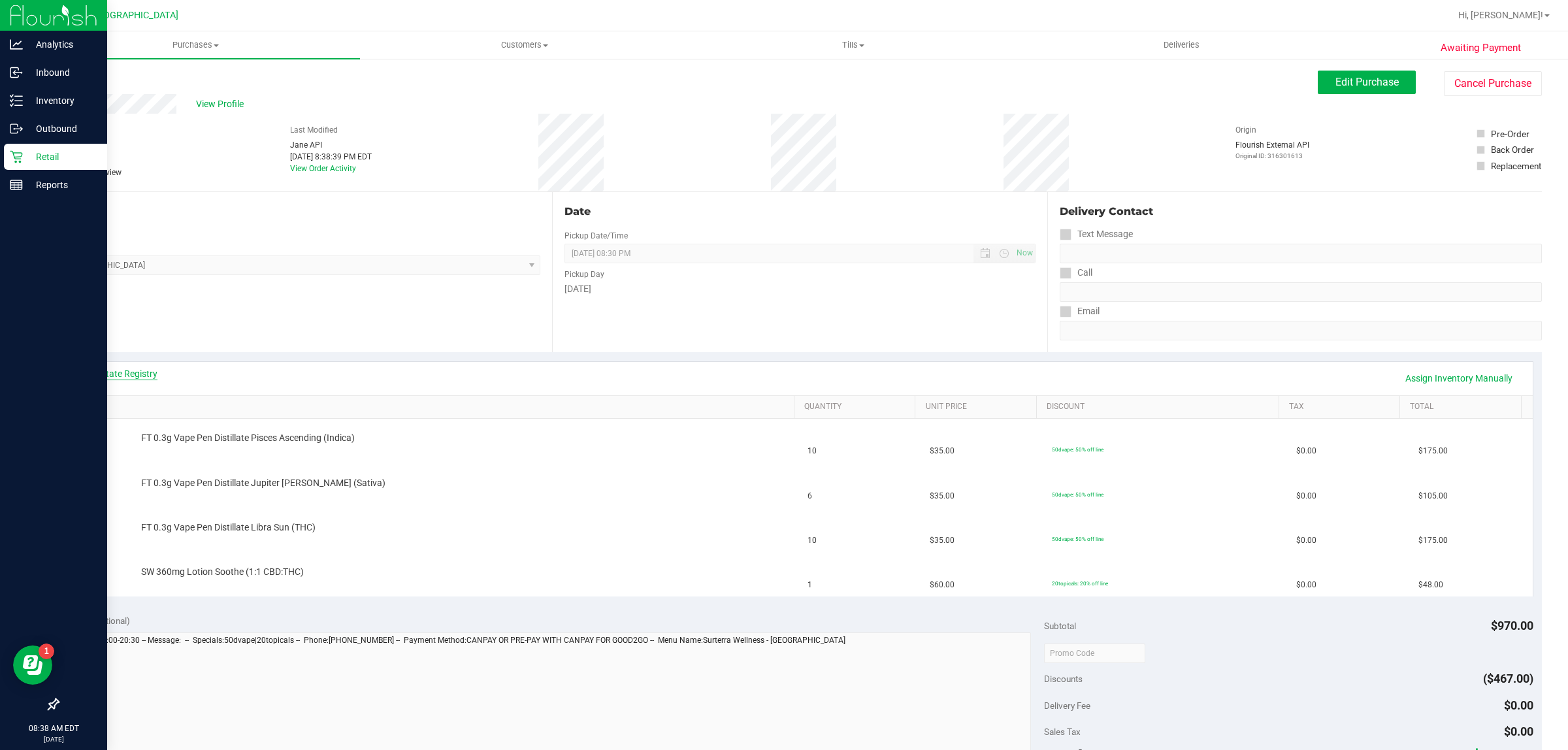
click at [129, 376] on link "View State Registry" at bounding box center [118, 374] width 78 height 13
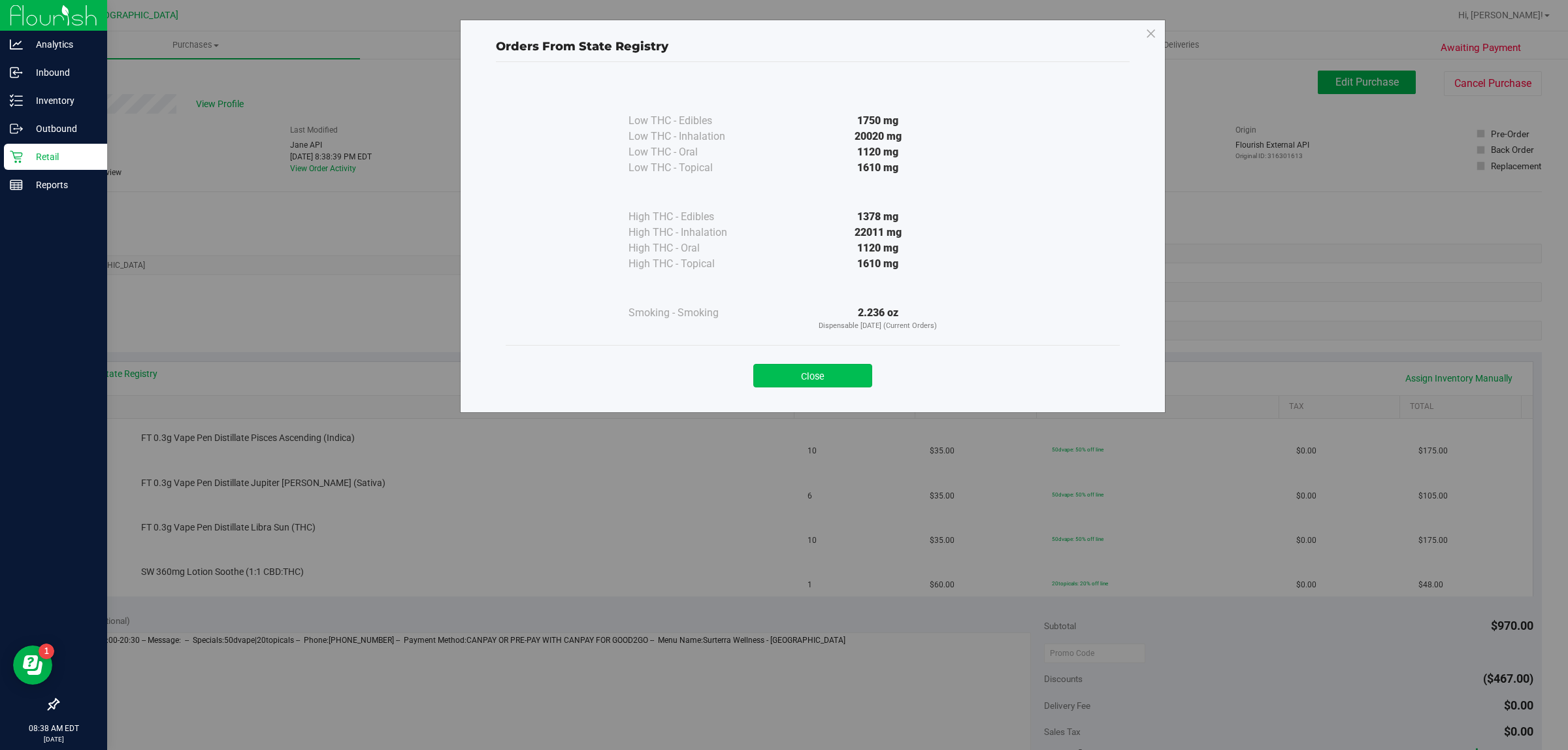
click at [831, 375] on button "Close" at bounding box center [812, 375] width 119 height 24
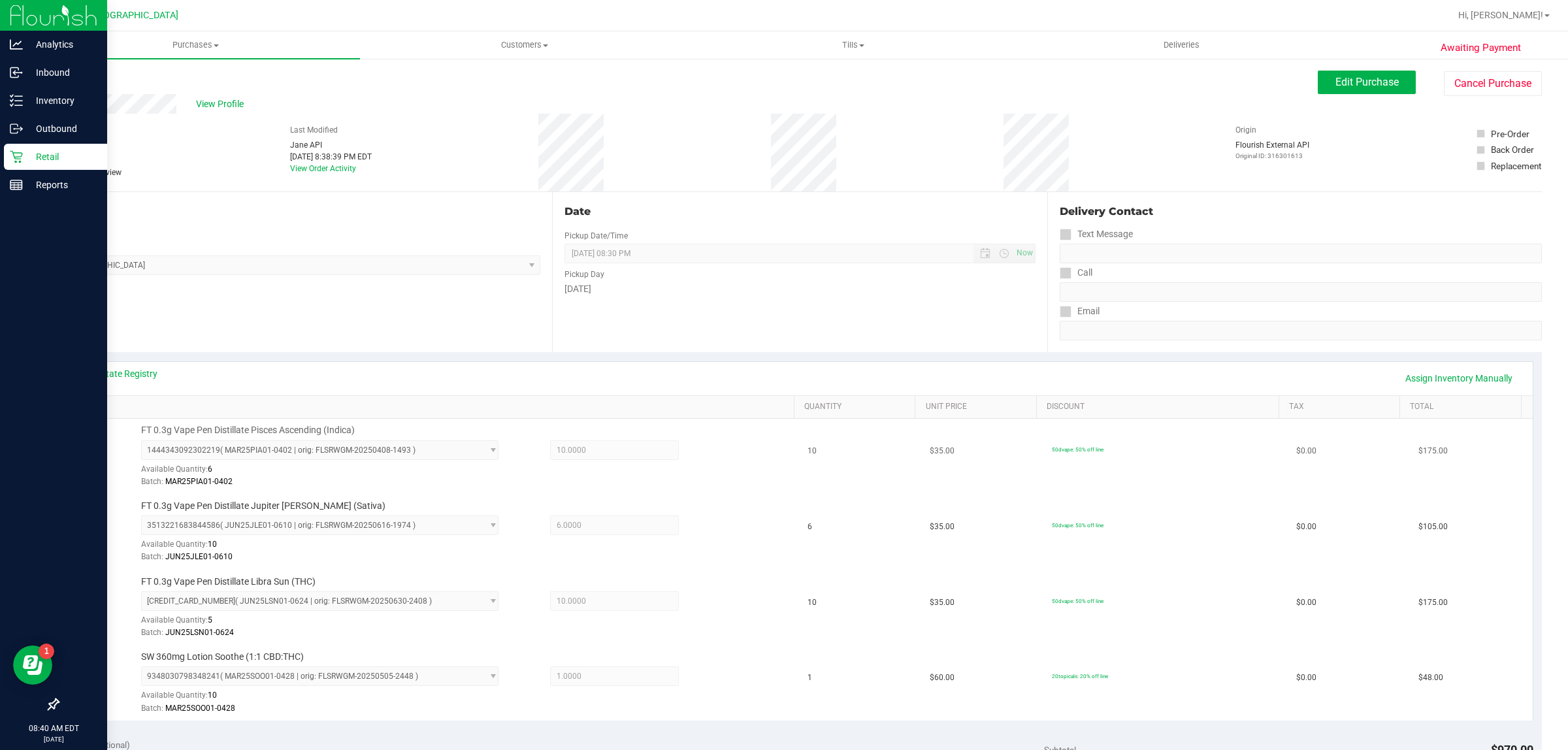
scroll to position [408, 0]
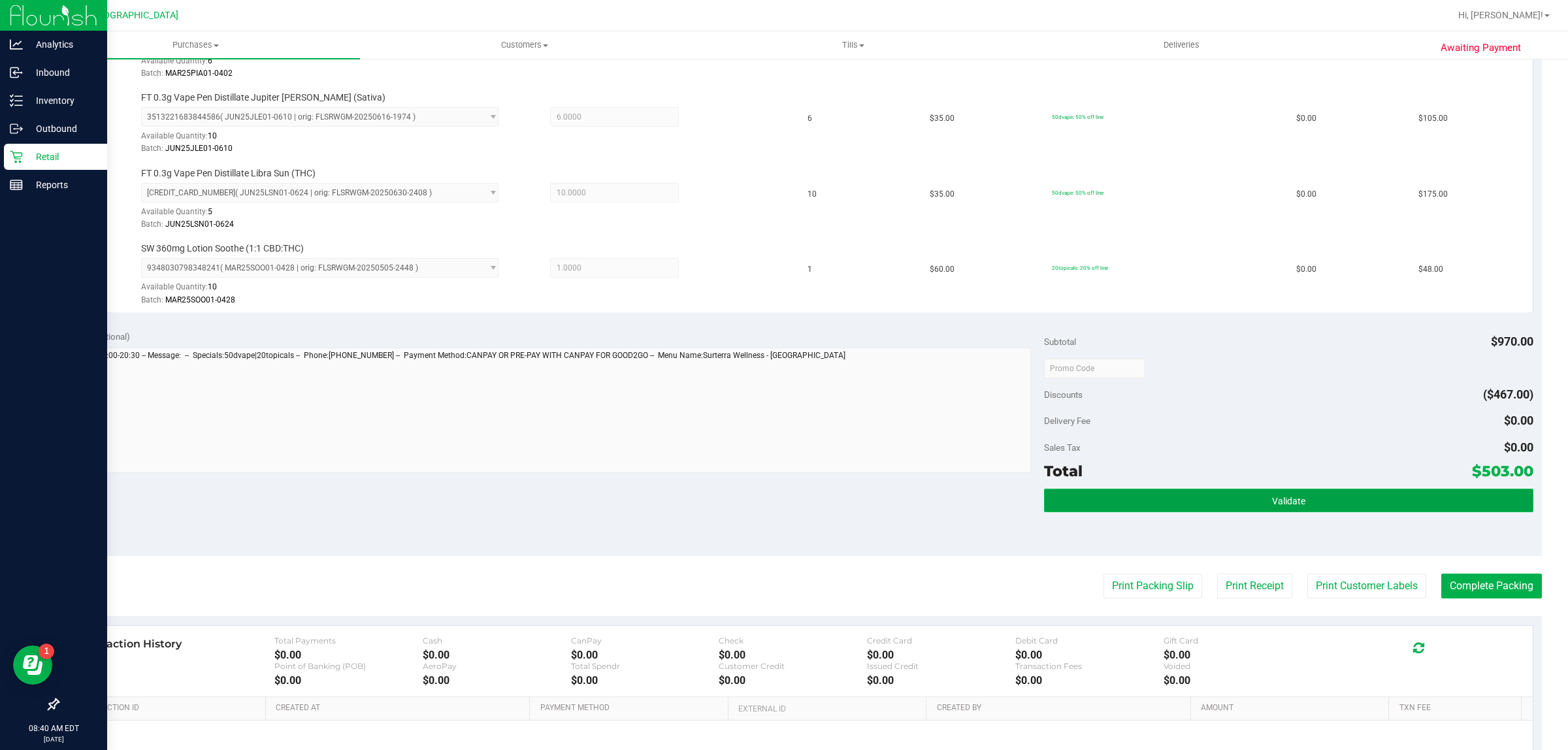
click at [1205, 502] on button "Validate" at bounding box center [1287, 500] width 488 height 24
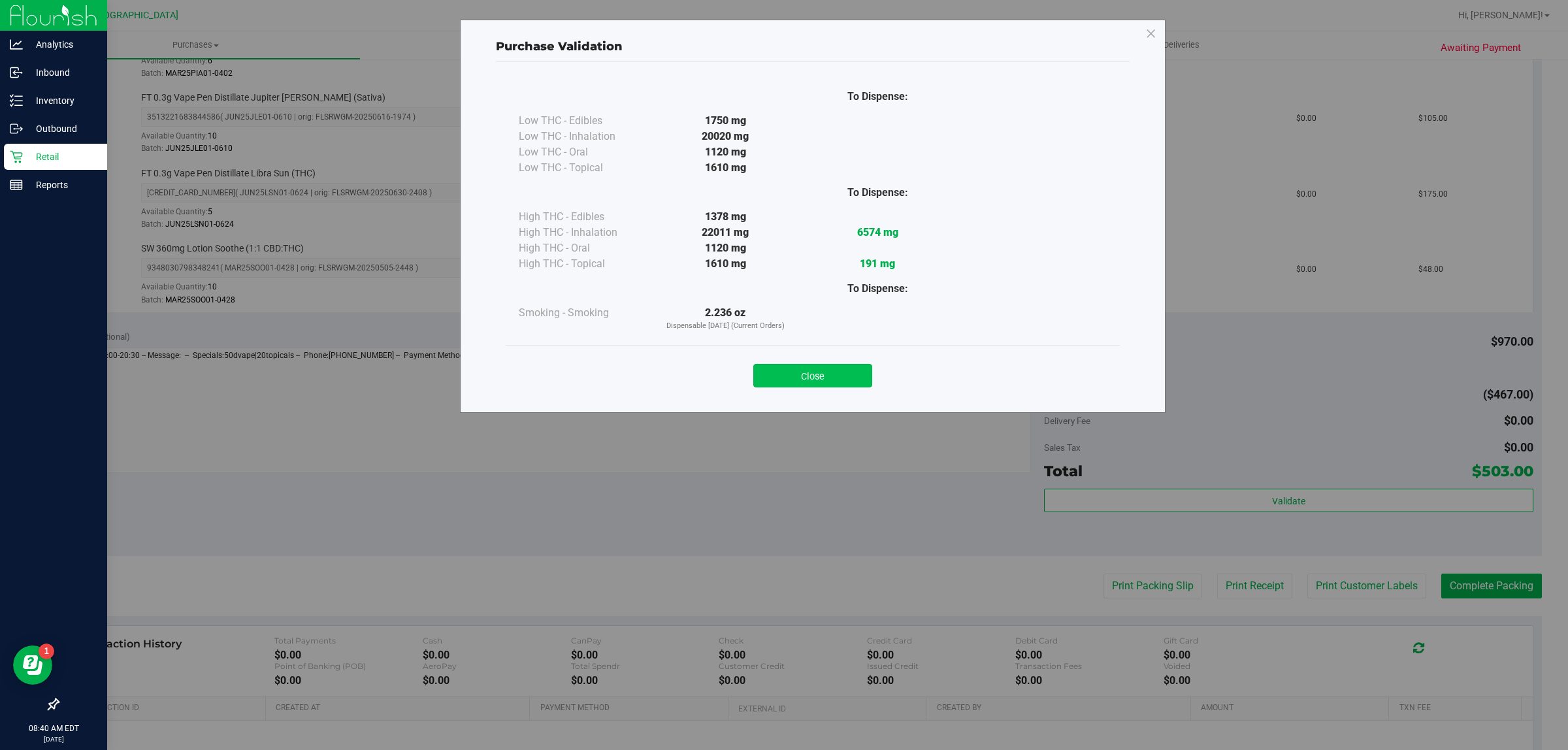
click at [789, 377] on button "Close" at bounding box center [812, 375] width 119 height 24
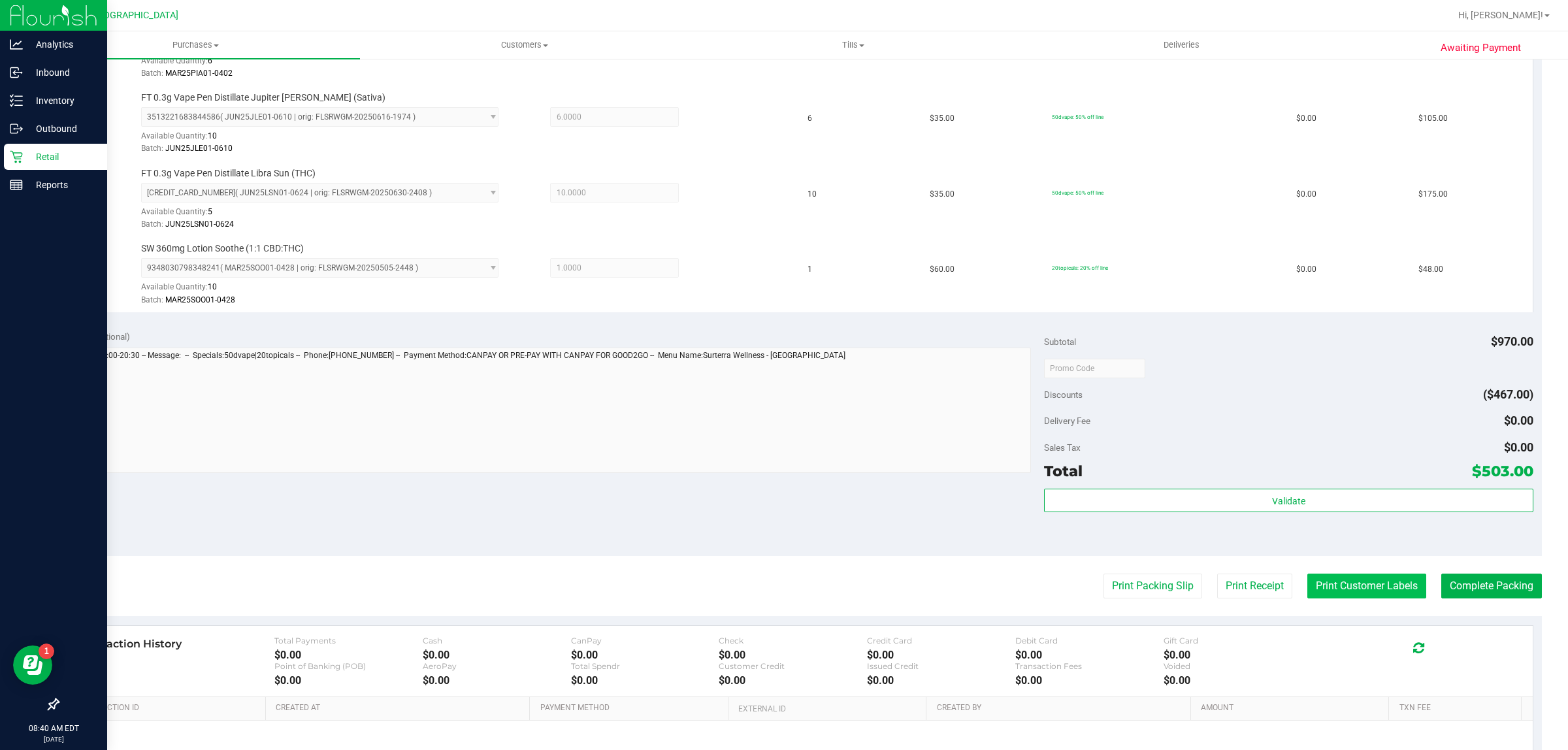
click at [1307, 595] on button "Print Customer Labels" at bounding box center [1366, 585] width 119 height 25
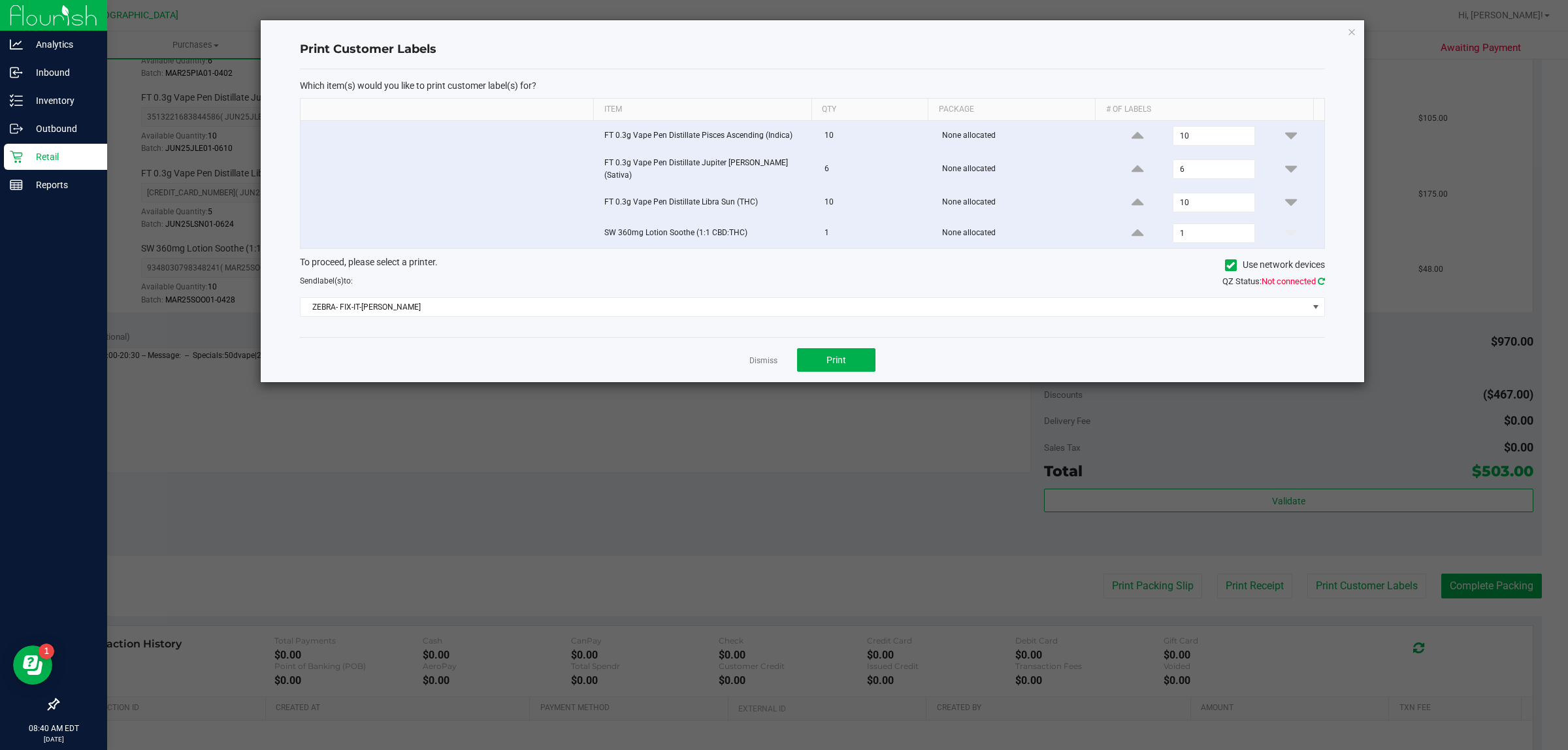
click at [1318, 279] on icon at bounding box center [1320, 281] width 7 height 9
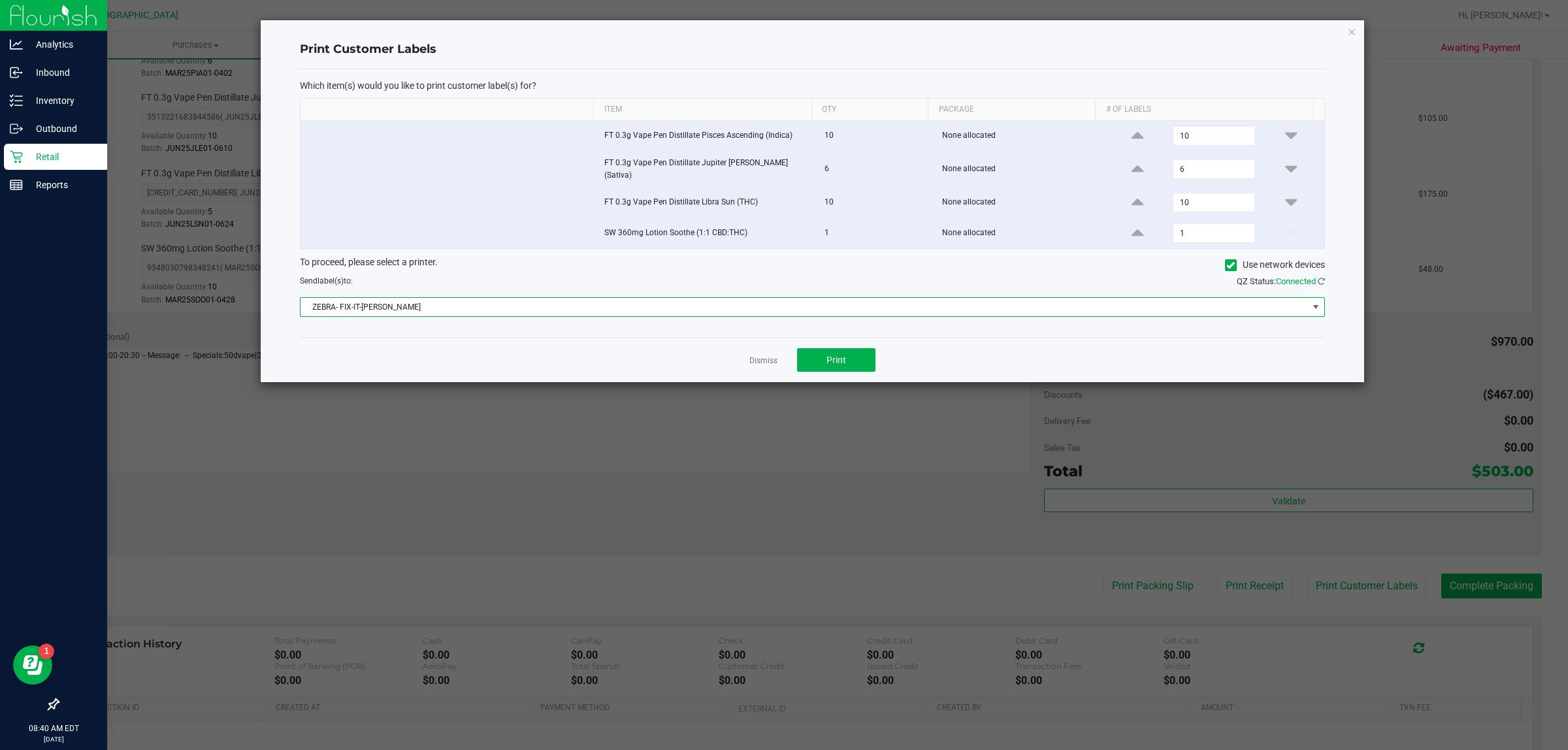
click at [1296, 297] on span "ZEBRA- FIX-IT-[PERSON_NAME]" at bounding box center [803, 306] width 1007 height 19
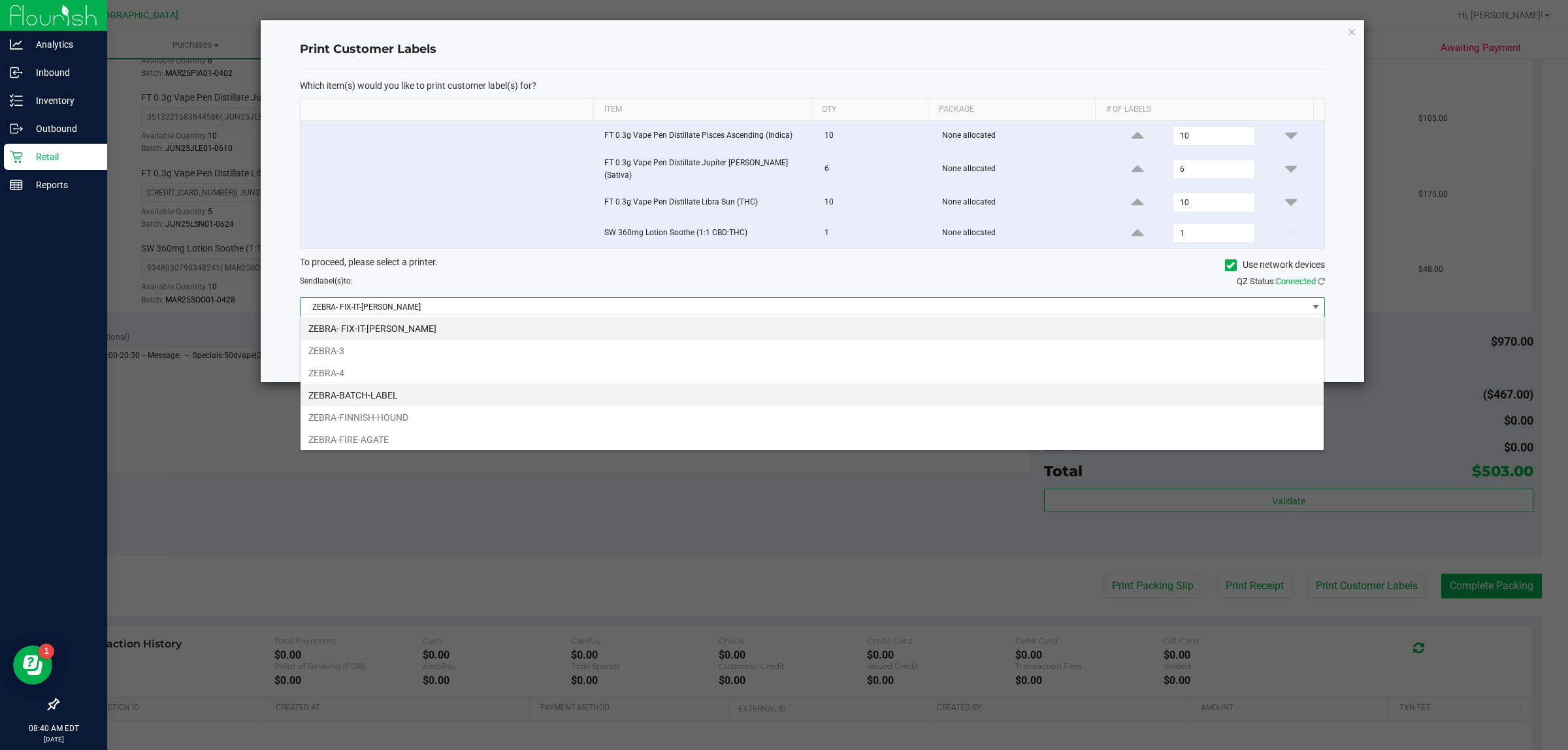
scroll to position [82, 0]
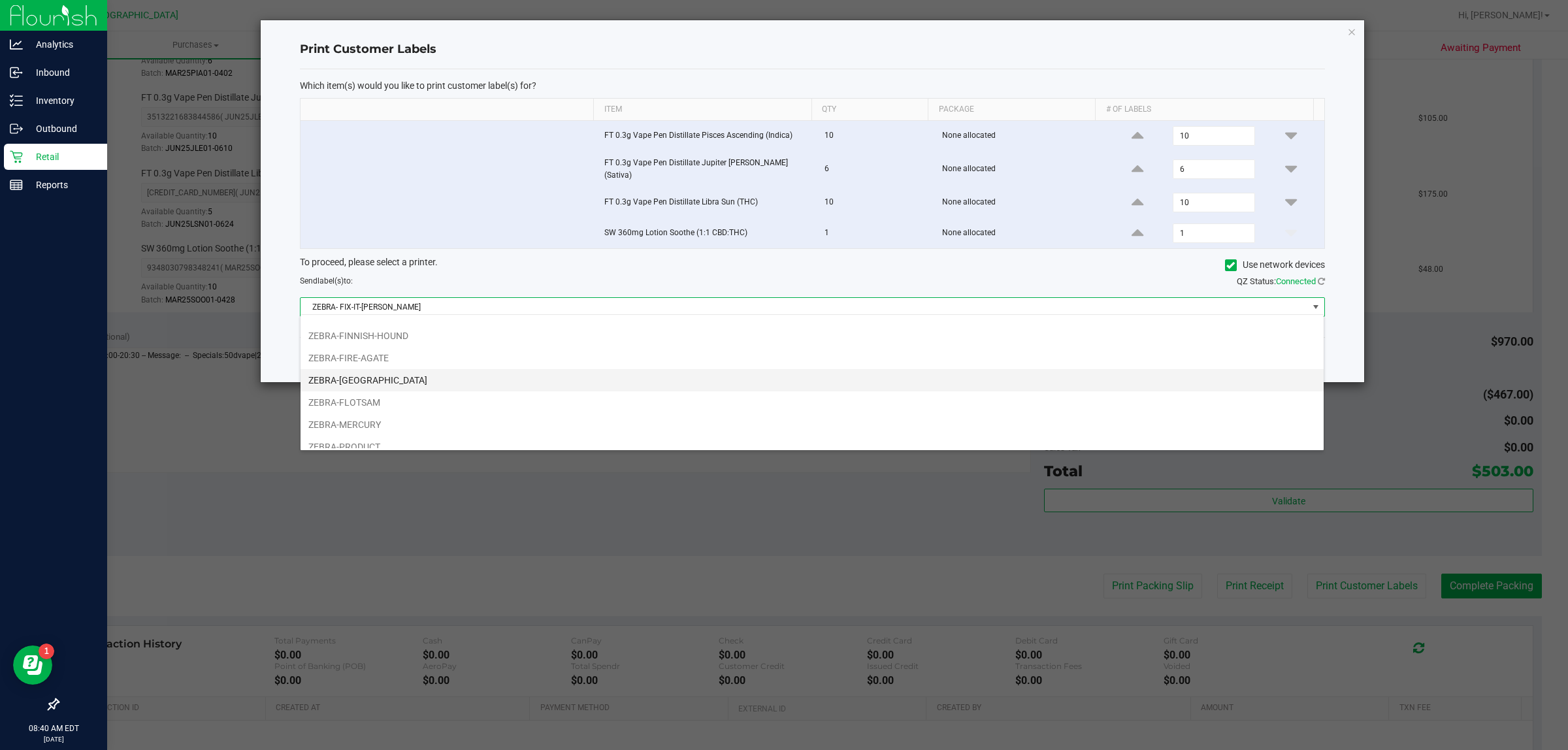
click at [504, 385] on li "ZEBRA-[GEOGRAPHIC_DATA]" at bounding box center [811, 379] width 1023 height 22
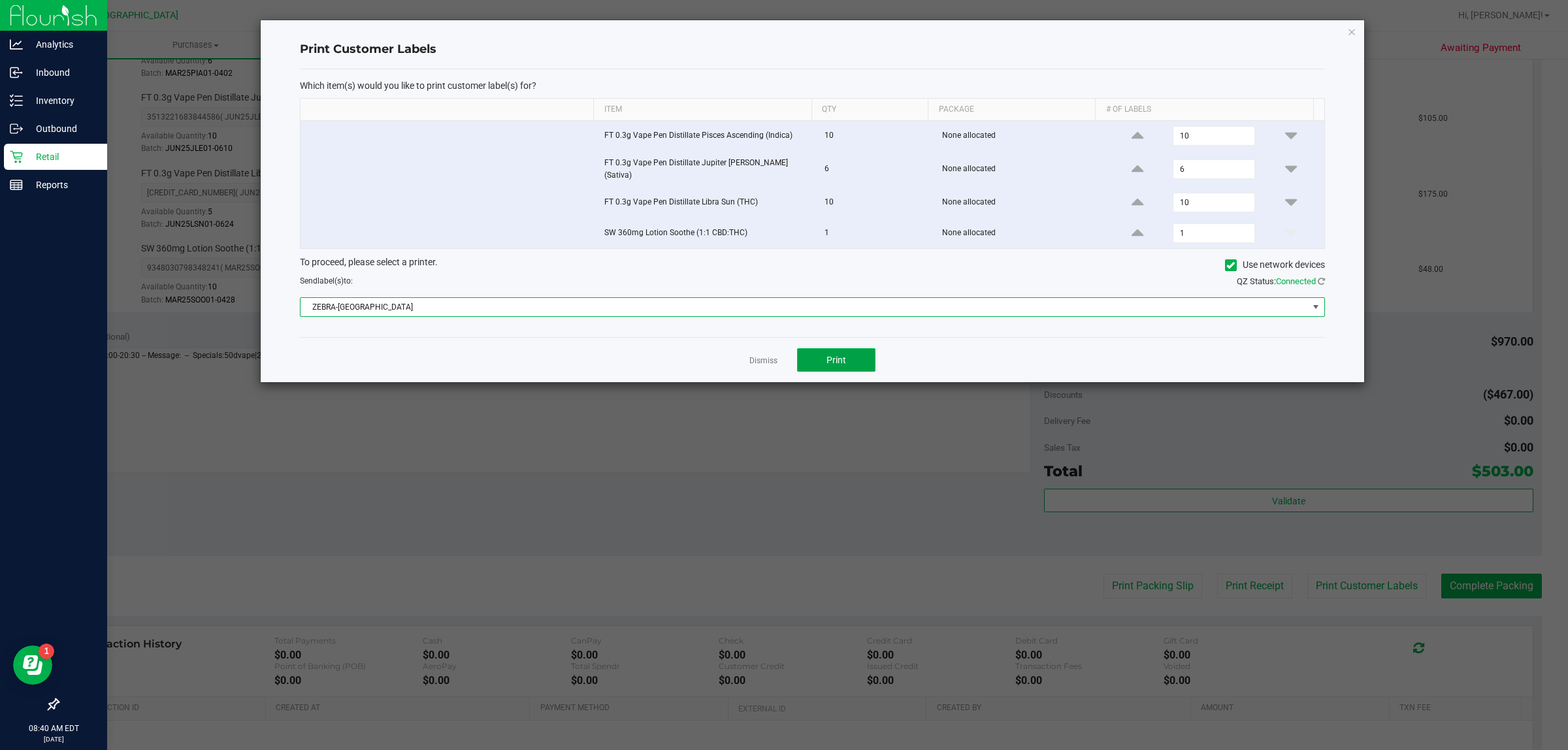
click at [851, 352] on button "Print" at bounding box center [835, 360] width 78 height 24
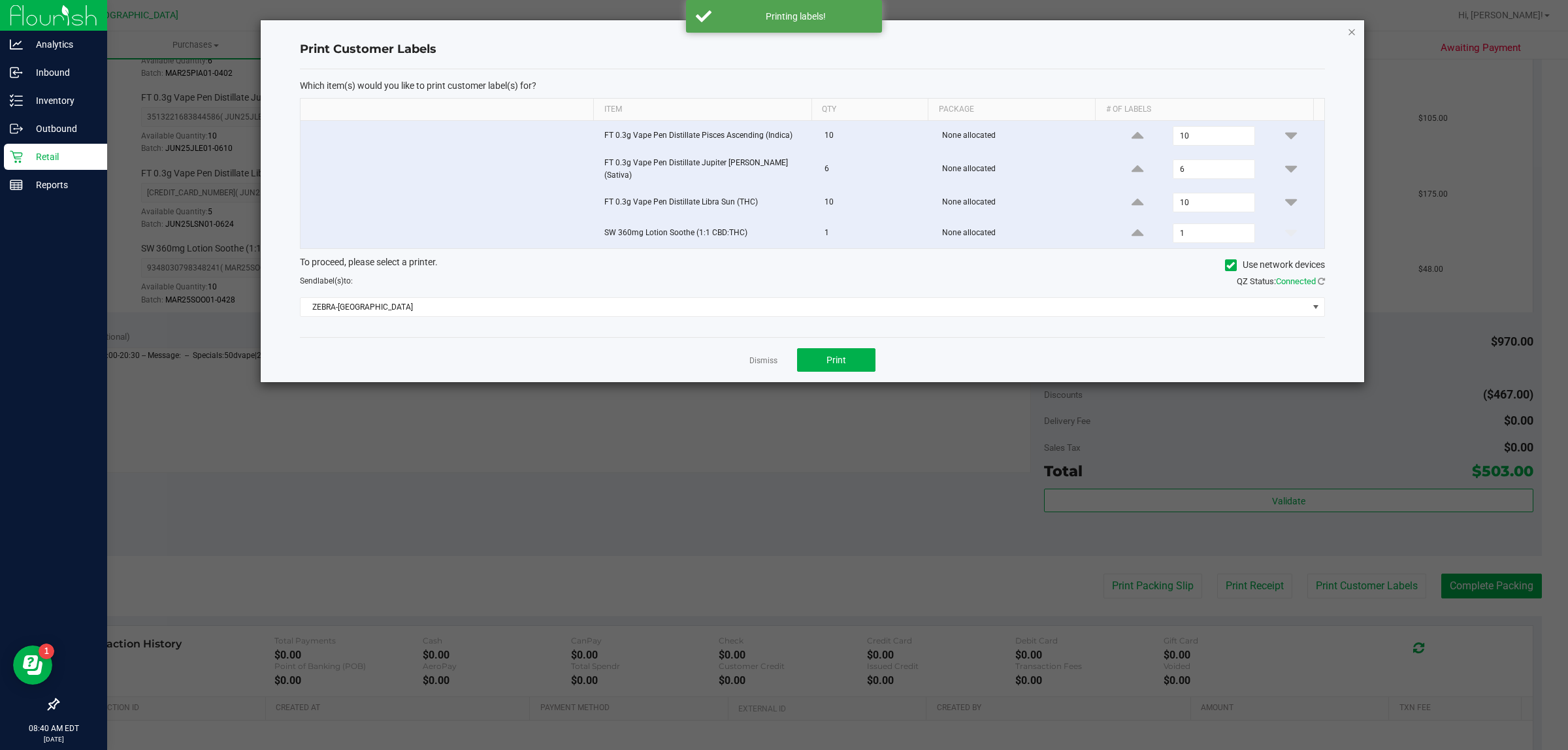
click at [1350, 25] on icon "button" at bounding box center [1351, 32] width 9 height 16
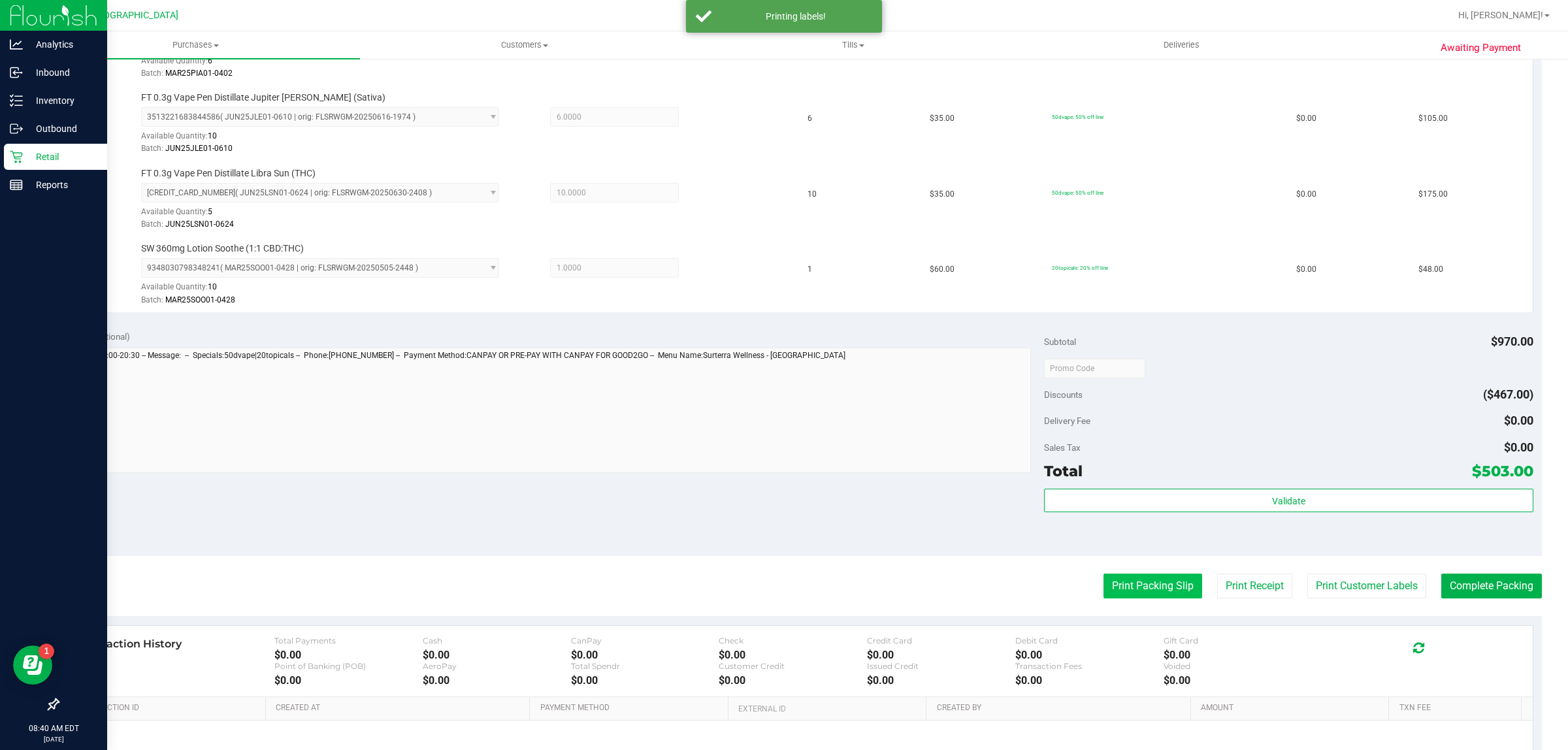
click at [1170, 595] on button "Print Packing Slip" at bounding box center [1153, 585] width 99 height 25
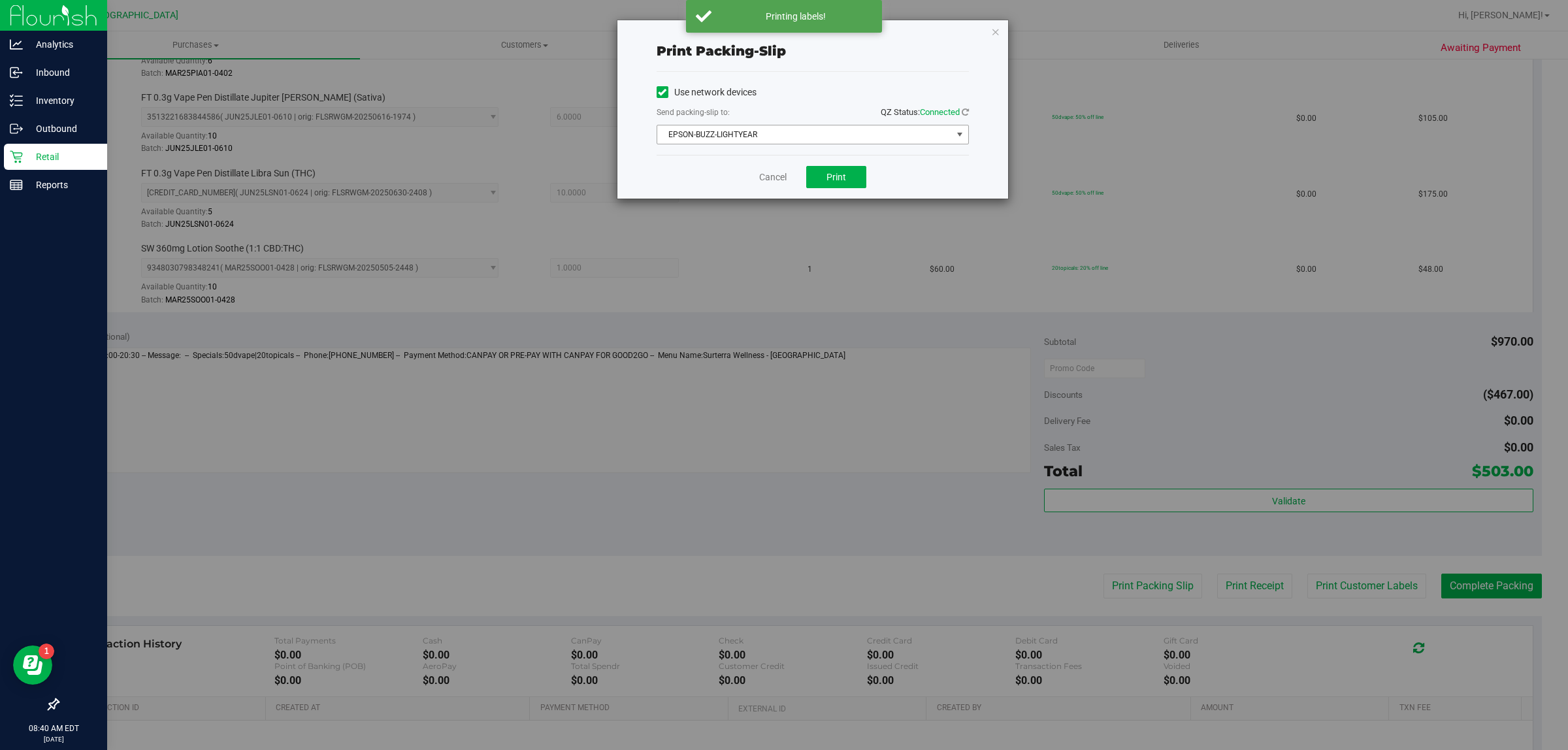
click at [901, 134] on span "EPSON-BUZZ-LIGHTYEAR" at bounding box center [804, 134] width 294 height 19
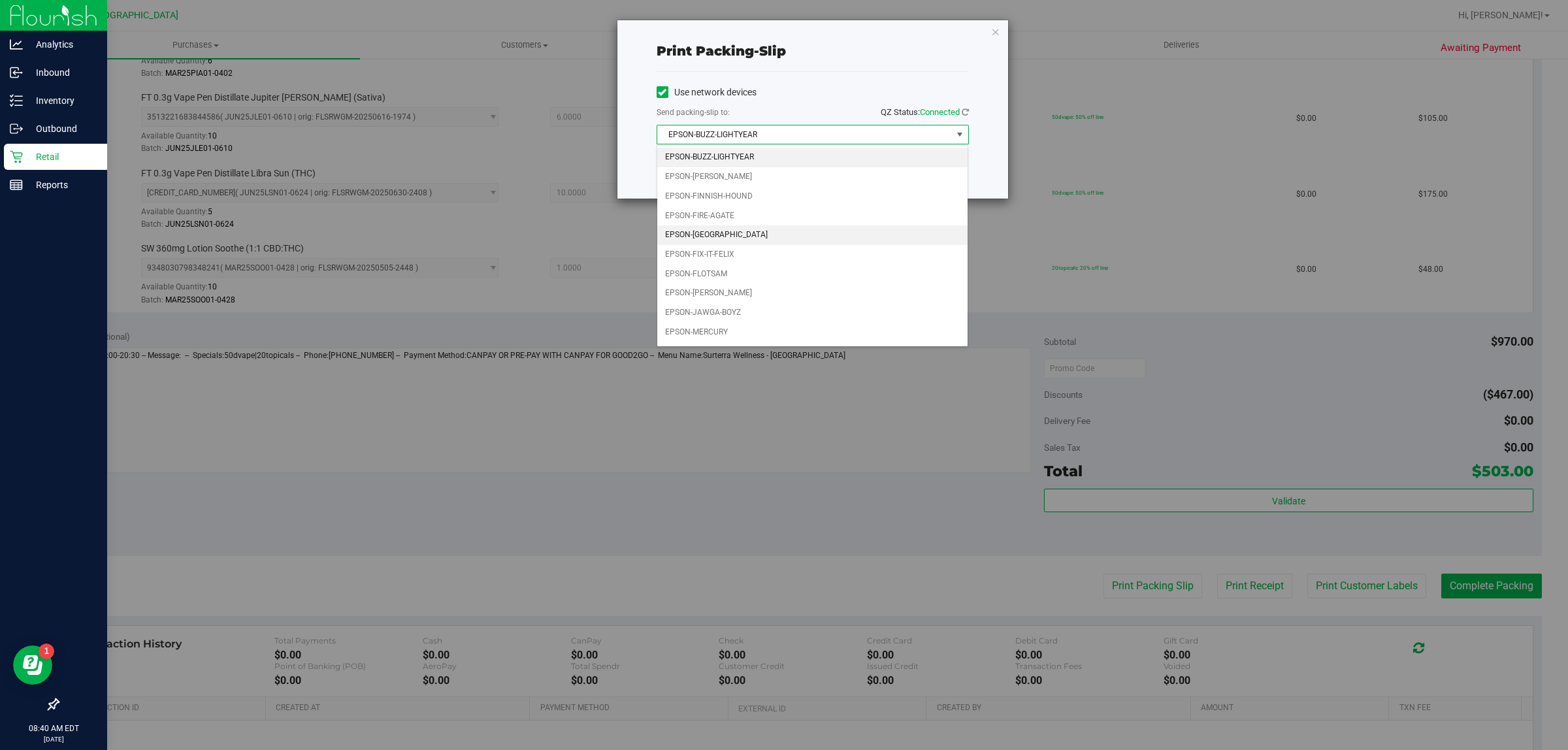
click at [790, 238] on li "EPSON-[GEOGRAPHIC_DATA]" at bounding box center [812, 235] width 311 height 20
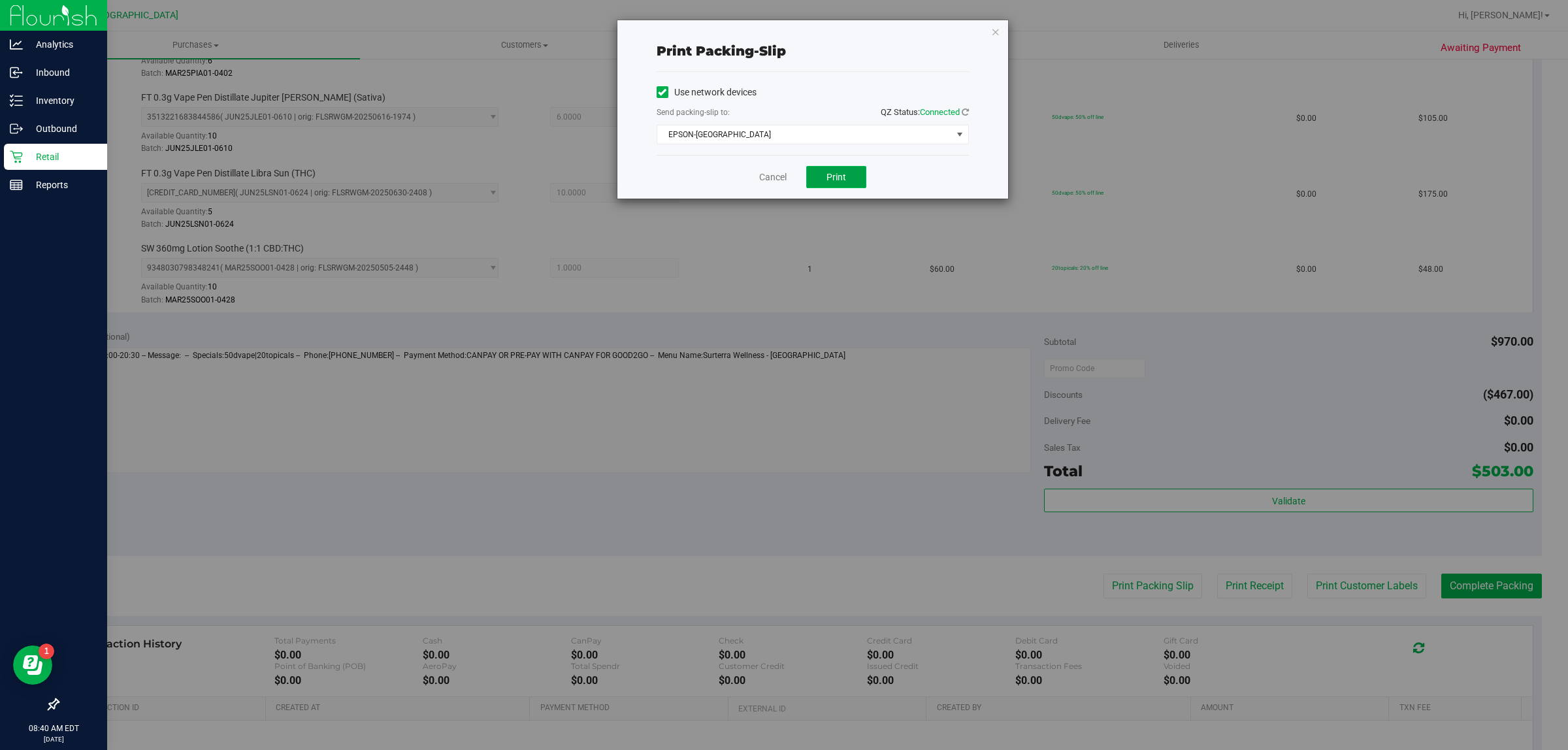
click at [843, 184] on button "Print" at bounding box center [836, 177] width 60 height 22
click at [997, 31] on icon "button" at bounding box center [995, 32] width 9 height 16
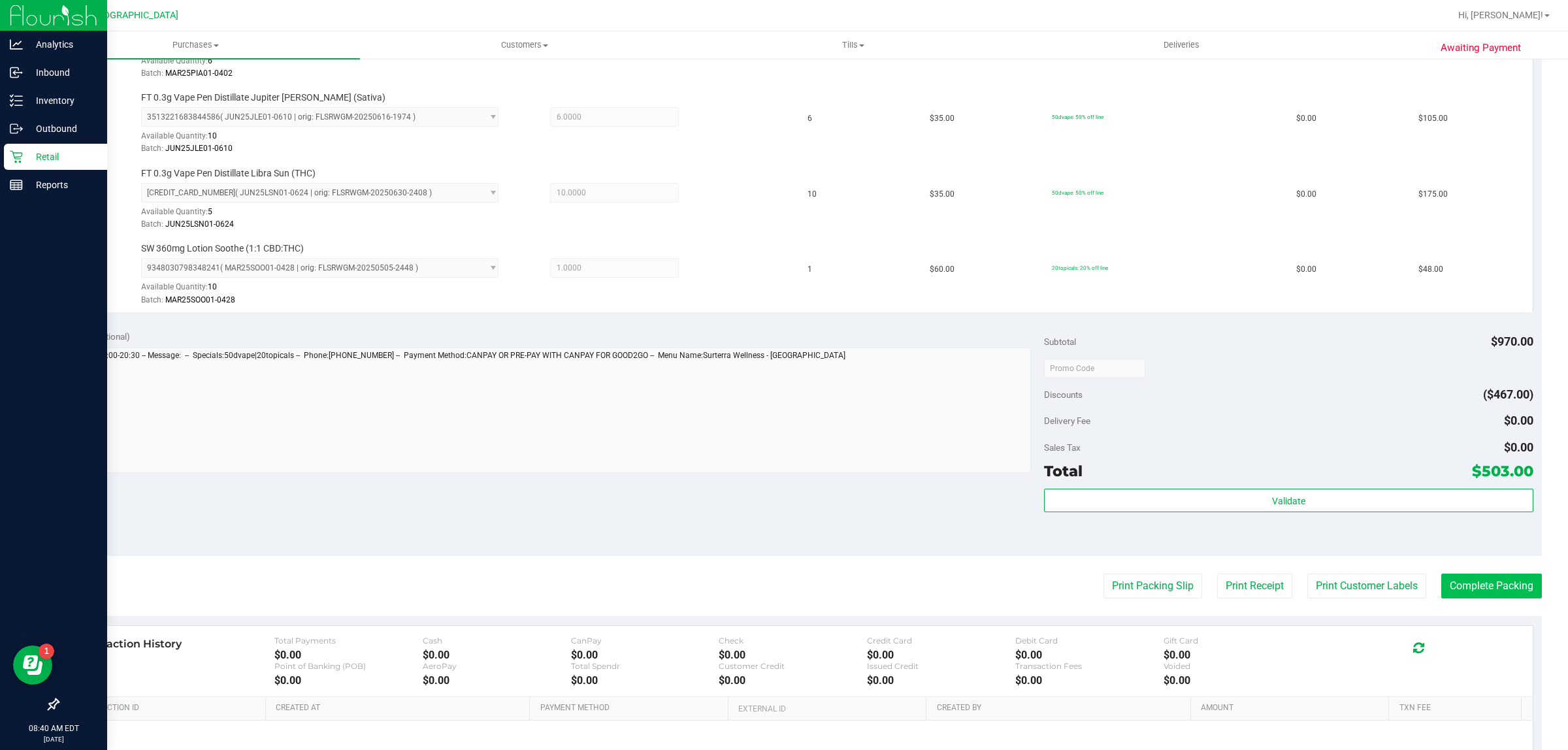
click at [1481, 578] on button "Complete Packing" at bounding box center [1491, 585] width 101 height 25
